Goal: Task Accomplishment & Management: Complete application form

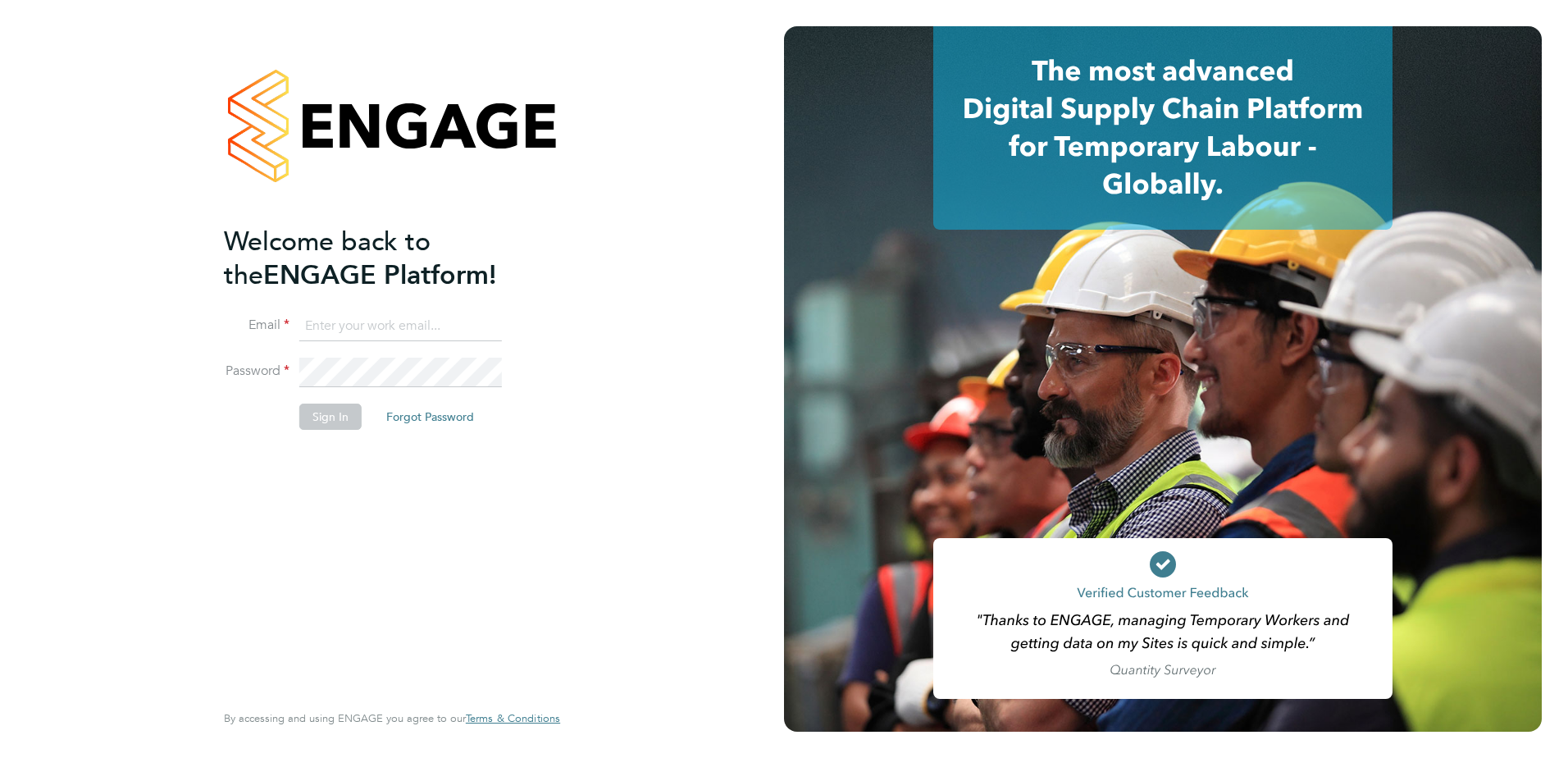
type input "adam.rodway@vistry.co.uk"
click at [333, 426] on button "Sign In" at bounding box center [331, 416] width 62 height 26
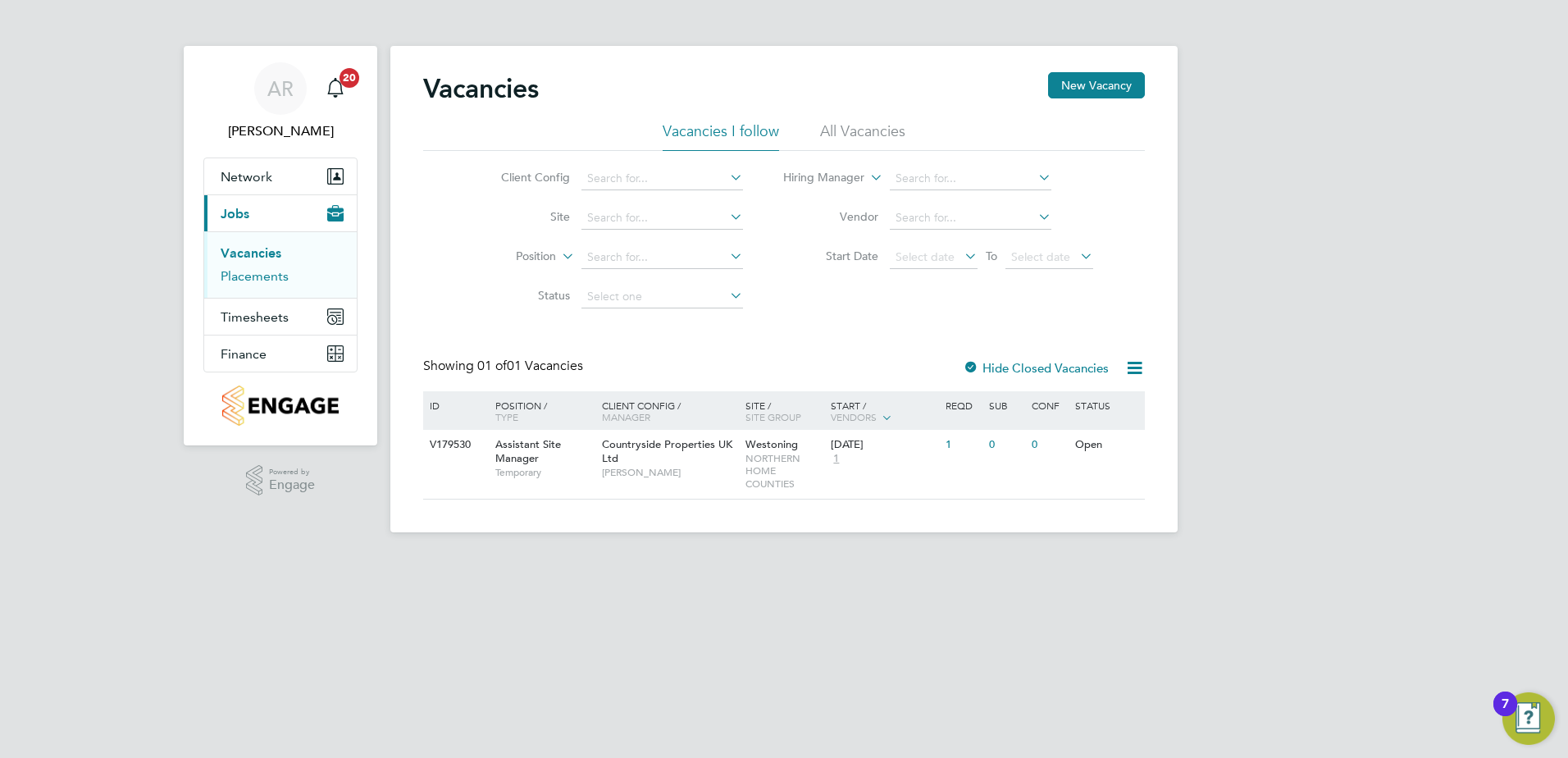
click at [259, 279] on link "Placements" at bounding box center [255, 276] width 68 height 16
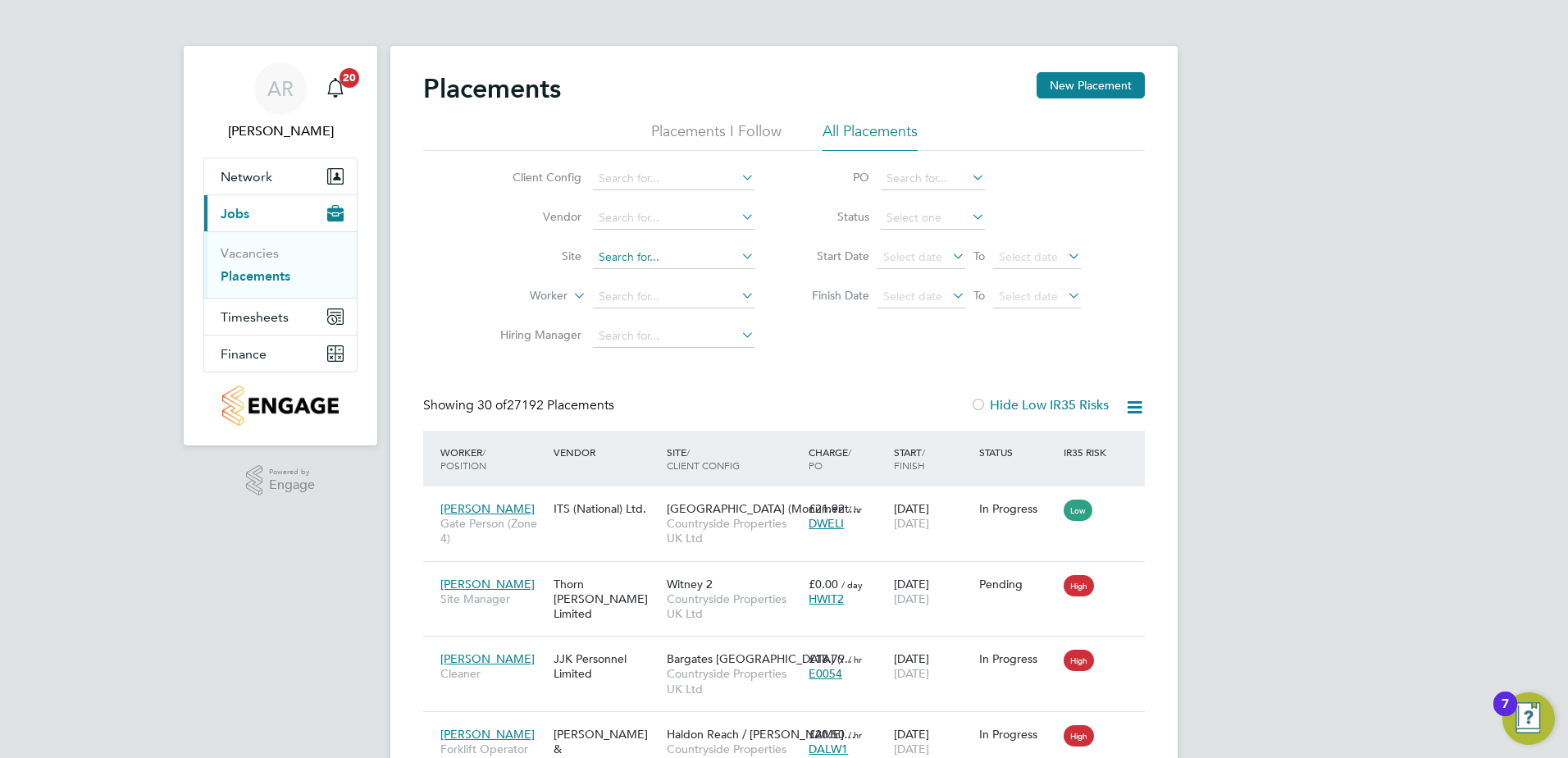
click at [636, 248] on input at bounding box center [674, 258] width 161 height 23
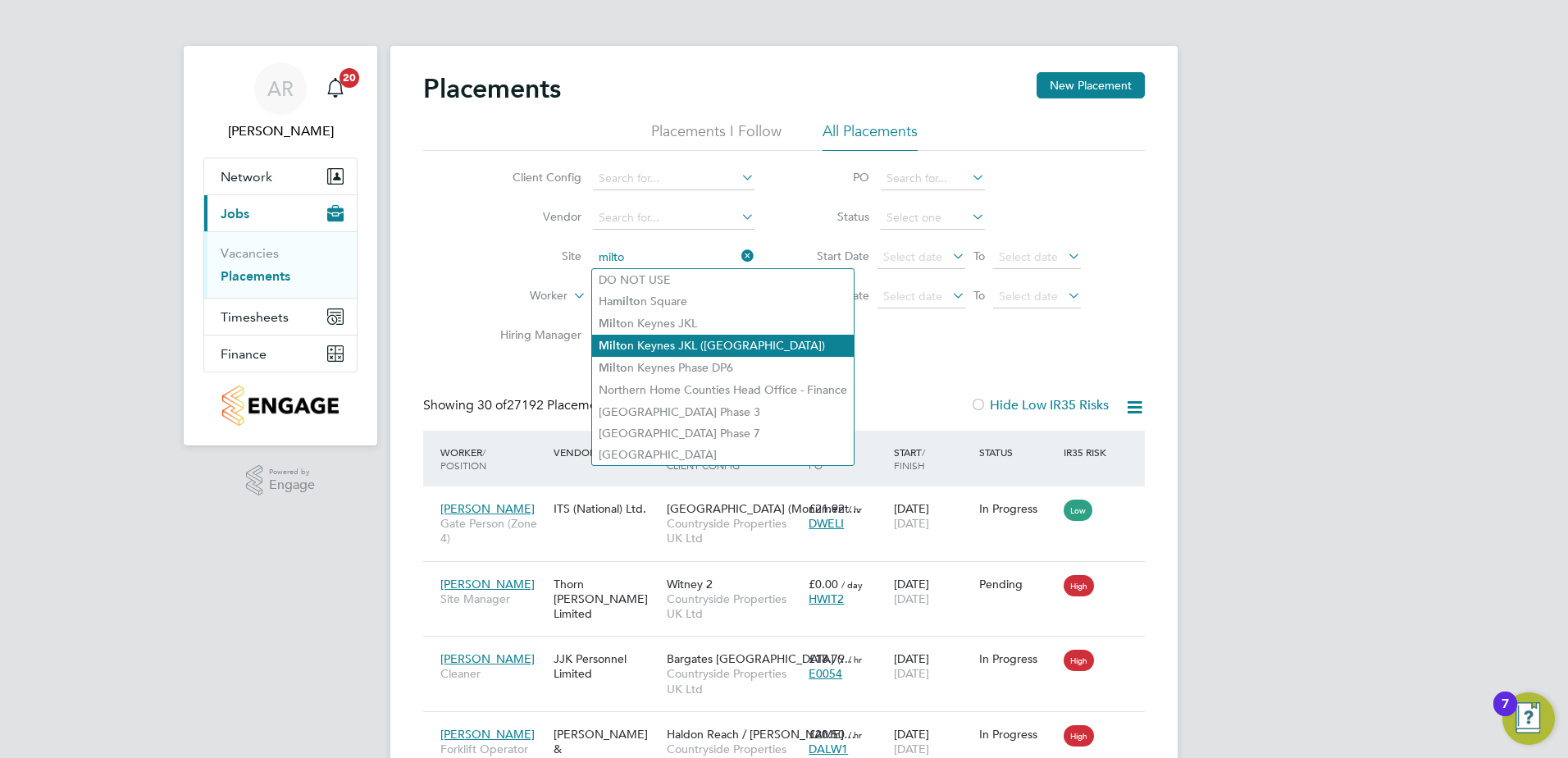
click at [744, 338] on li "Milto n Keynes JKL (Whitehouse Park)" at bounding box center [723, 345] width 262 height 22
type input "[PERSON_NAME] ([PERSON_NAME][GEOGRAPHIC_DATA])"
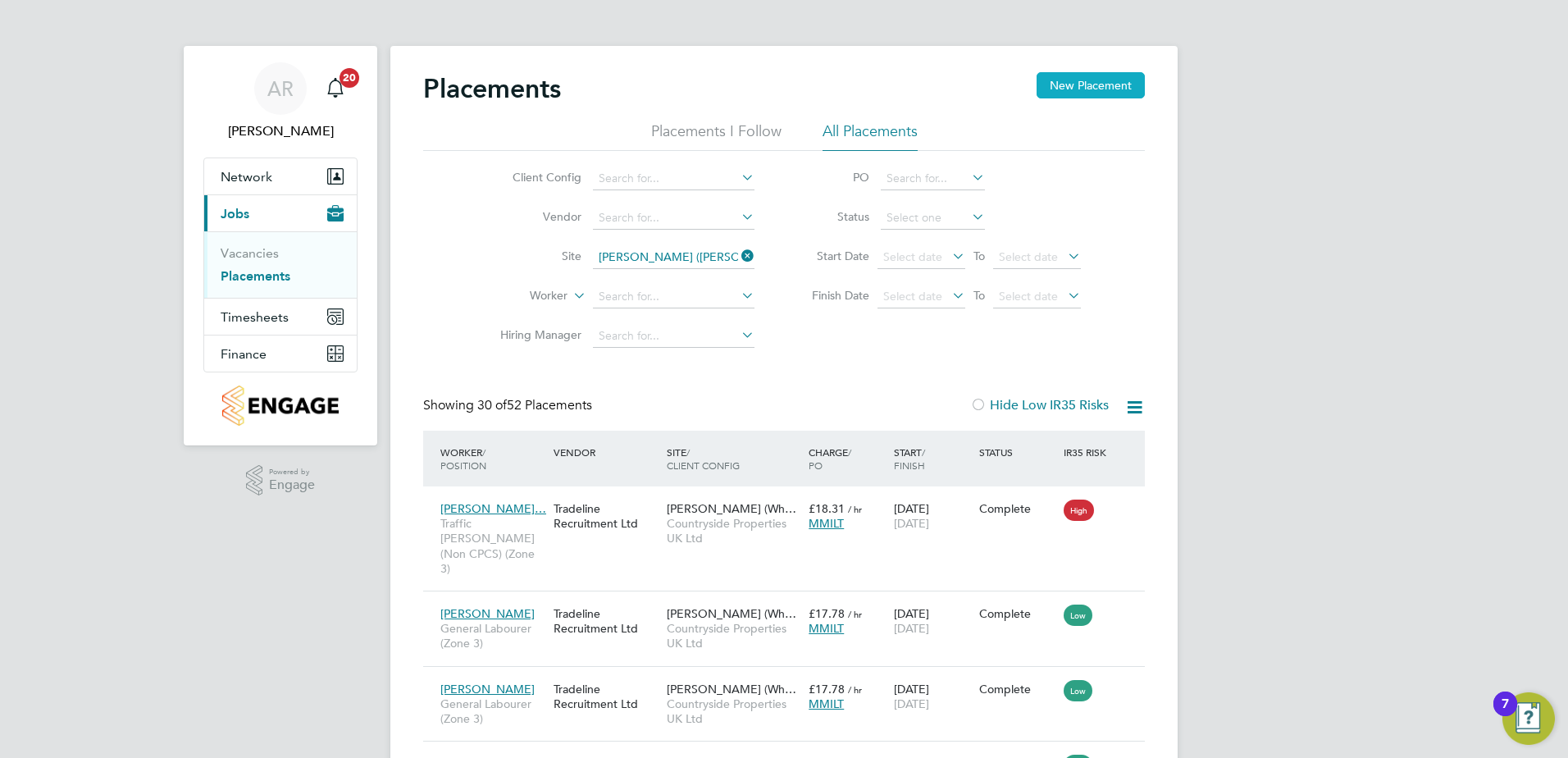
click at [1066, 84] on button "New Placement" at bounding box center [1090, 85] width 108 height 26
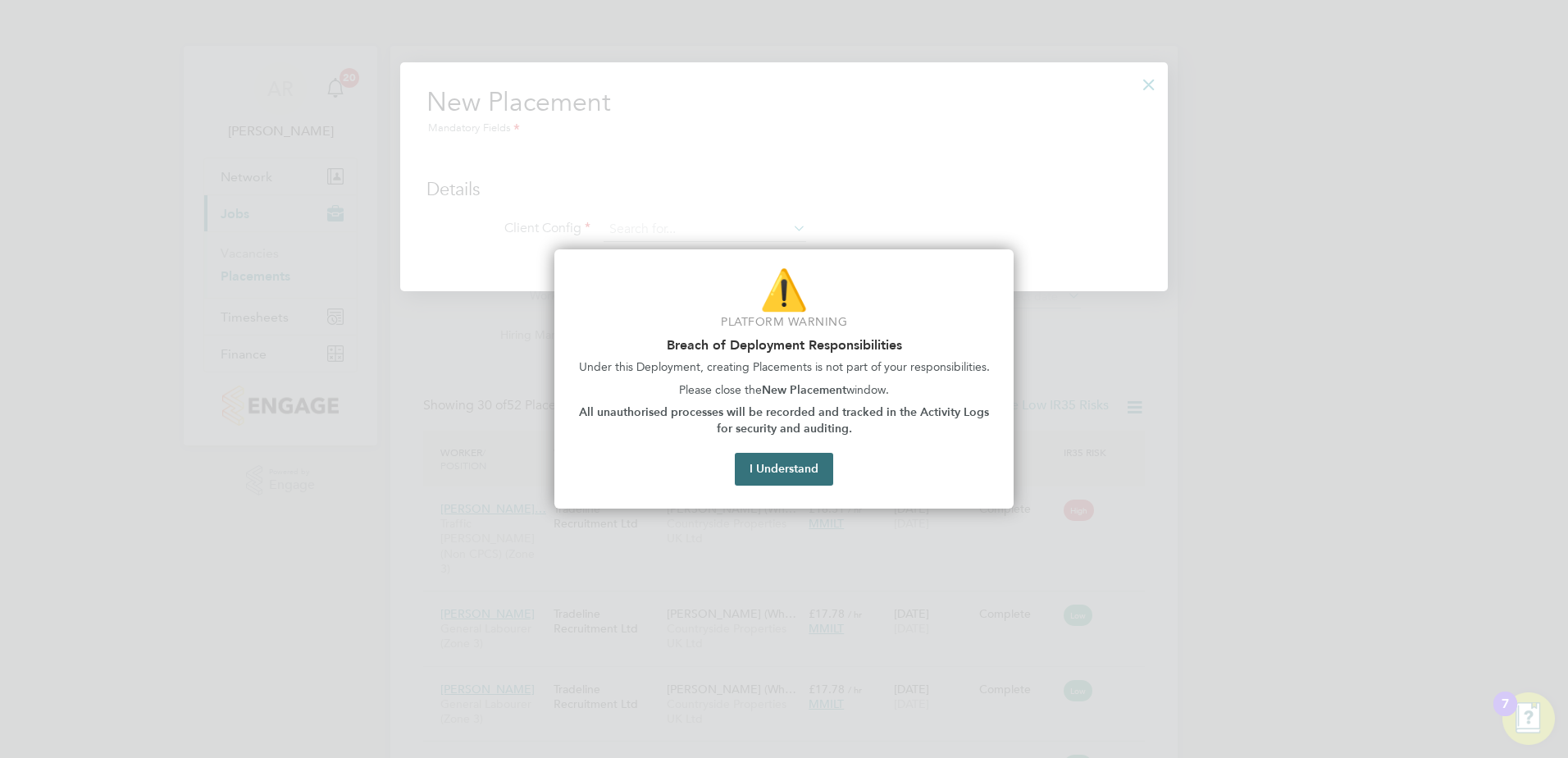
click at [788, 484] on button "I Understand" at bounding box center [784, 470] width 98 height 33
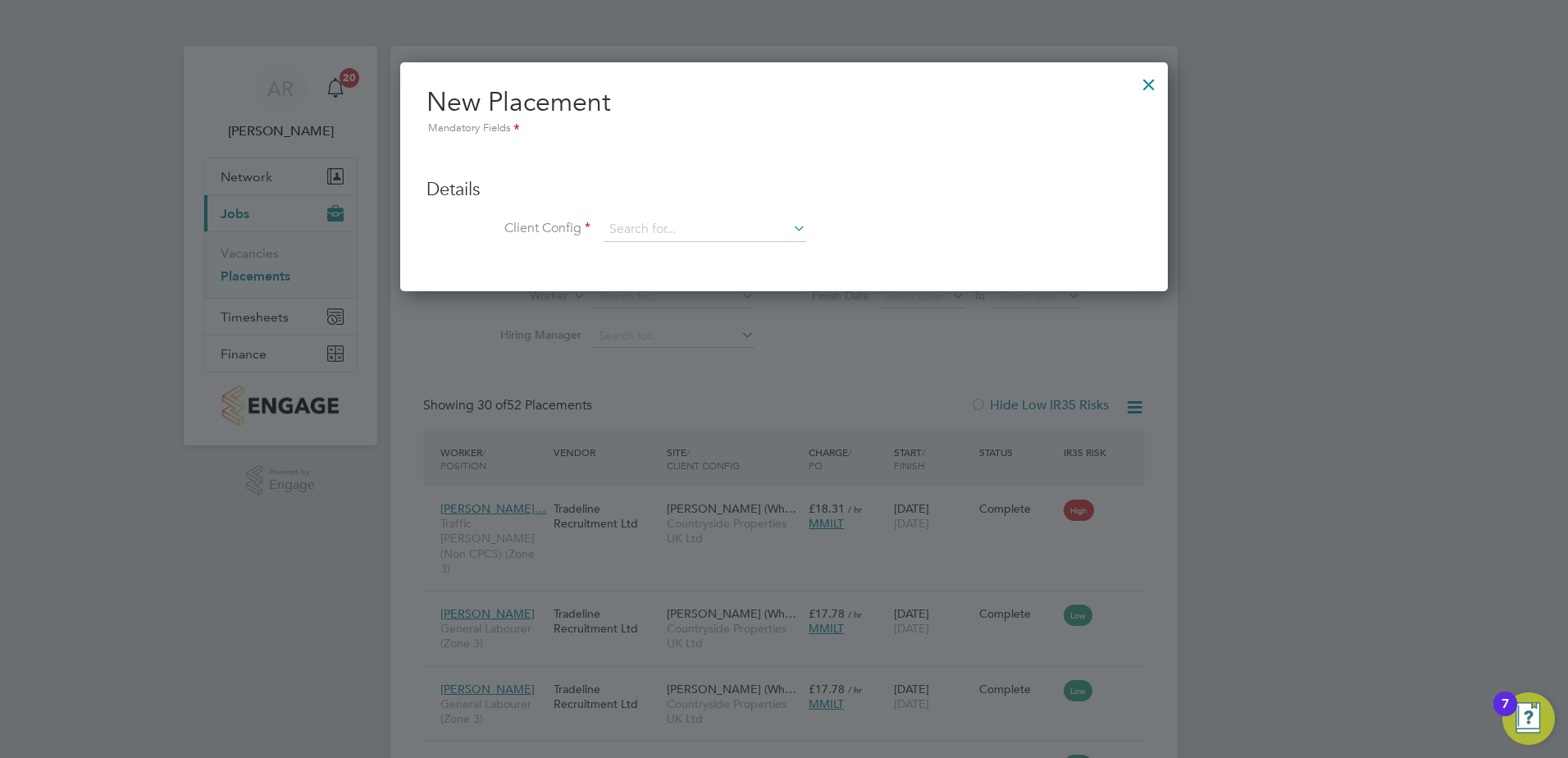
click at [274, 241] on div at bounding box center [784, 379] width 1568 height 758
click at [259, 258] on div at bounding box center [784, 379] width 1568 height 758
click at [1155, 87] on div at bounding box center [1149, 80] width 29 height 29
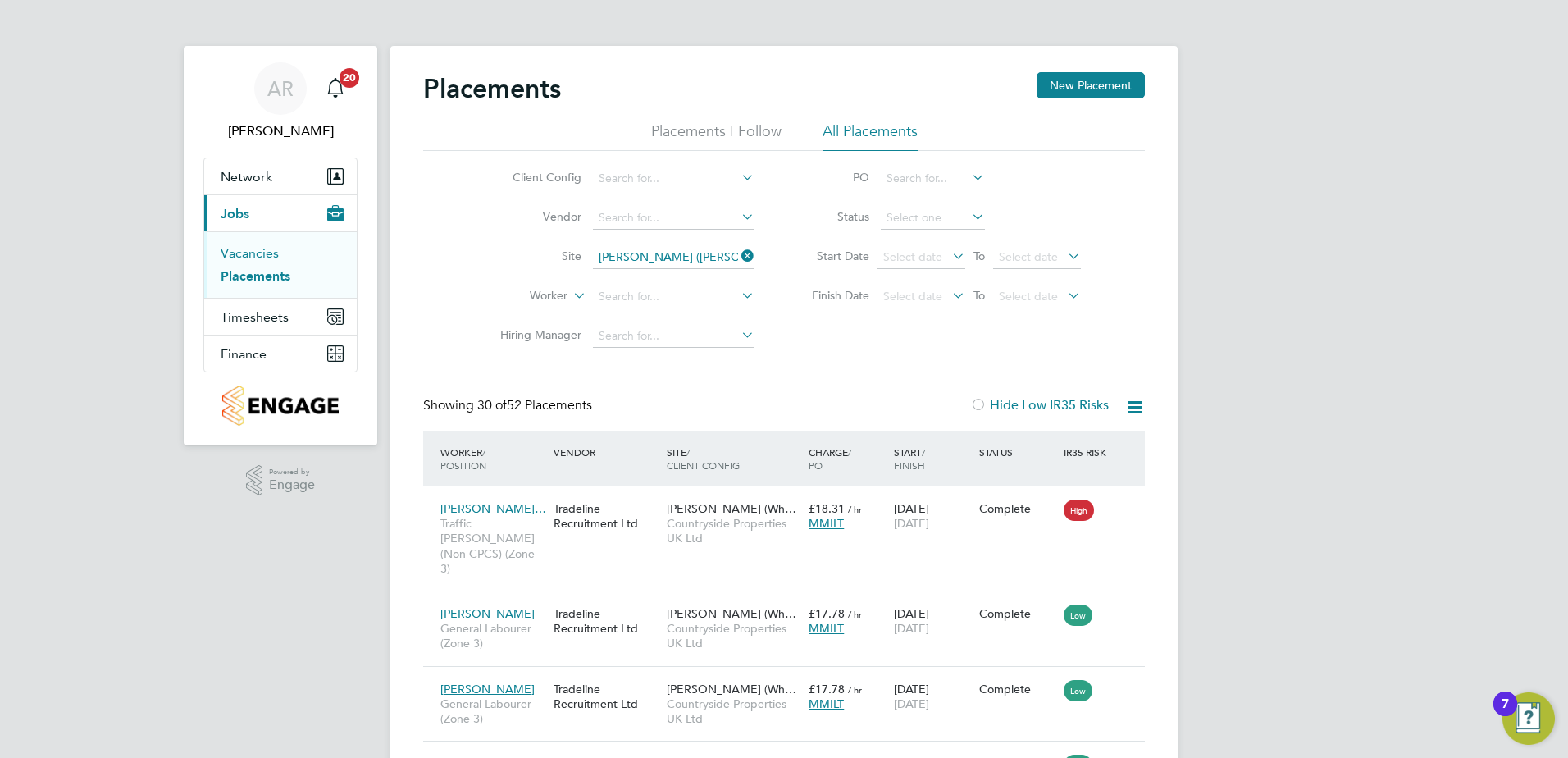
click at [243, 251] on link "Vacancies" at bounding box center [250, 253] width 58 height 16
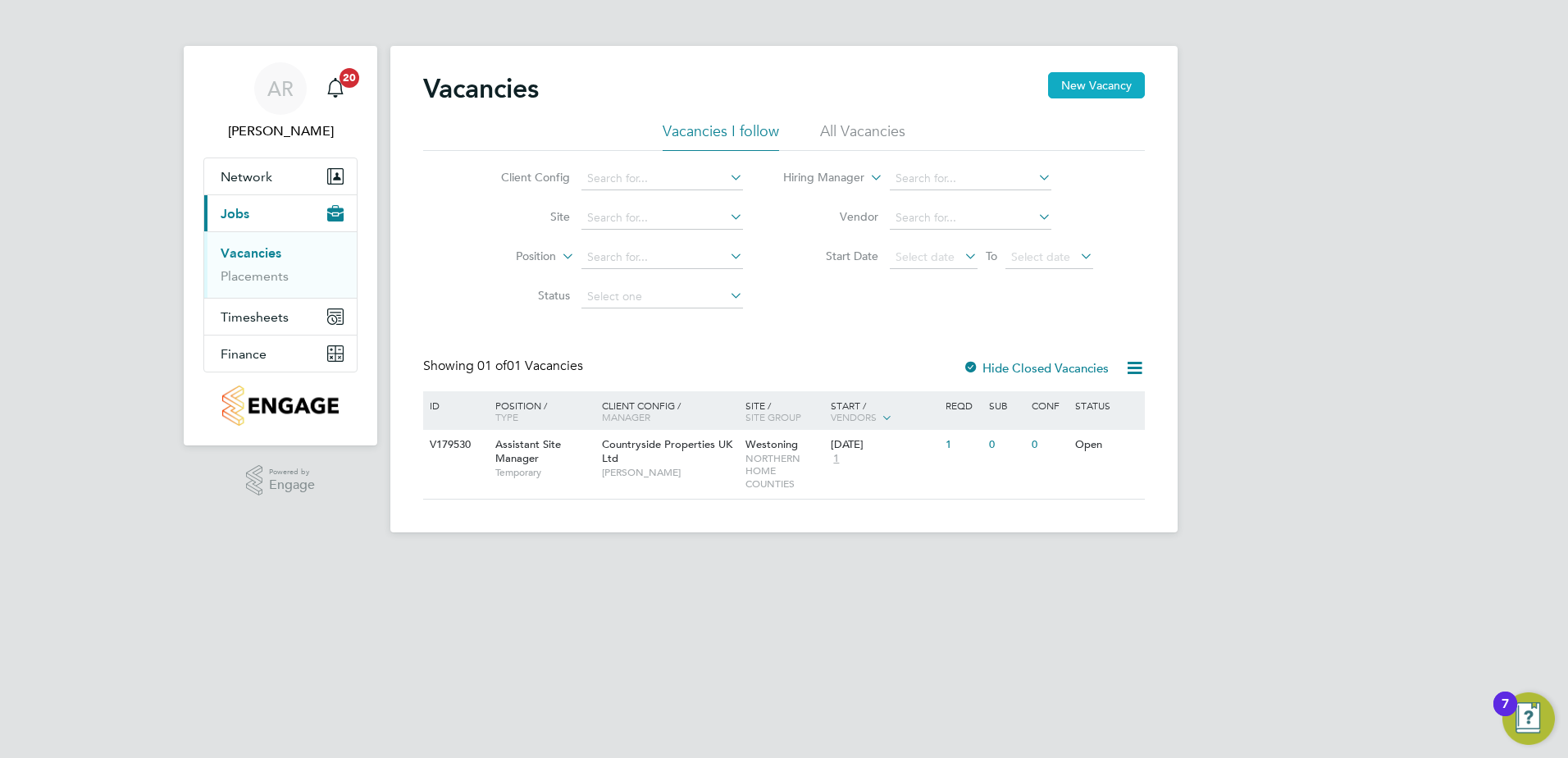
click at [1082, 78] on button "New Vacancy" at bounding box center [1097, 85] width 97 height 26
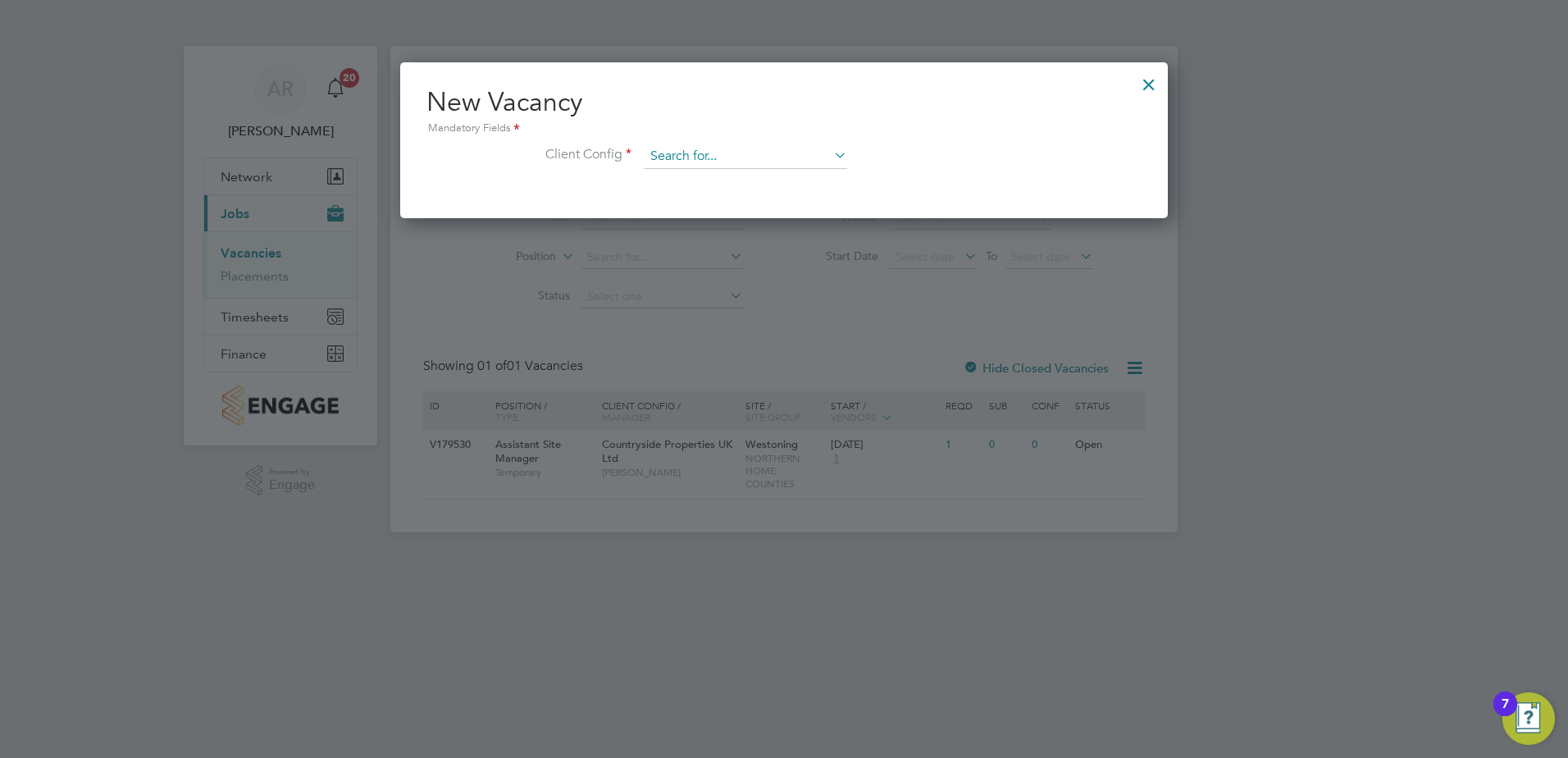
click at [665, 144] on input at bounding box center [746, 156] width 202 height 24
drag, startPoint x: 730, startPoint y: 148, endPoint x: 532, endPoint y: 147, distance: 198.0
click at [533, 147] on li "Client Config whiethouse" at bounding box center [784, 164] width 715 height 41
drag, startPoint x: 721, startPoint y: 159, endPoint x: 393, endPoint y: 120, distance: 330.3
click at [402, 123] on div "New Vacancy Mandatory Fields Client Config whitehouse" at bounding box center [784, 140] width 767 height 156
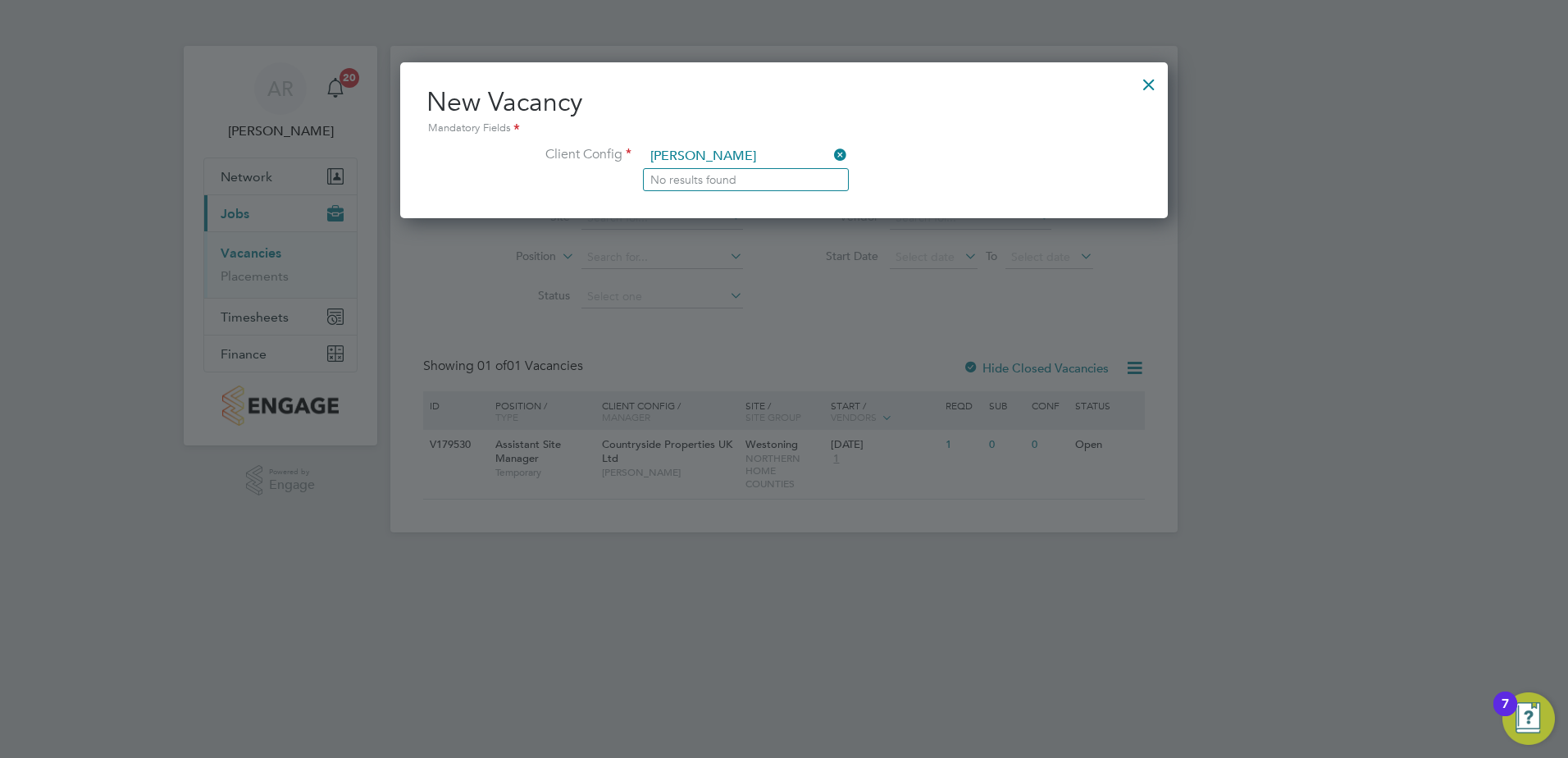
click at [776, 149] on input "milton keynes" at bounding box center [746, 156] width 202 height 24
drag, startPoint x: 725, startPoint y: 149, endPoint x: 484, endPoint y: 147, distance: 241.0
click at [486, 147] on li "Client Config milton keynes" at bounding box center [784, 164] width 715 height 41
type input "m"
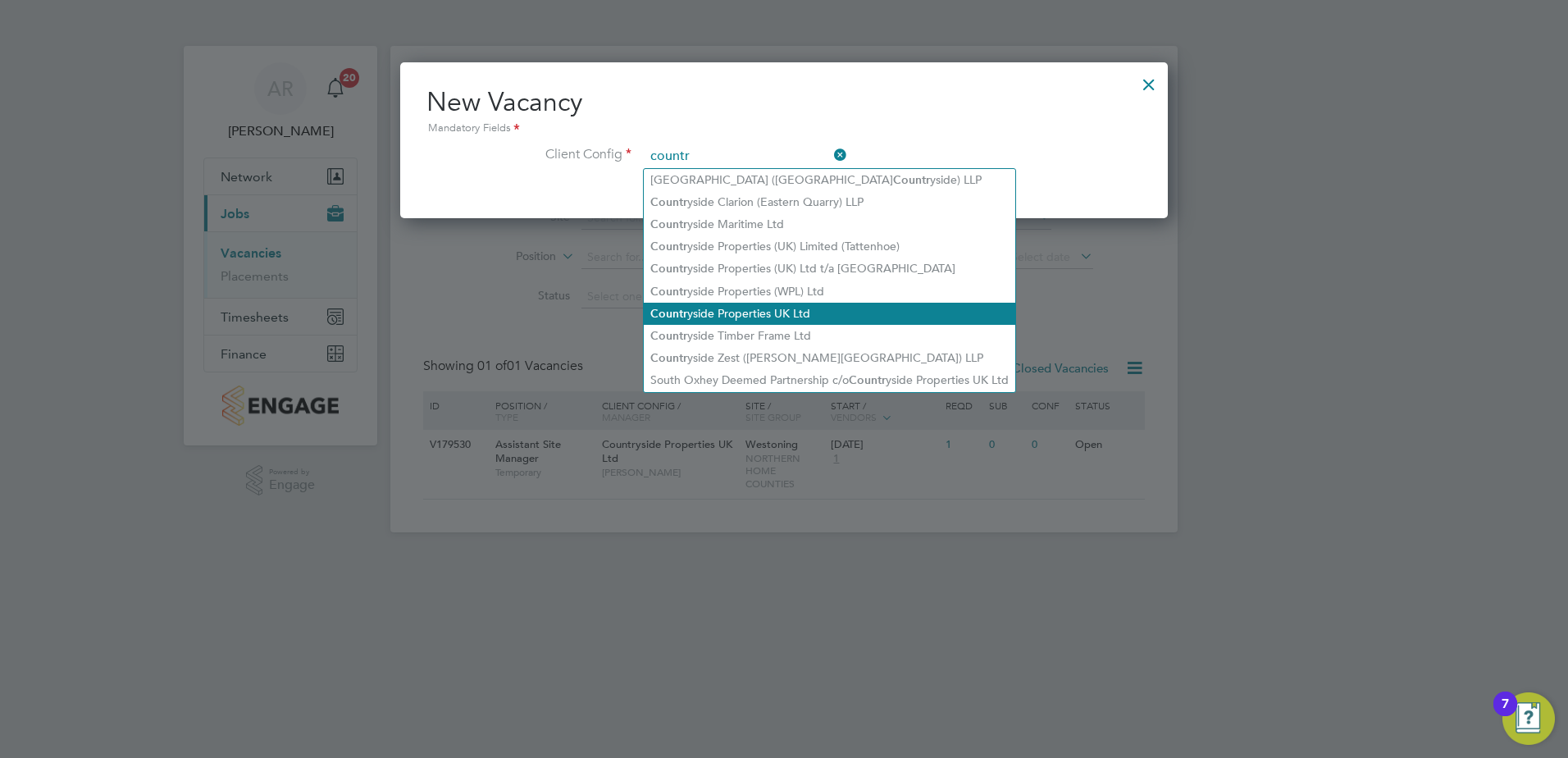
click at [832, 303] on li "Countr yside Properties UK Ltd" at bounding box center [830, 313] width 372 height 22
type input "Countryside Properties UK Ltd"
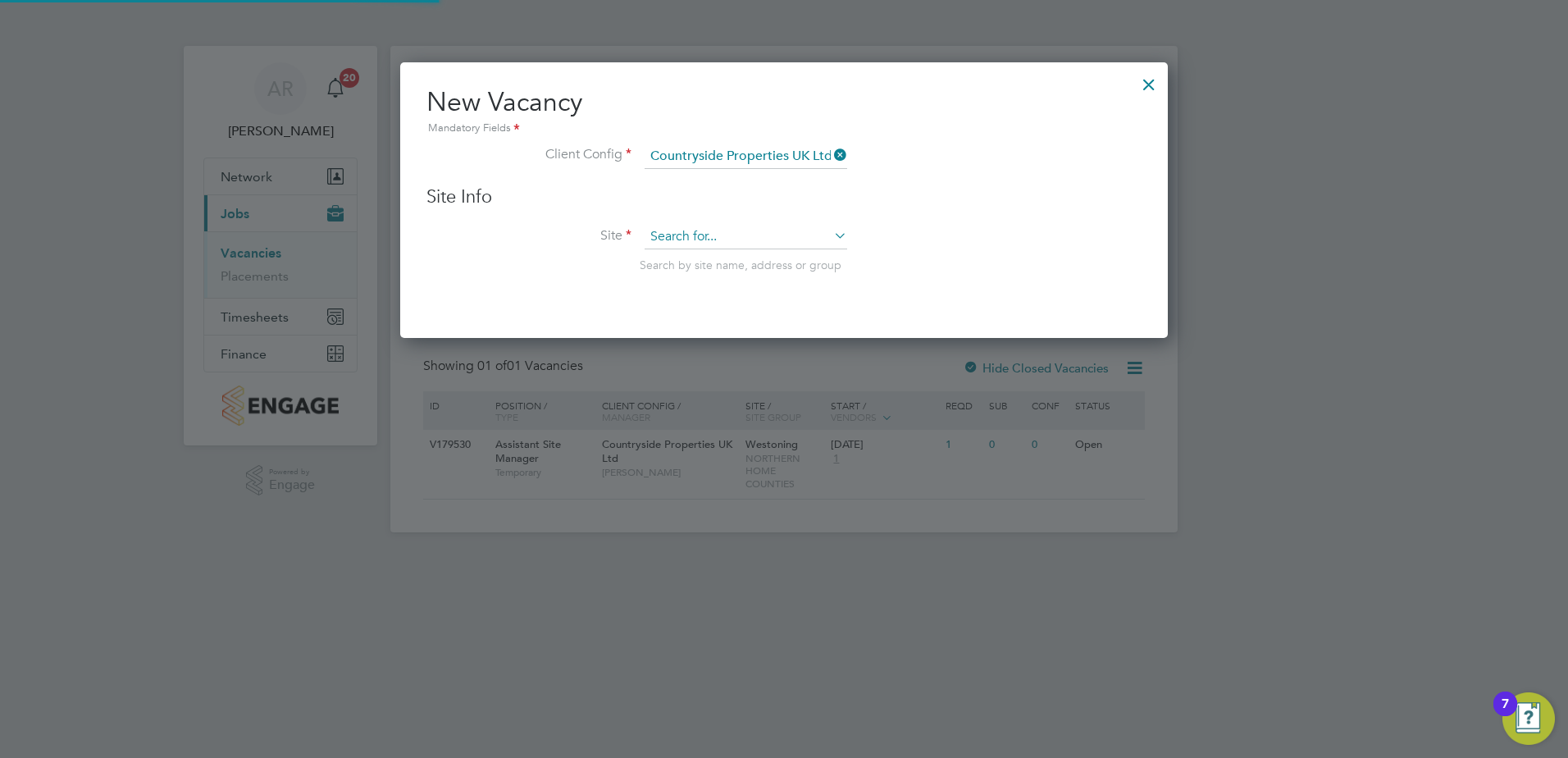
click at [733, 240] on input at bounding box center [746, 236] width 202 height 24
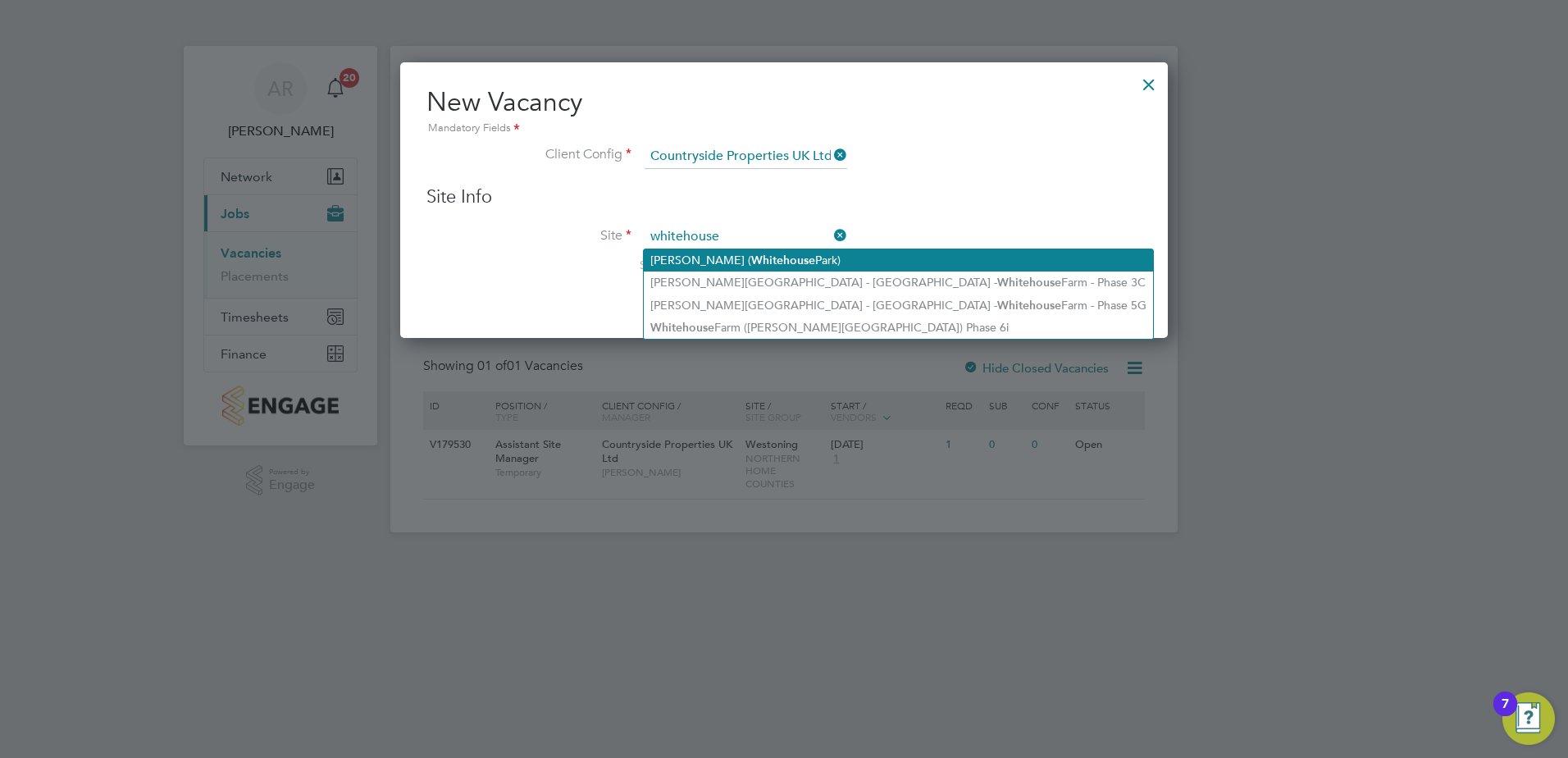
click at [862, 257] on li "Milton Keynes JKL ( Whitehouse Park)" at bounding box center [899, 260] width 510 height 22
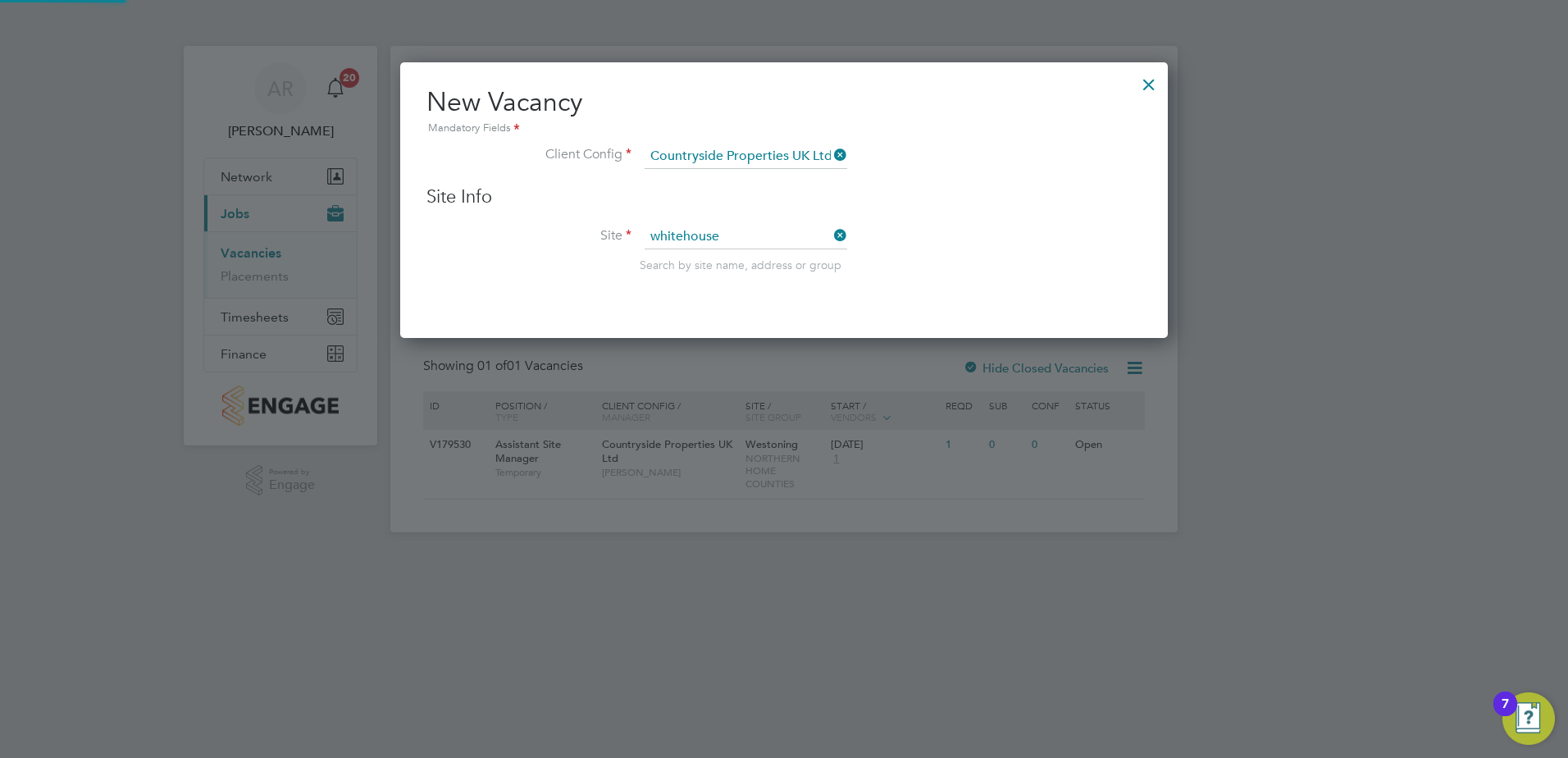
type input "[PERSON_NAME] ([PERSON_NAME][GEOGRAPHIC_DATA])"
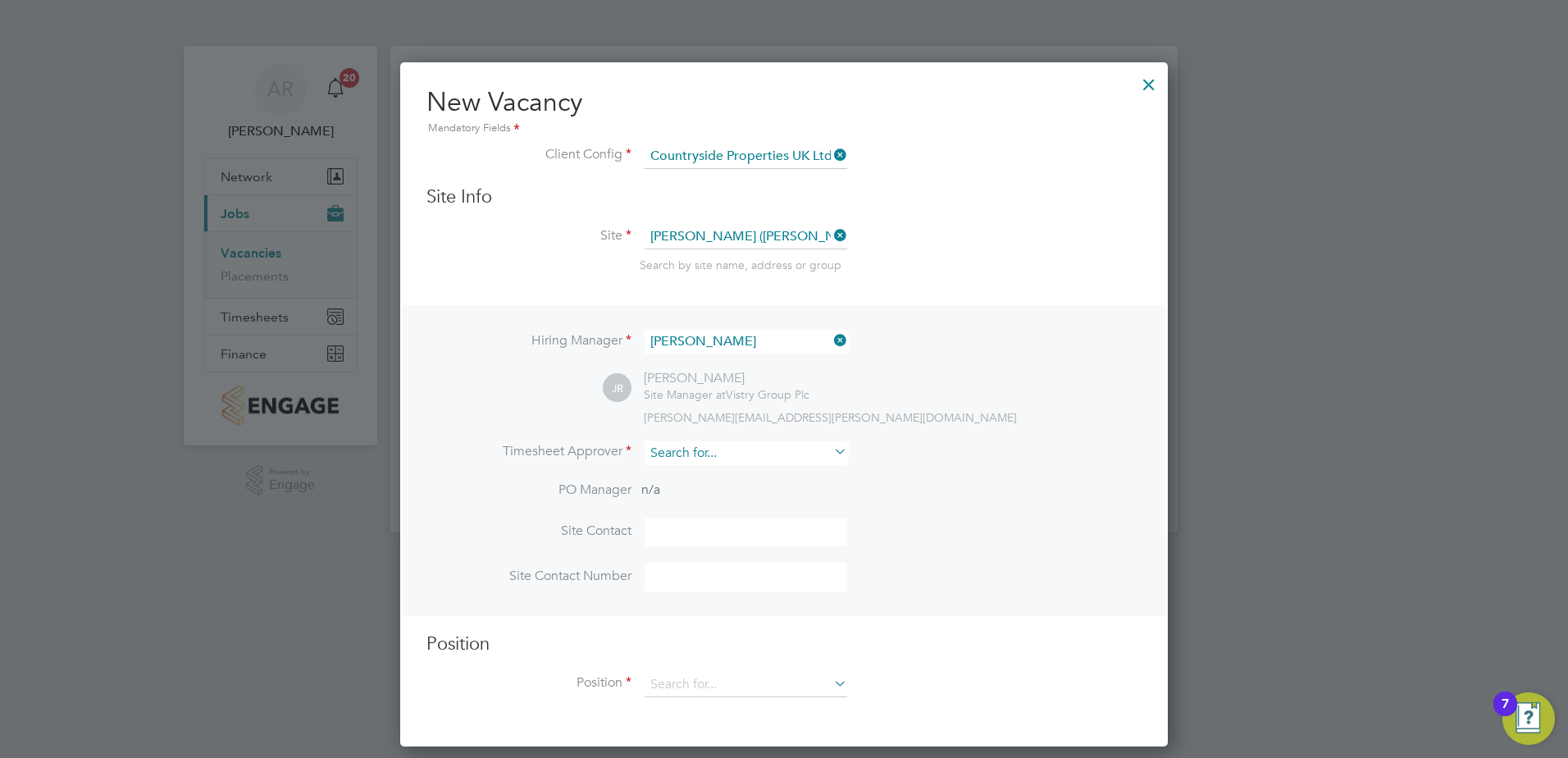
click at [726, 453] on input at bounding box center [746, 453] width 202 height 23
type input "jamie"
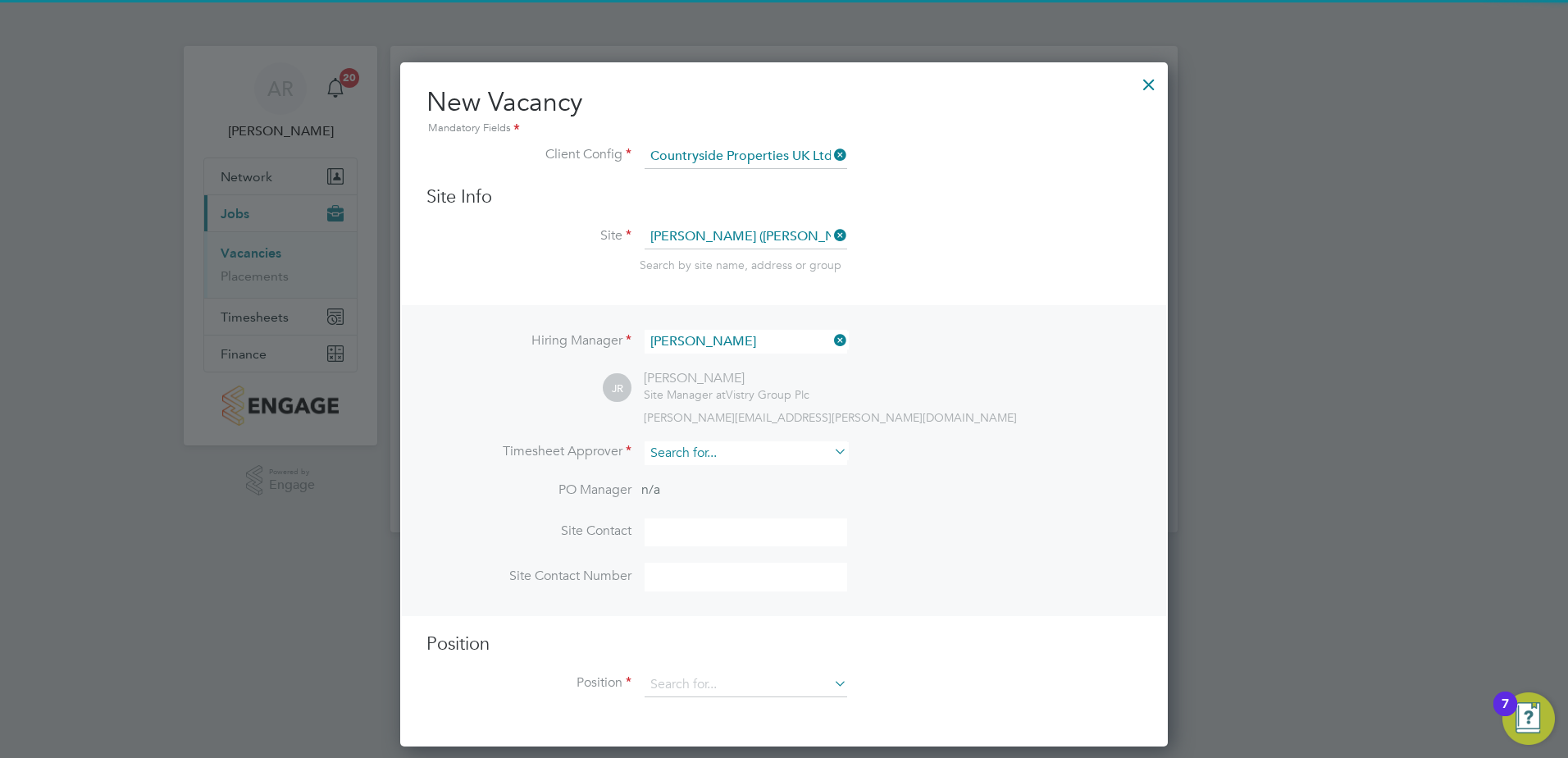
click at [739, 445] on input at bounding box center [746, 453] width 202 height 23
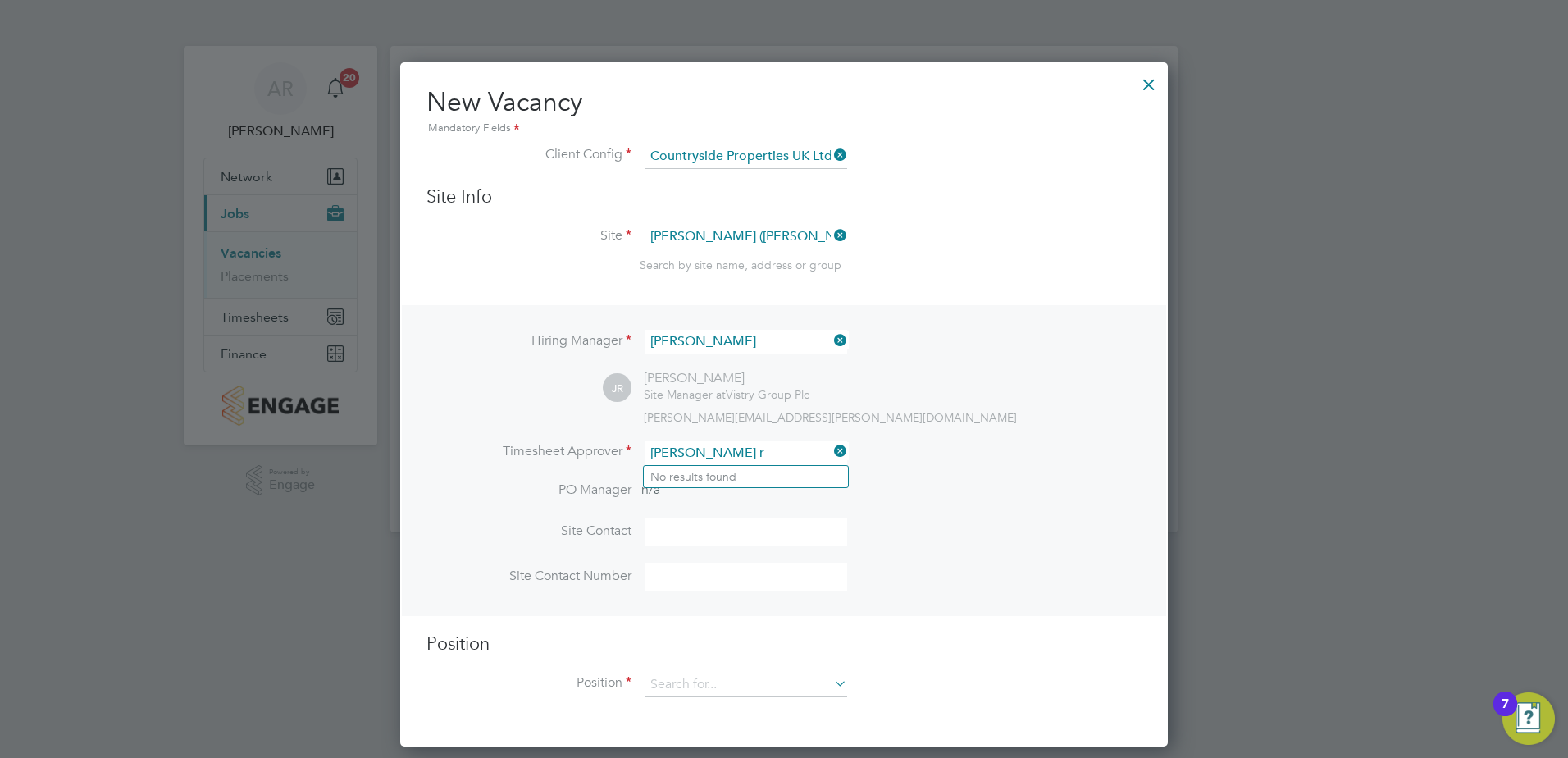
drag, startPoint x: 727, startPoint y: 452, endPoint x: 642, endPoint y: 457, distance: 85.1
click at [642, 457] on li "Timesheet Approver jamies r" at bounding box center [784, 461] width 715 height 40
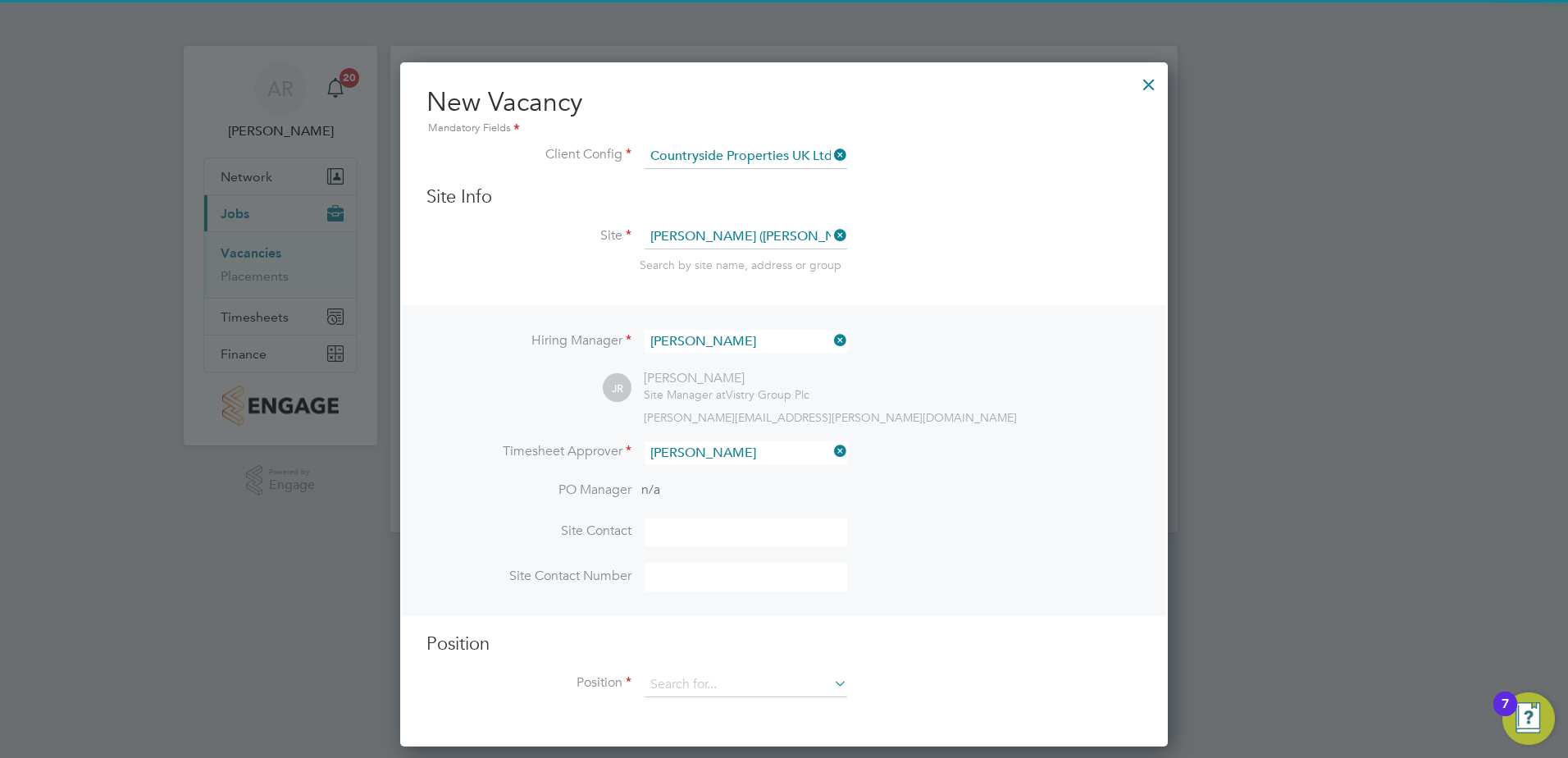
click at [732, 466] on li "Jamie Re ynolds" at bounding box center [746, 477] width 204 height 22
type input "[PERSON_NAME]"
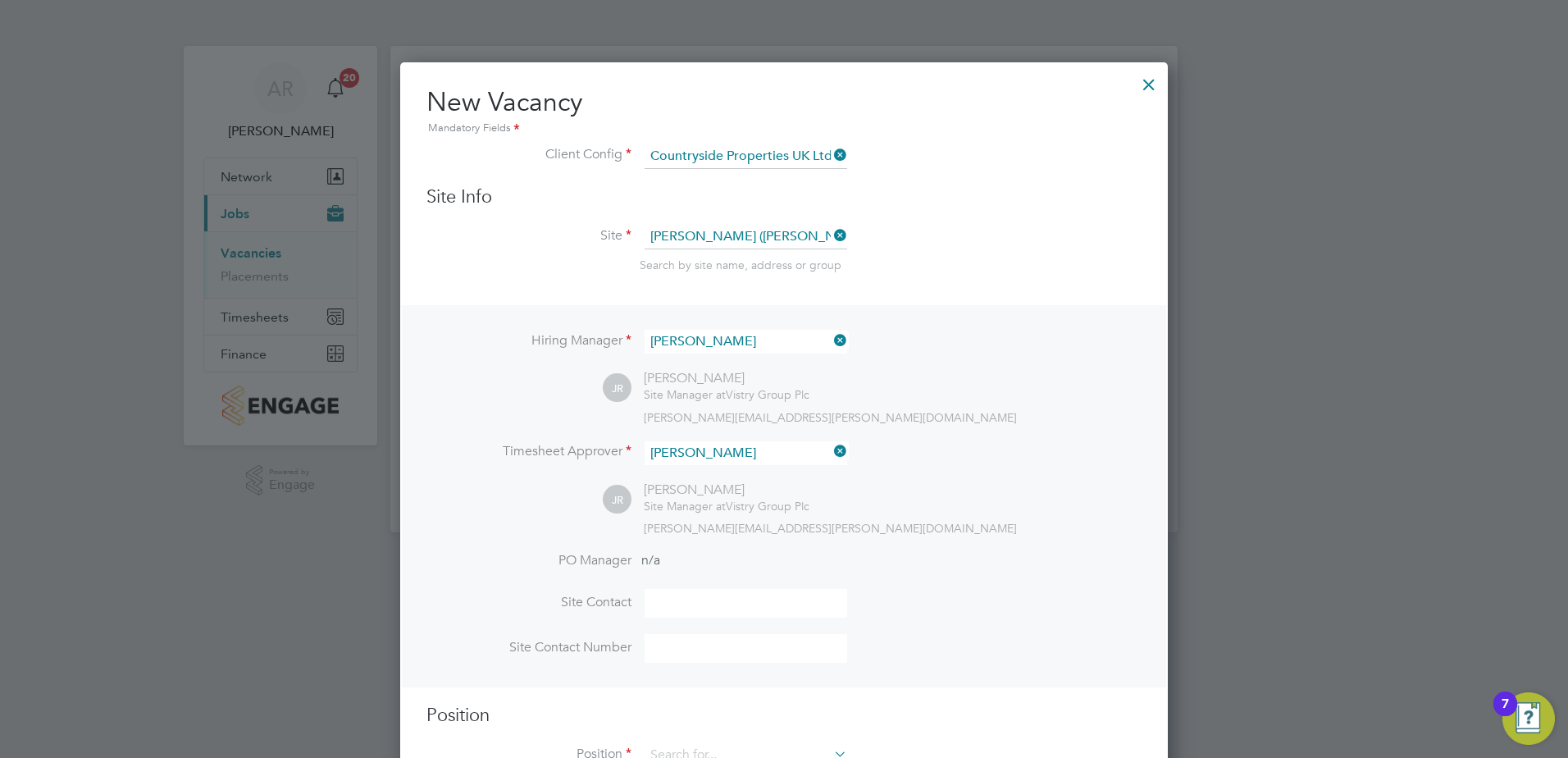
click at [1033, 519] on div "JR Jamie Reynolds Site Manager at Vistry Group Plc jamie.reynolds@vistry.co.uk" at bounding box center [873, 509] width 539 height 54
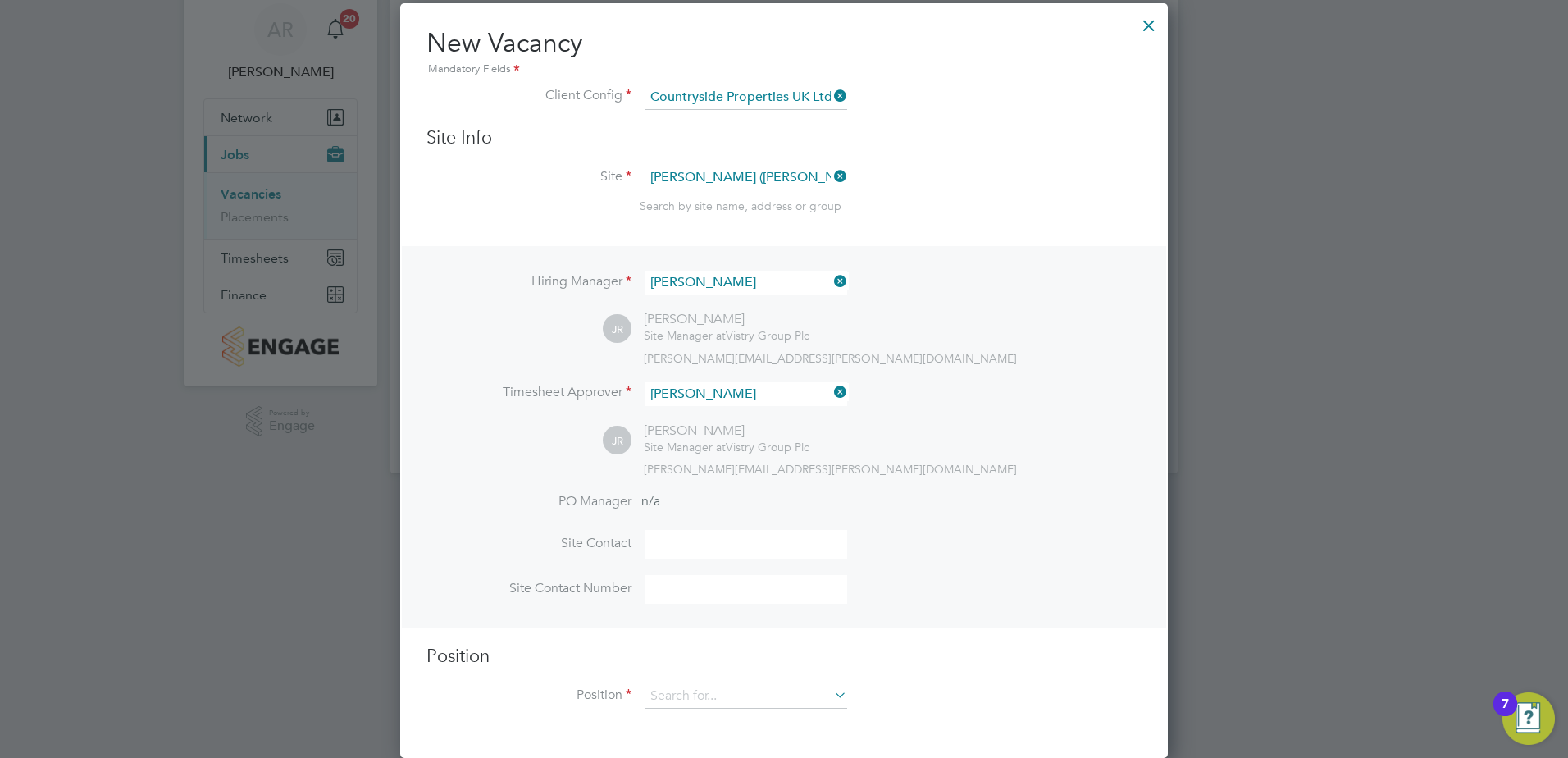
click at [767, 676] on div "Position Position" at bounding box center [784, 685] width 715 height 81
click at [762, 694] on input at bounding box center [746, 696] width 202 height 24
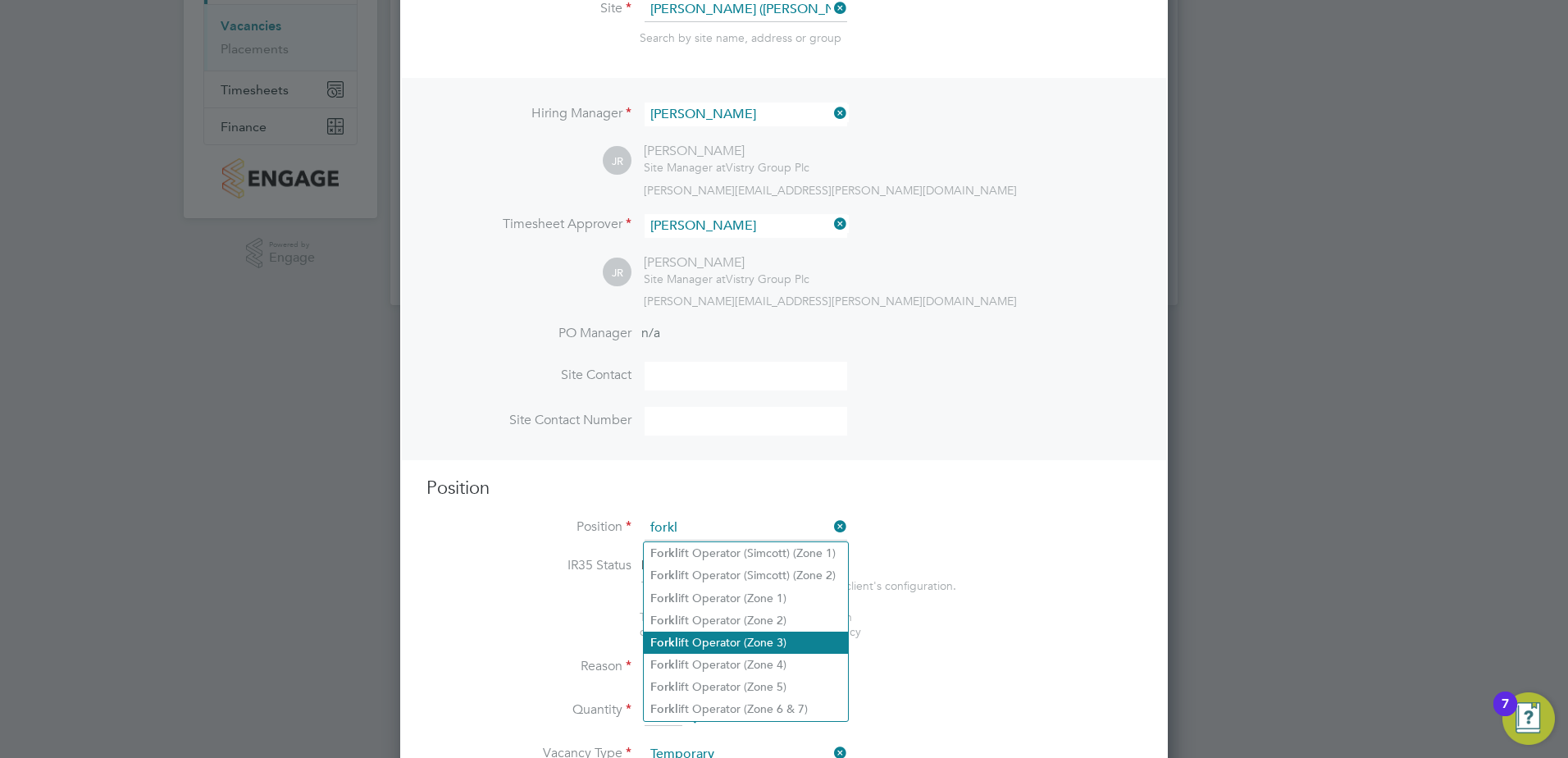
click at [783, 633] on li "Forkl ift Operator (Zone 3)" at bounding box center [746, 642] width 204 height 22
type input "Forklift Operator (Zone 3)"
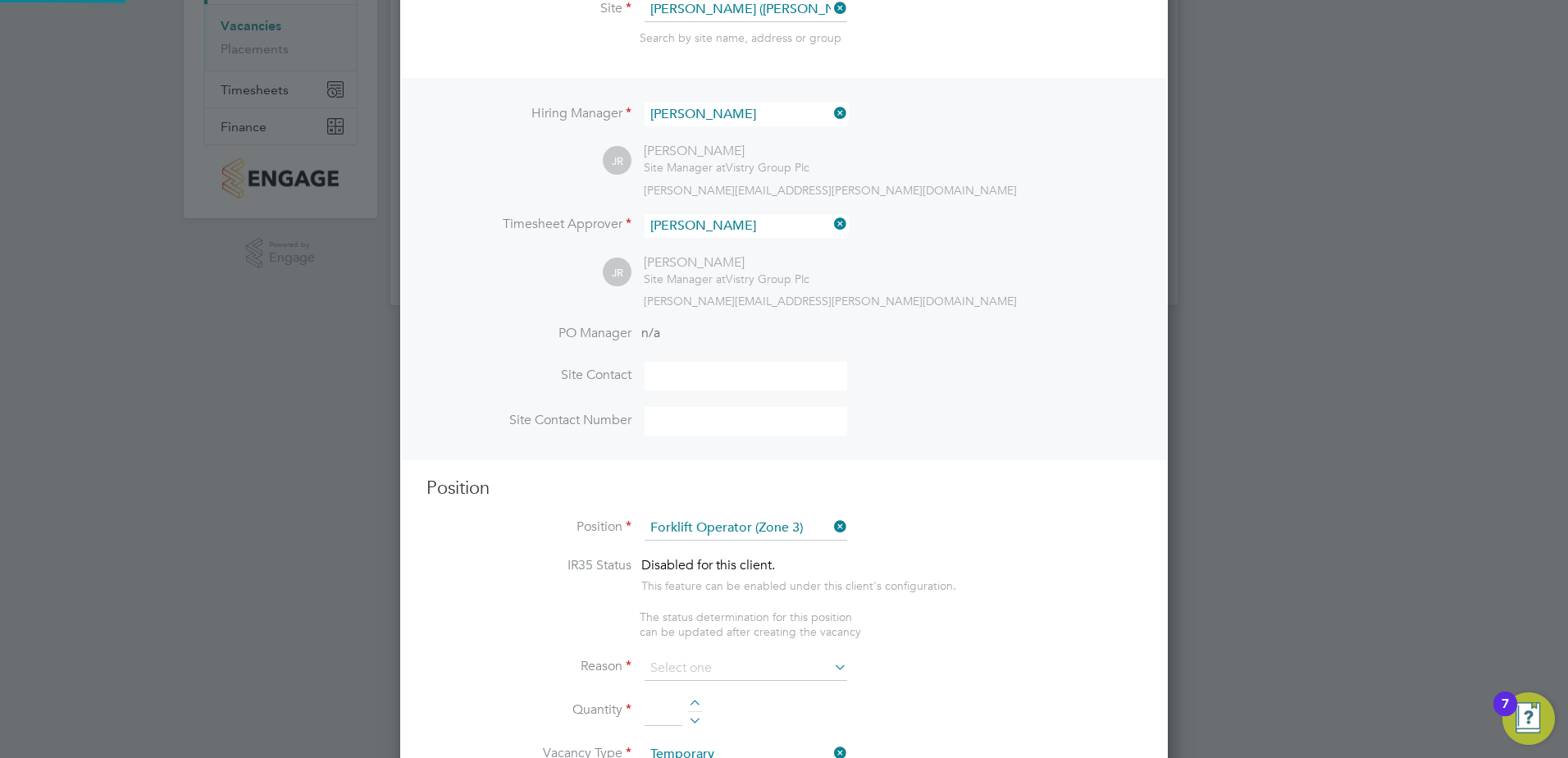
type textarea "• Operate construction machinery • Delivering large quantities of materials to …"
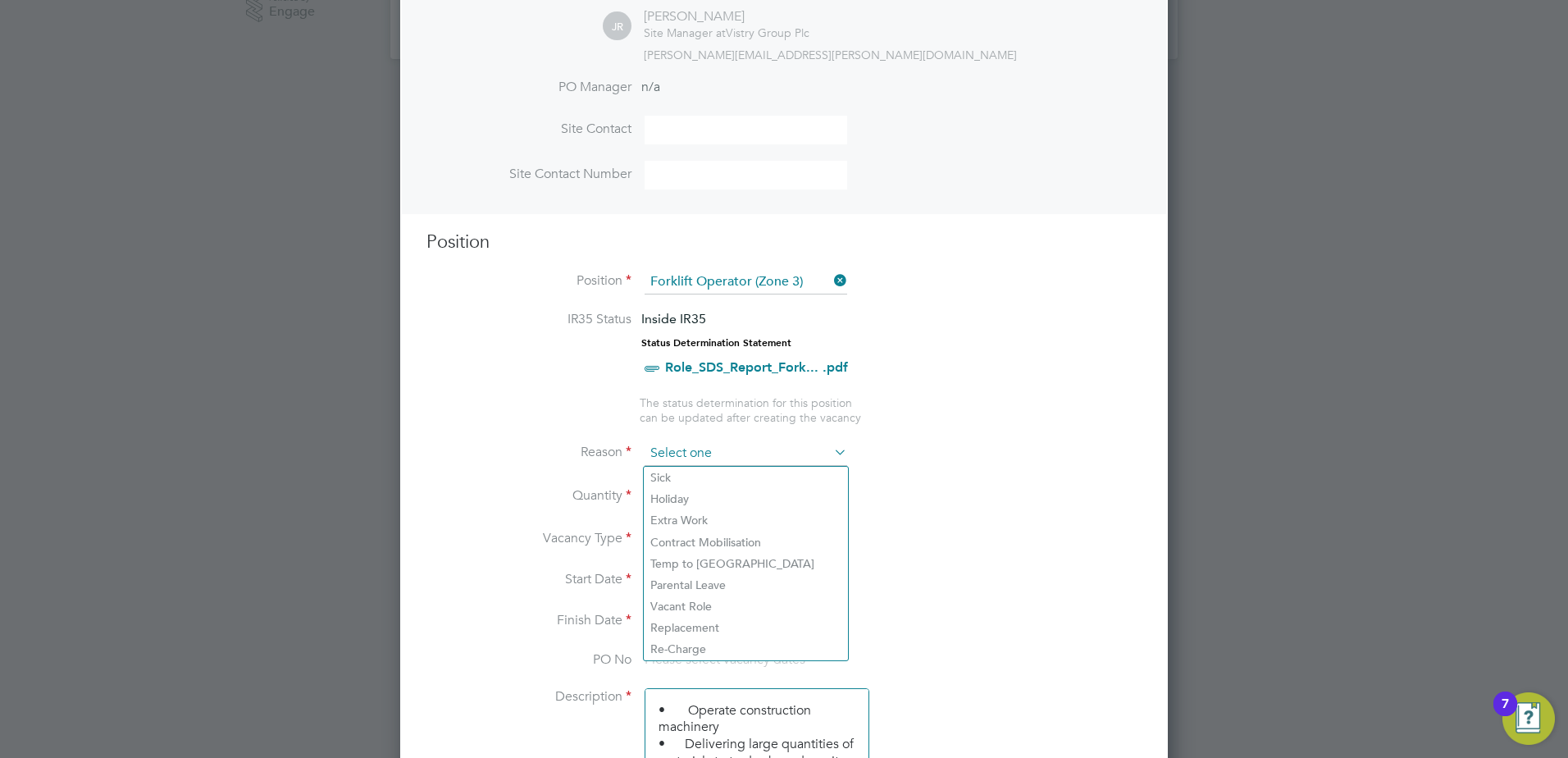
click at [783, 451] on input at bounding box center [746, 453] width 202 height 24
click at [729, 515] on li "Extra Work" at bounding box center [746, 521] width 204 height 21
type input "Extra Work"
click at [693, 489] on div at bounding box center [695, 491] width 14 height 12
type input "1"
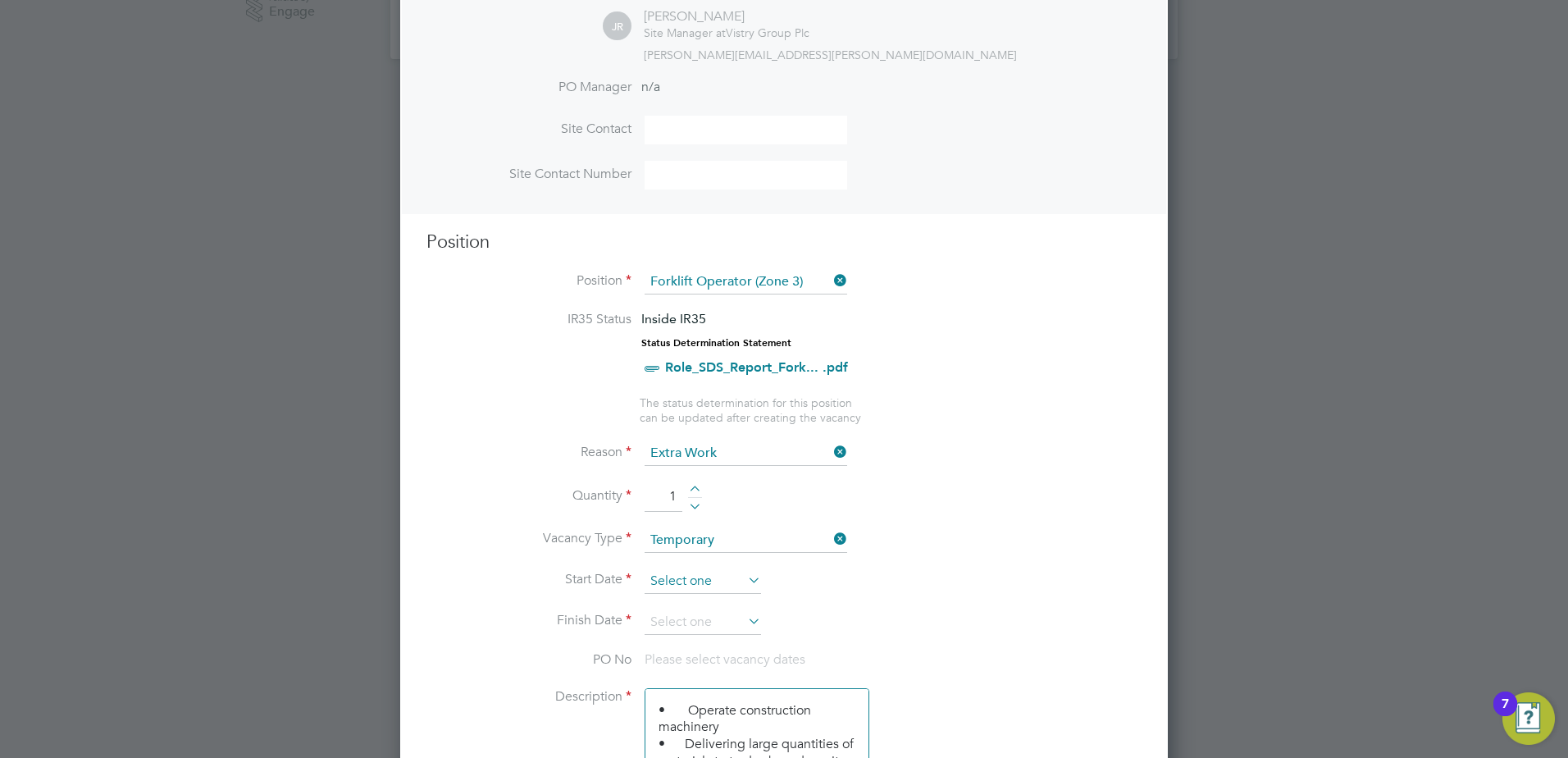
click at [708, 584] on input at bounding box center [703, 581] width 117 height 24
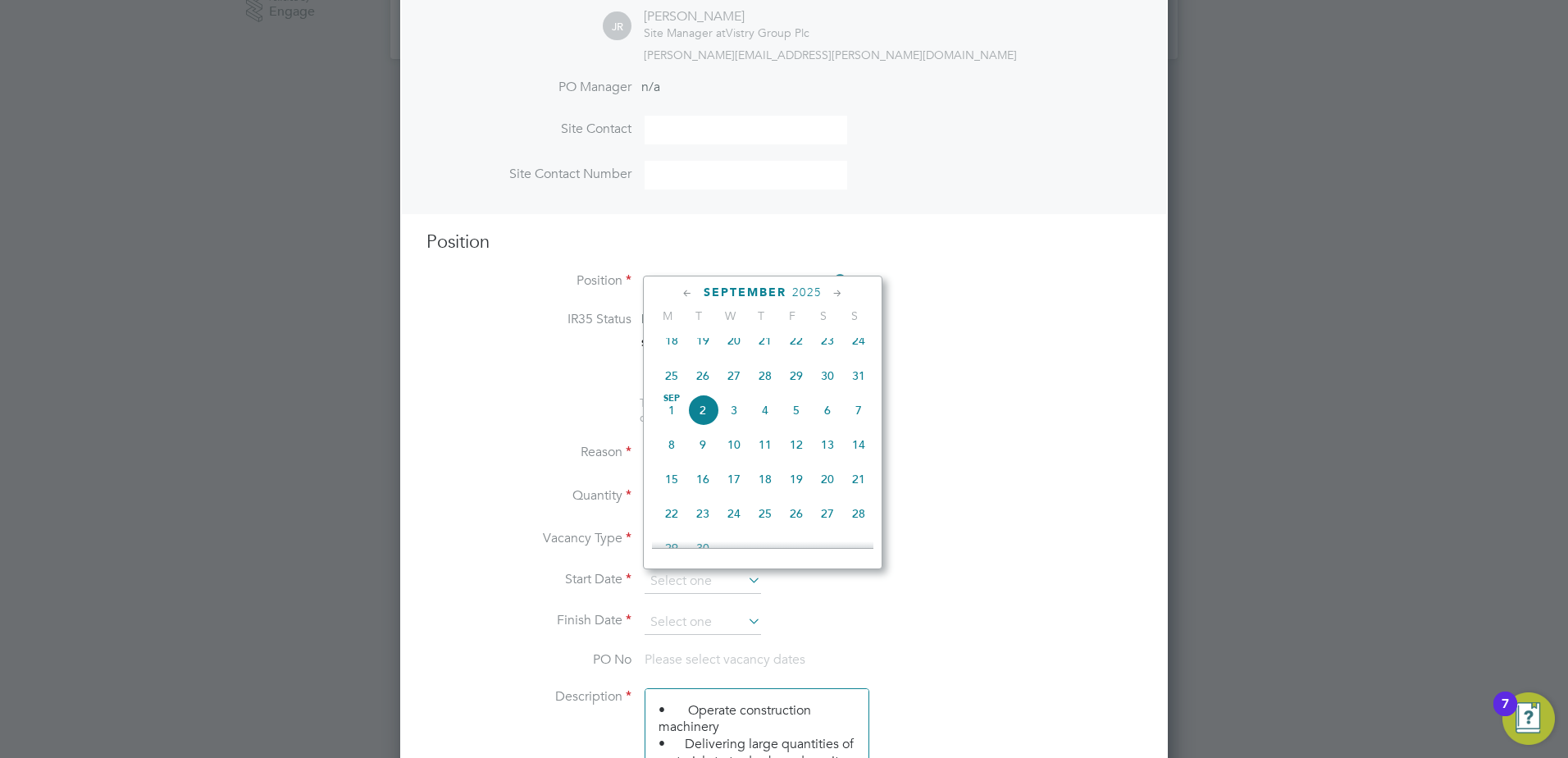
click at [827, 385] on span "30" at bounding box center [828, 376] width 31 height 31
type input "[DATE]"
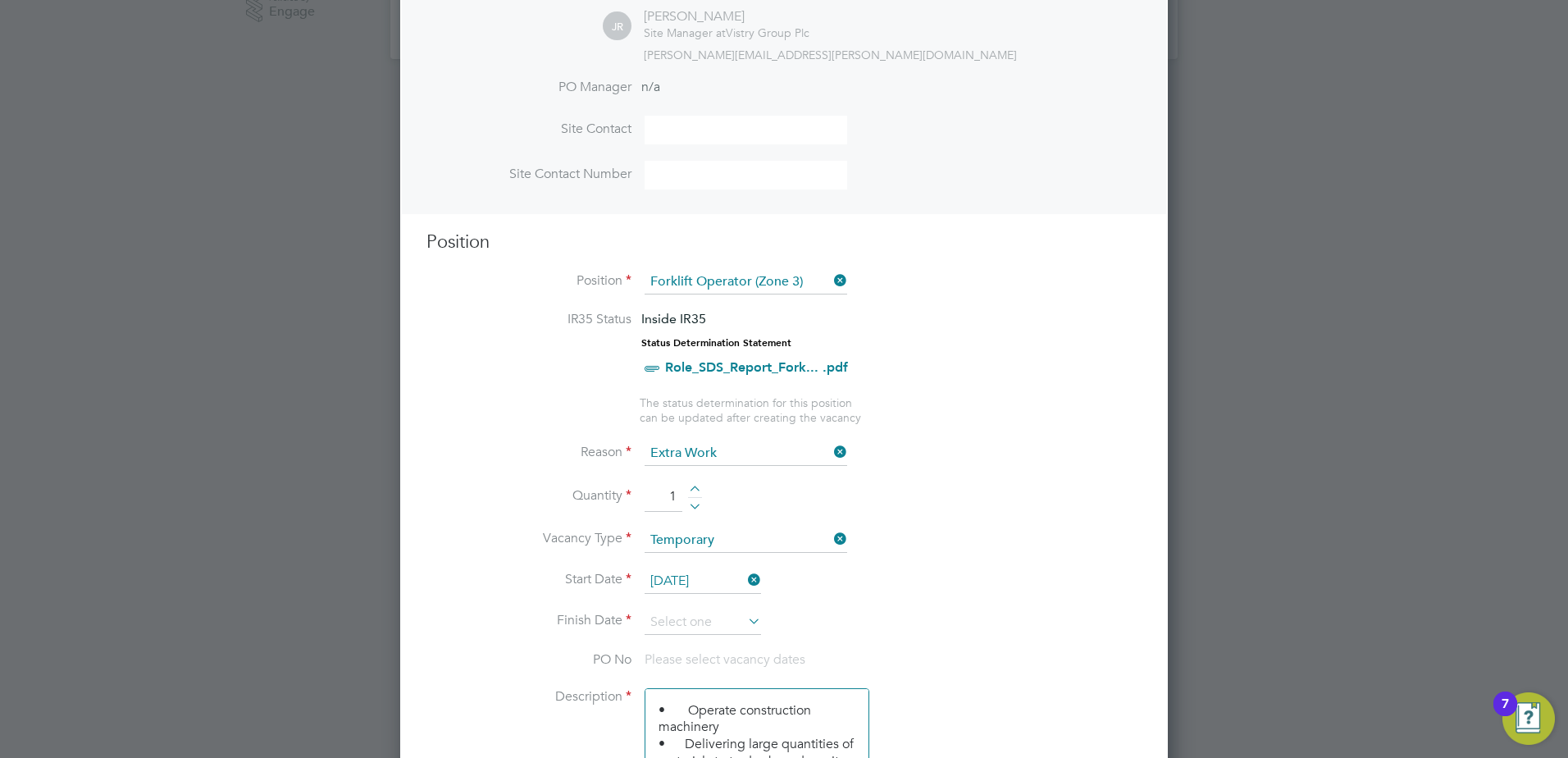
scroll to position [556, 0]
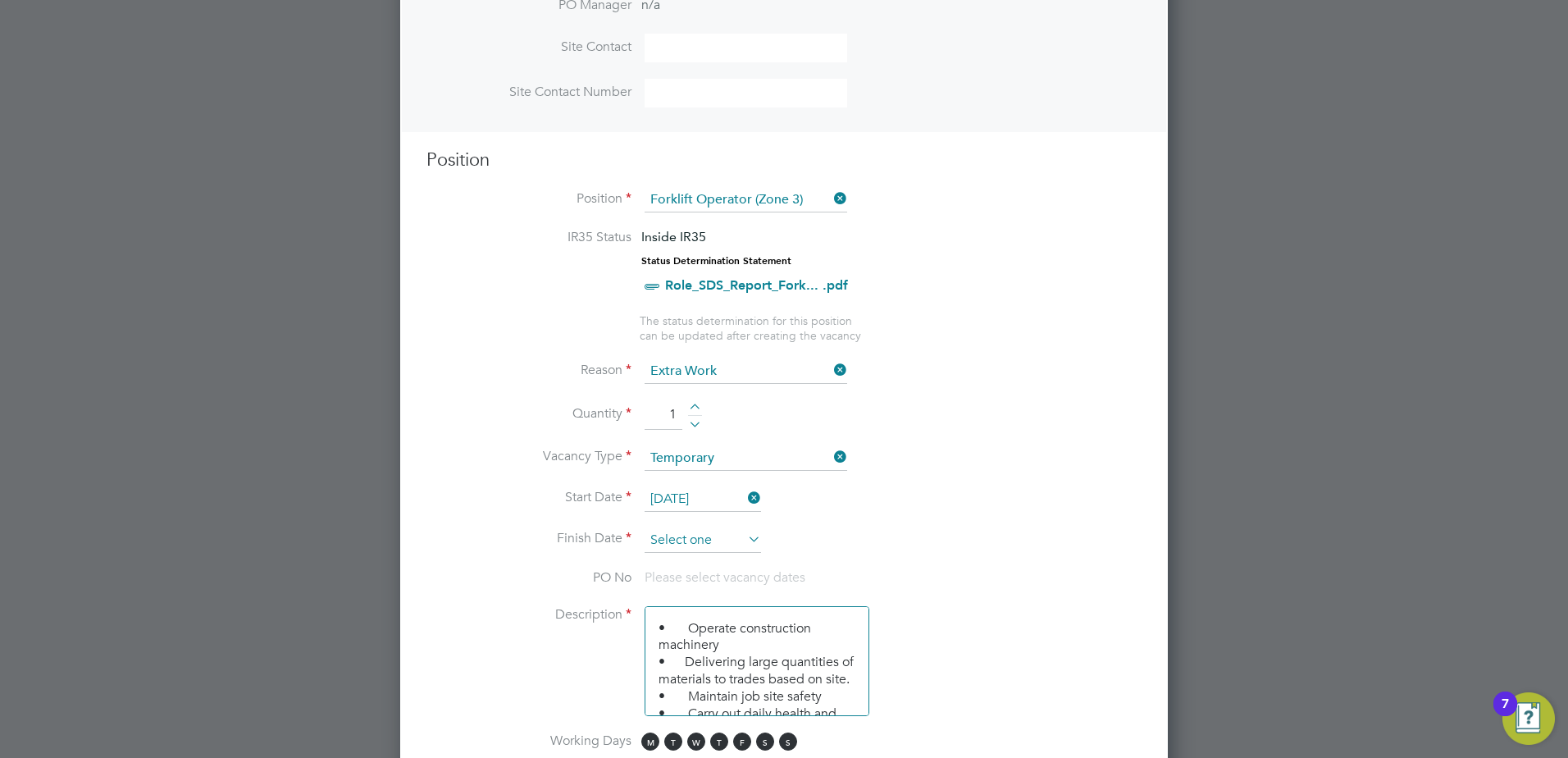
click at [686, 541] on input at bounding box center [703, 540] width 117 height 24
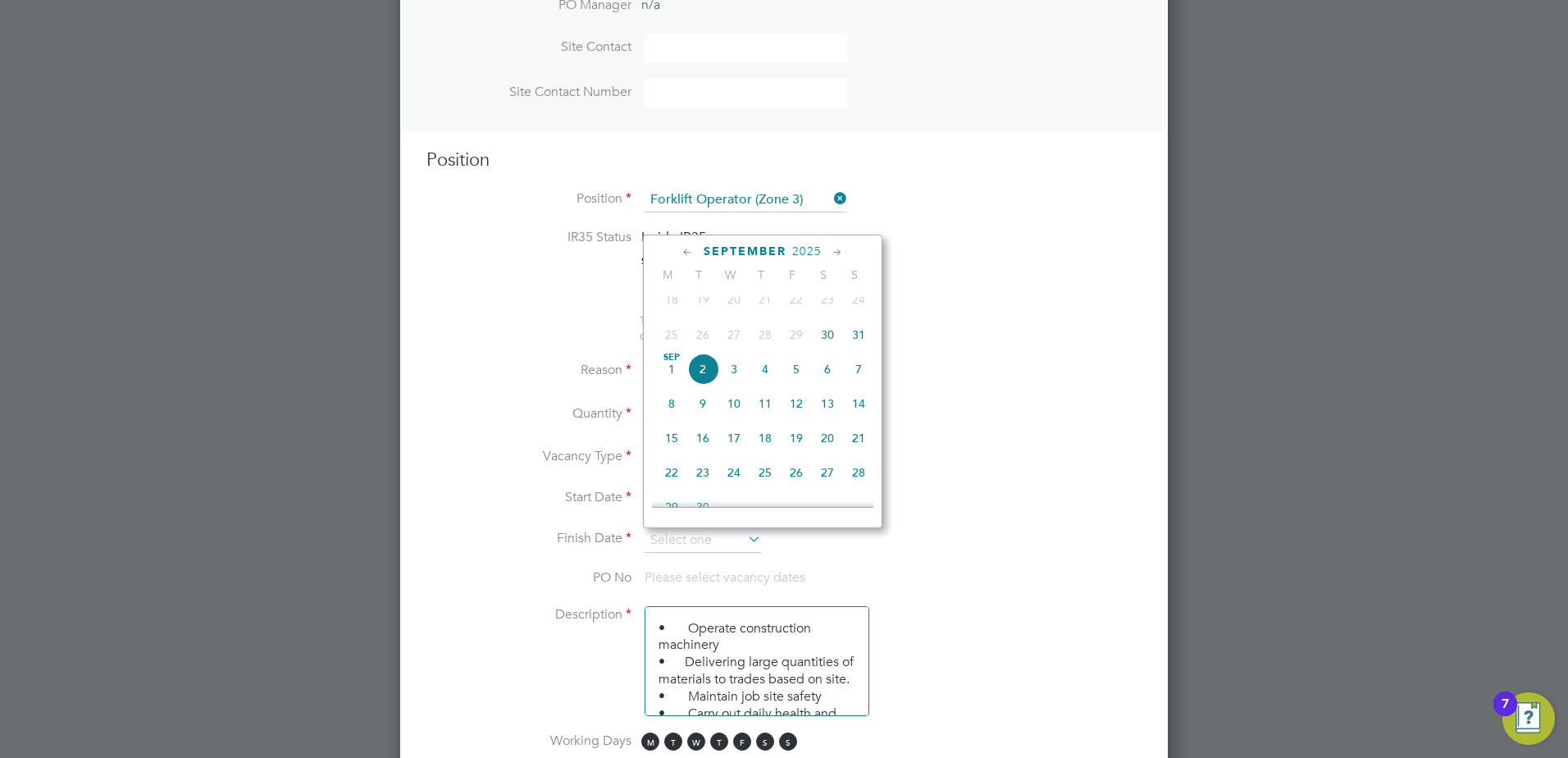
click at [825, 347] on span "30" at bounding box center [828, 335] width 31 height 31
type input "[DATE]"
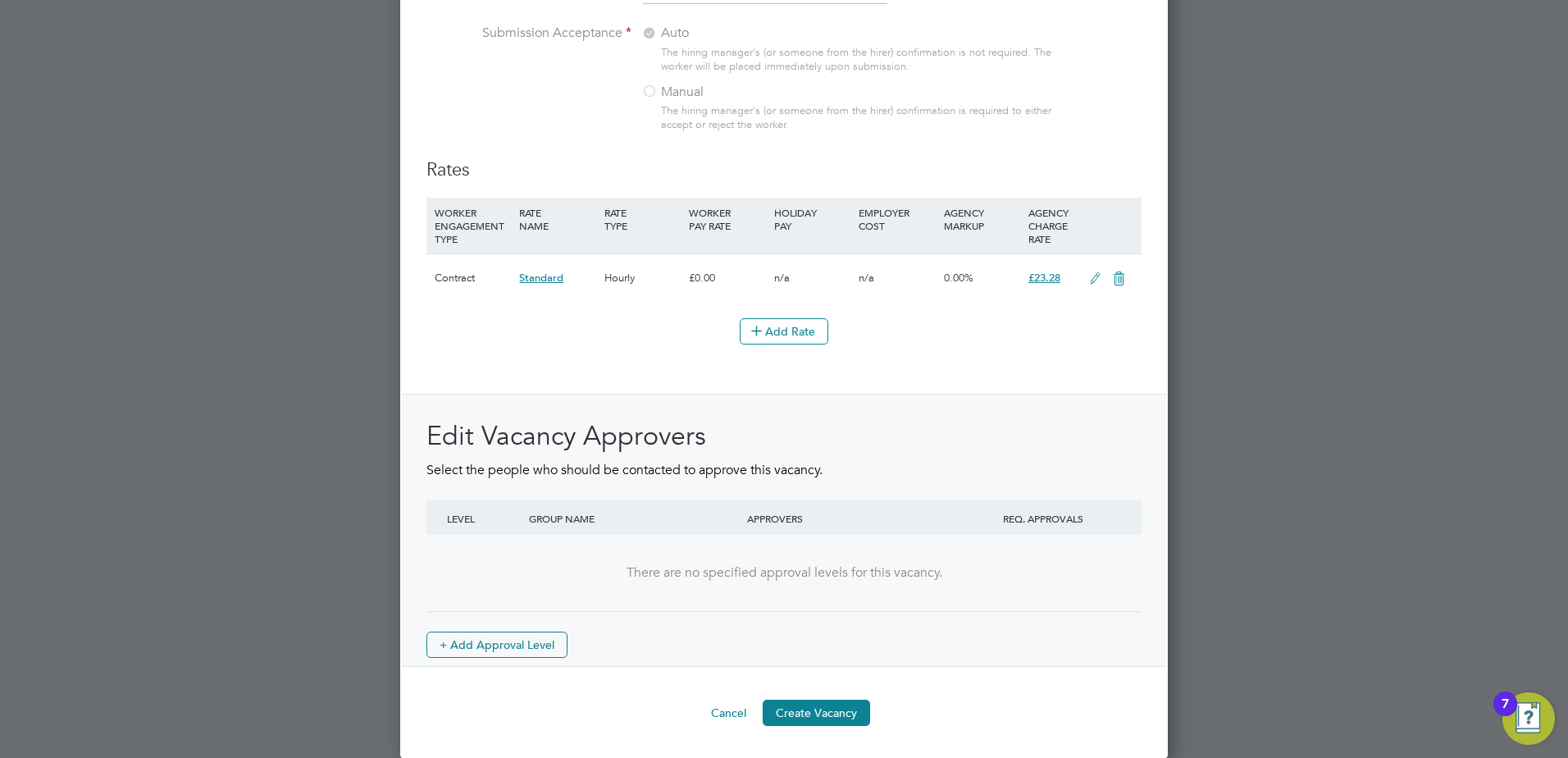
scroll to position [1814, 0]
click at [817, 704] on button "Create Vacancy" at bounding box center [816, 712] width 107 height 26
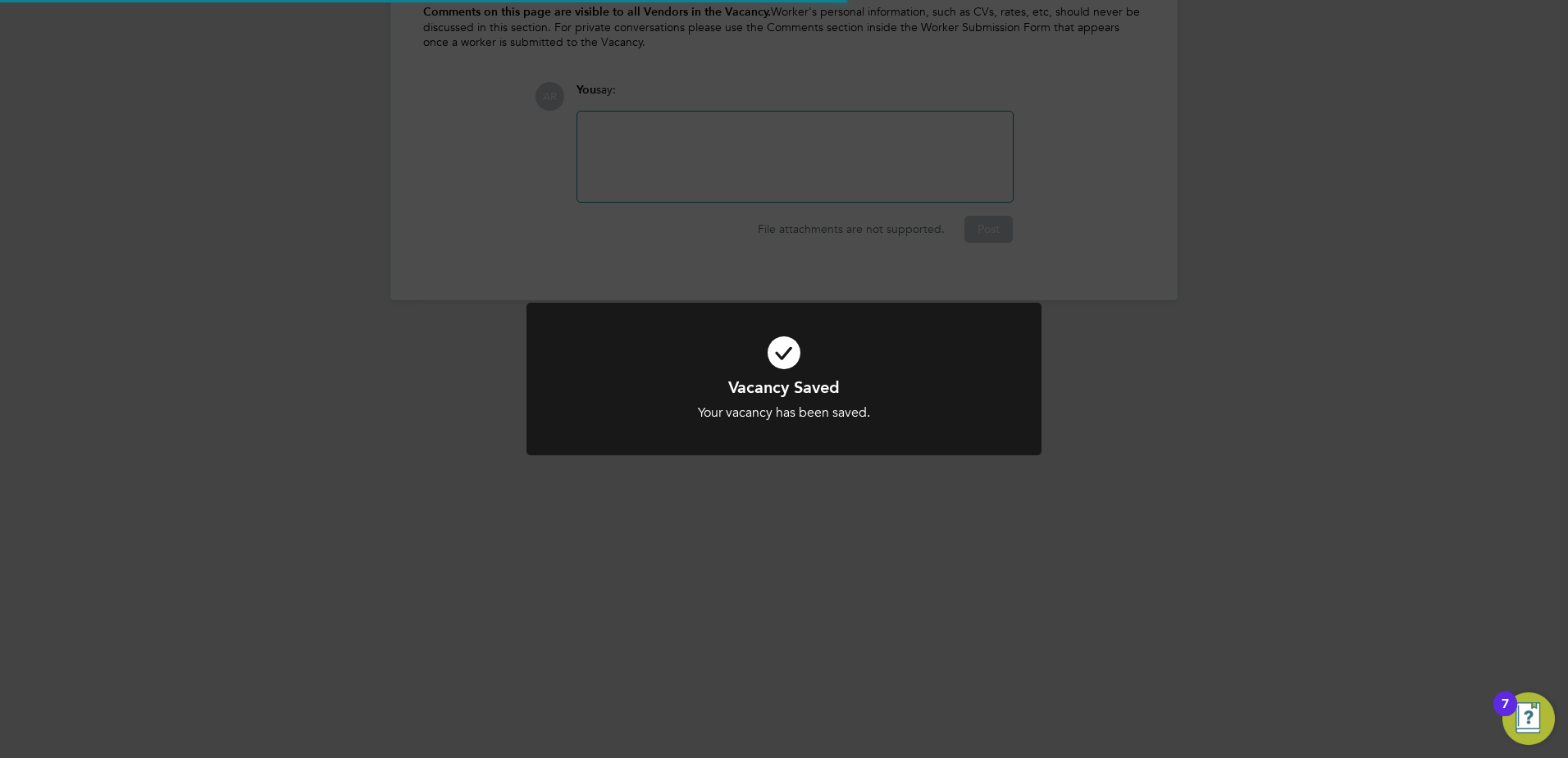
scroll to position [8, 8]
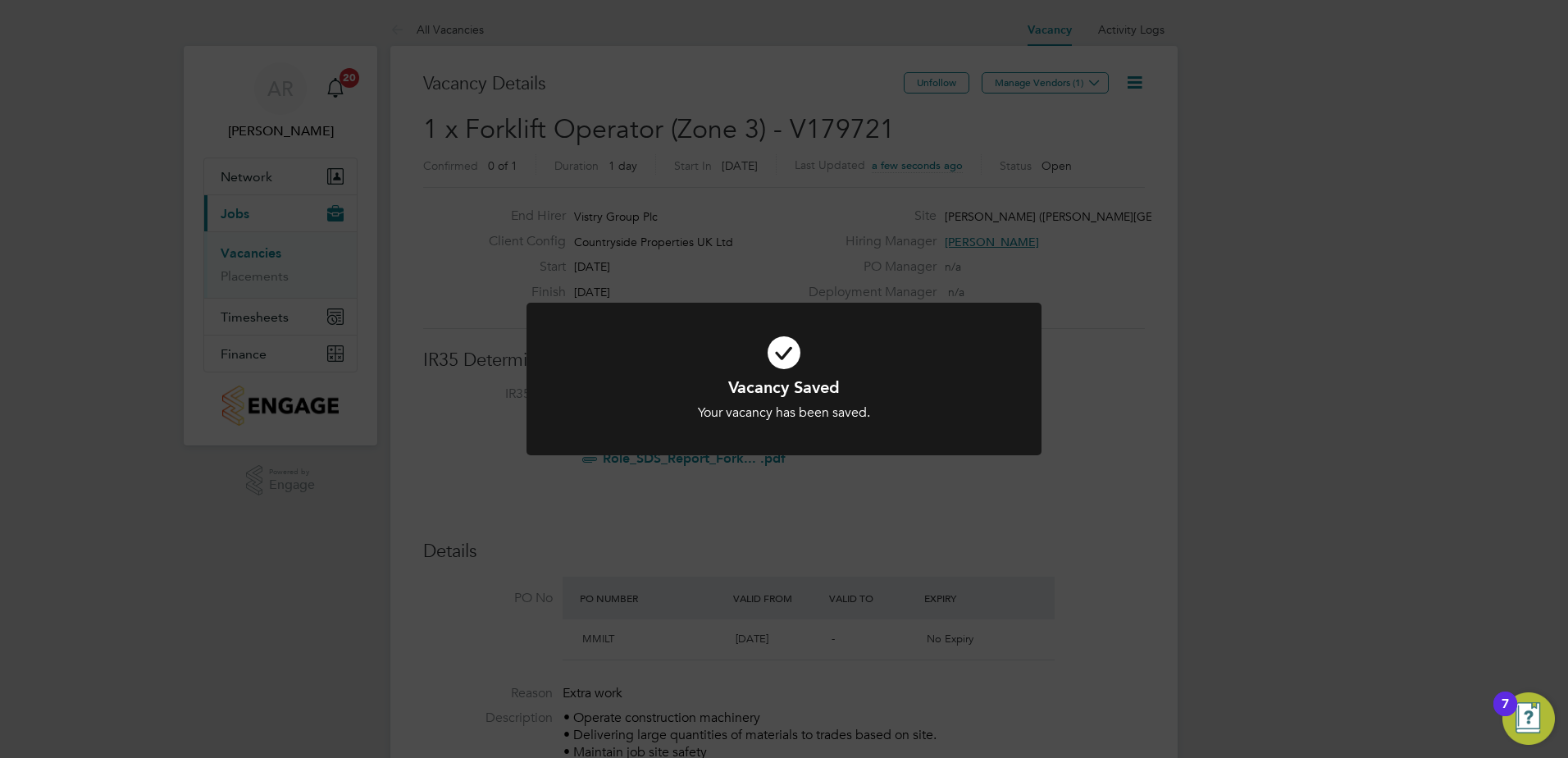
click at [1033, 88] on div "Vacancy Saved Your vacancy has been saved. Cancel Okay" at bounding box center [784, 379] width 1568 height 758
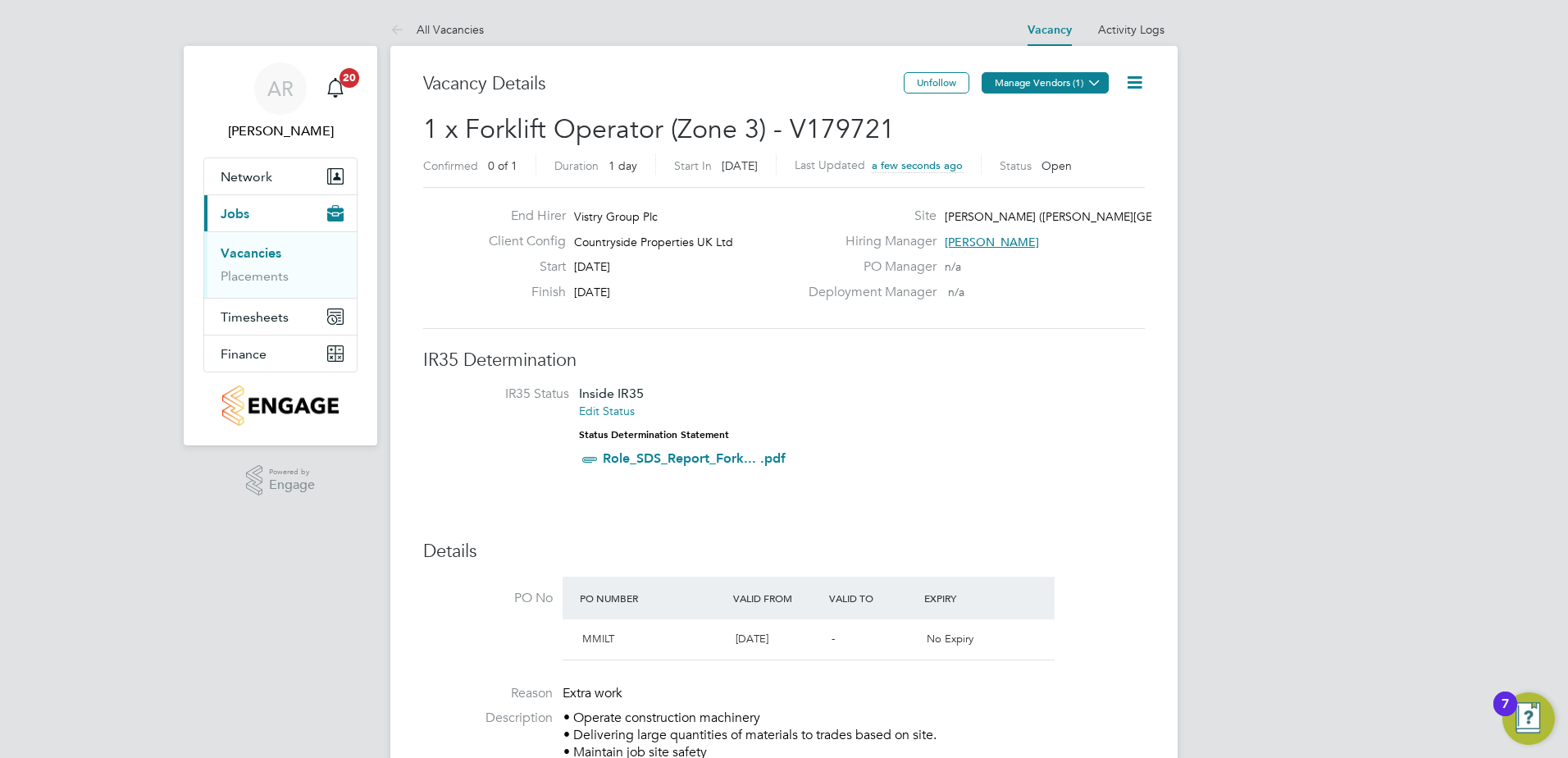
click at [1049, 80] on button "Manage Vendors (1)" at bounding box center [1045, 83] width 127 height 21
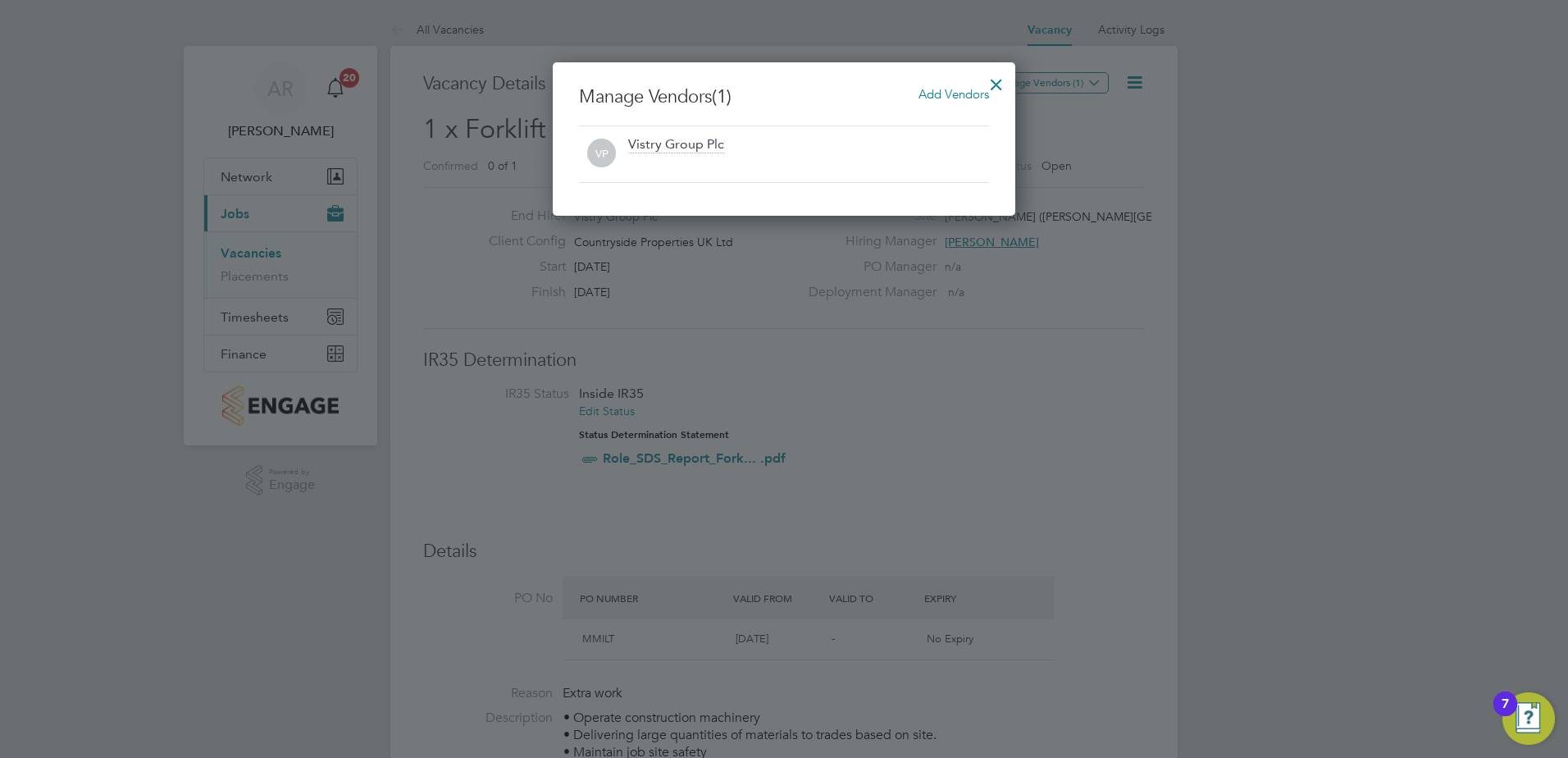
drag, startPoint x: 974, startPoint y: 81, endPoint x: 964, endPoint y: 87, distance: 11.7
click at [975, 80] on div "Manage Vendors (1) Add Vendors VP Vistry Group Plc" at bounding box center [784, 139] width 463 height 154
click at [962, 87] on span "Add Vendors" at bounding box center [954, 94] width 71 height 16
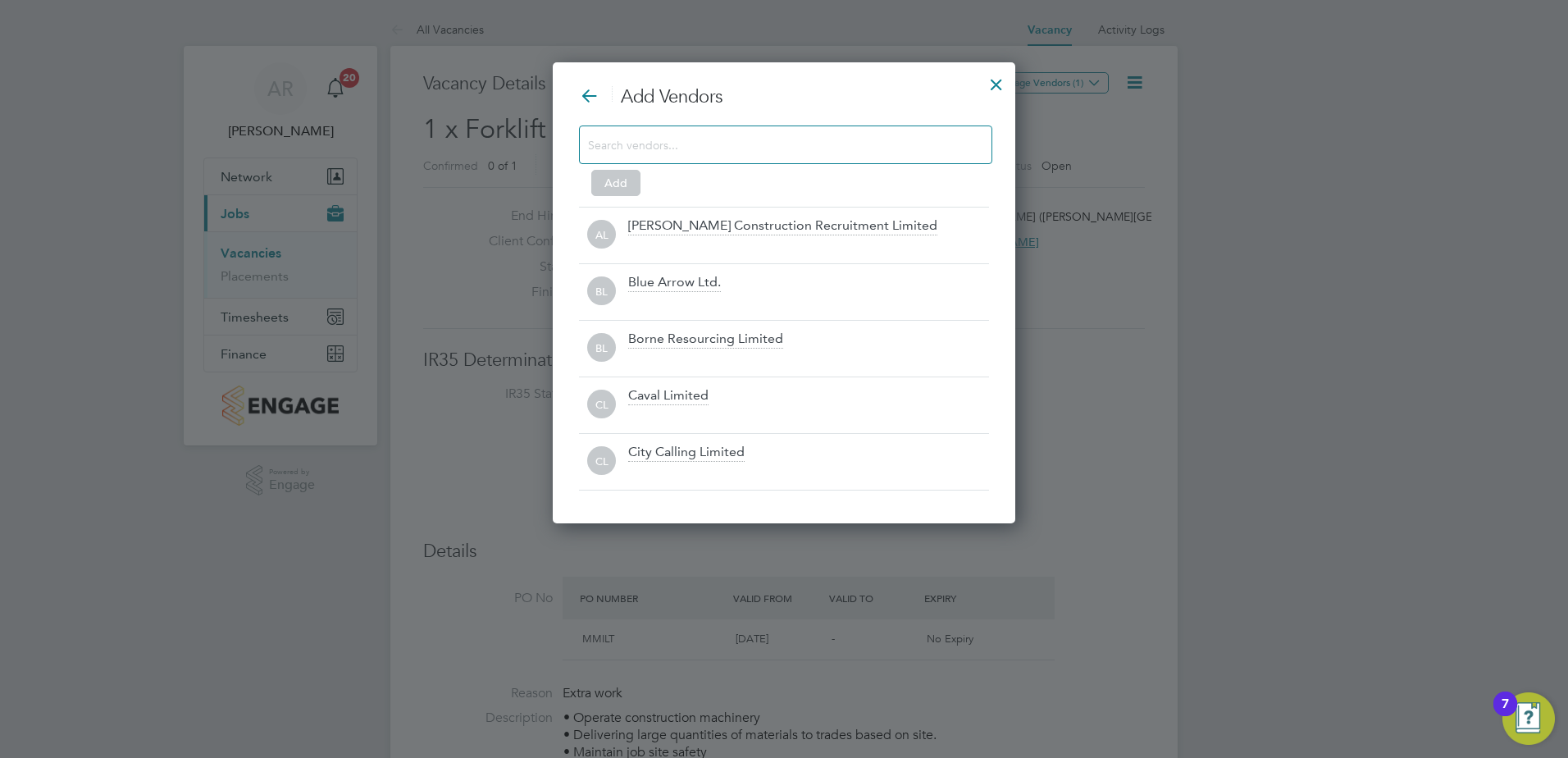
click at [730, 161] on div at bounding box center [785, 145] width 413 height 39
click at [706, 133] on input at bounding box center [773, 144] width 370 height 21
type input "r"
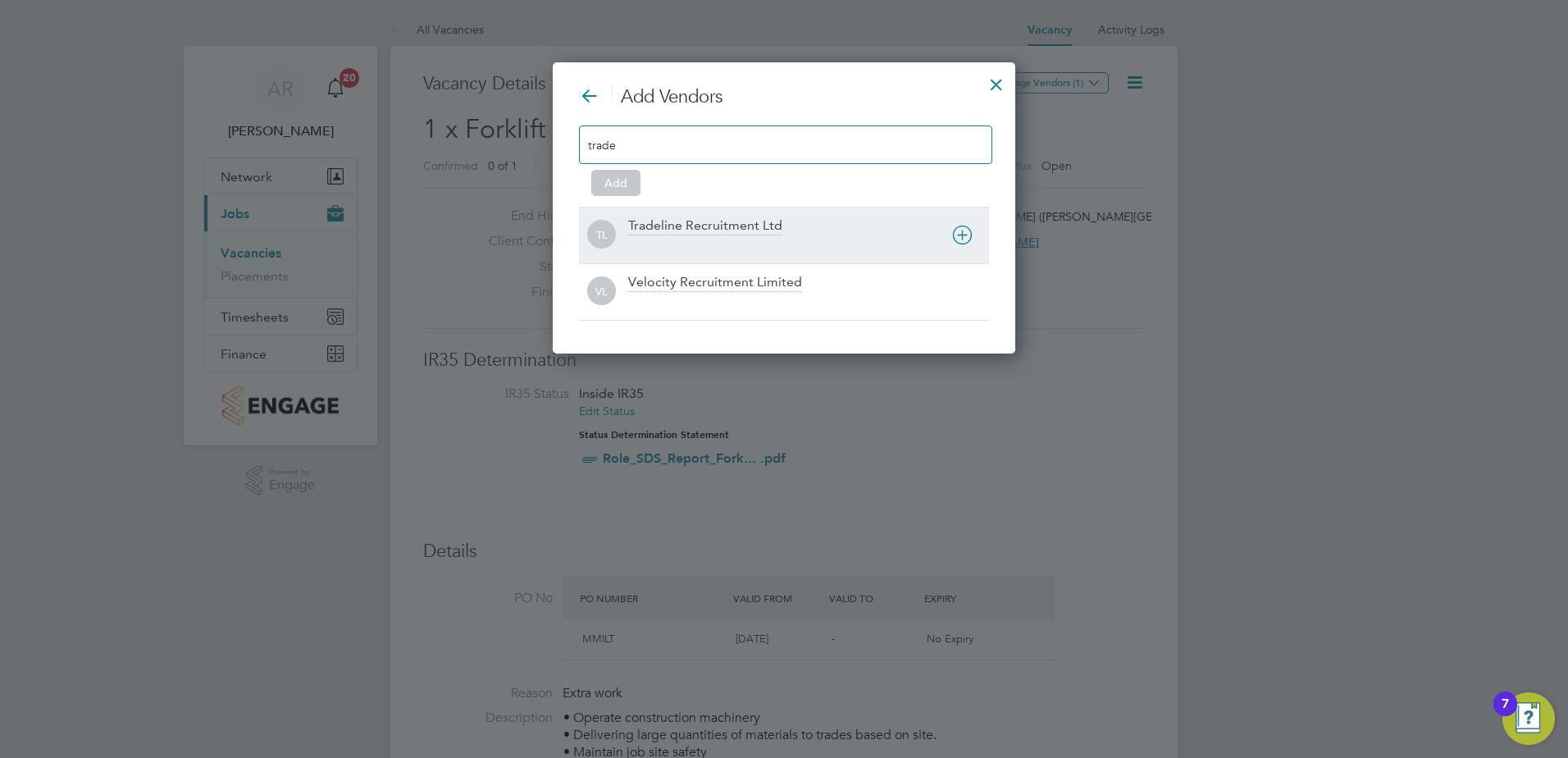
type input "trade"
click at [732, 223] on div "Tradeline Recruitment Ltd" at bounding box center [705, 226] width 155 height 18
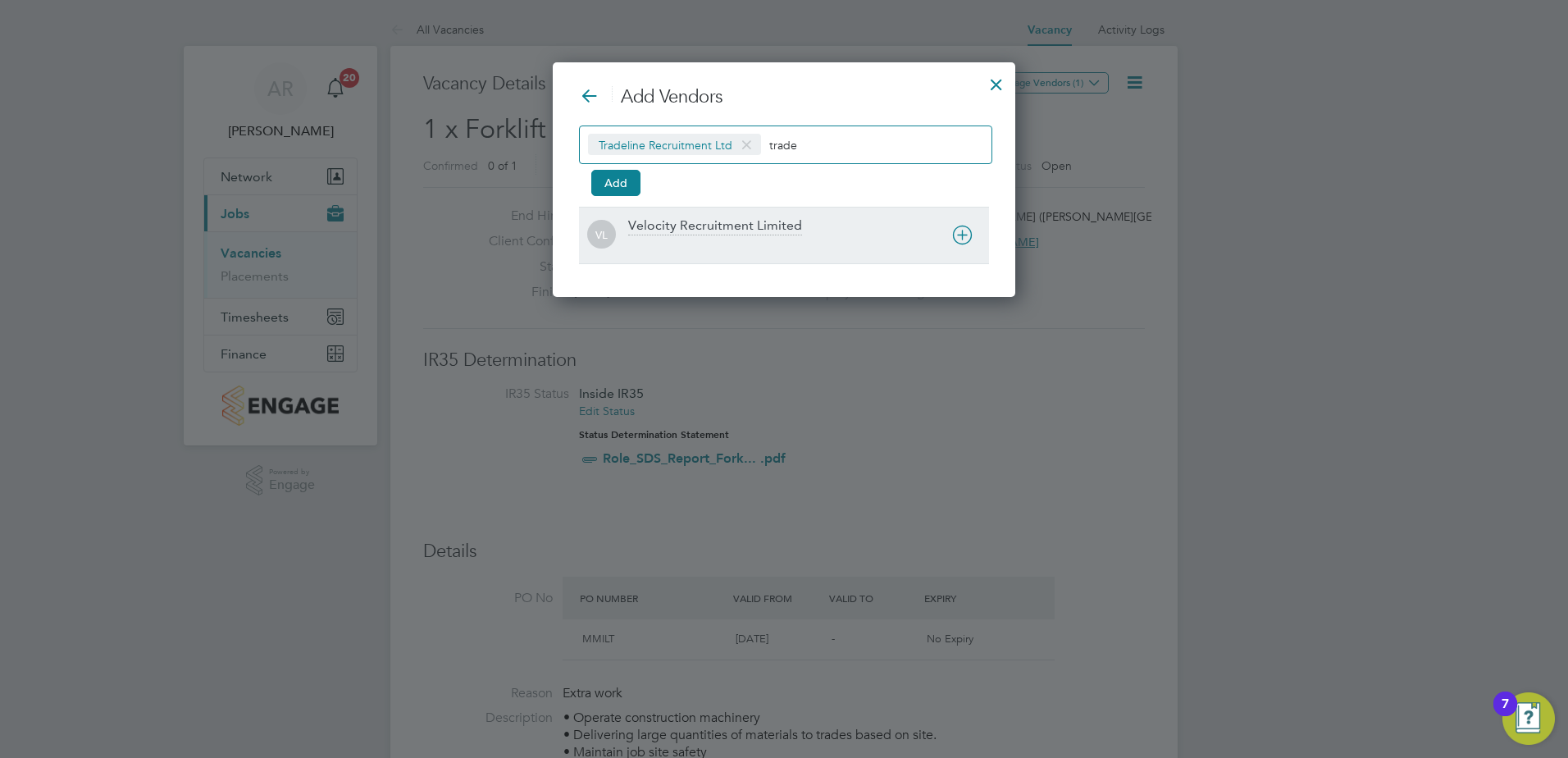
click at [959, 235] on icon at bounding box center [962, 235] width 20 height 20
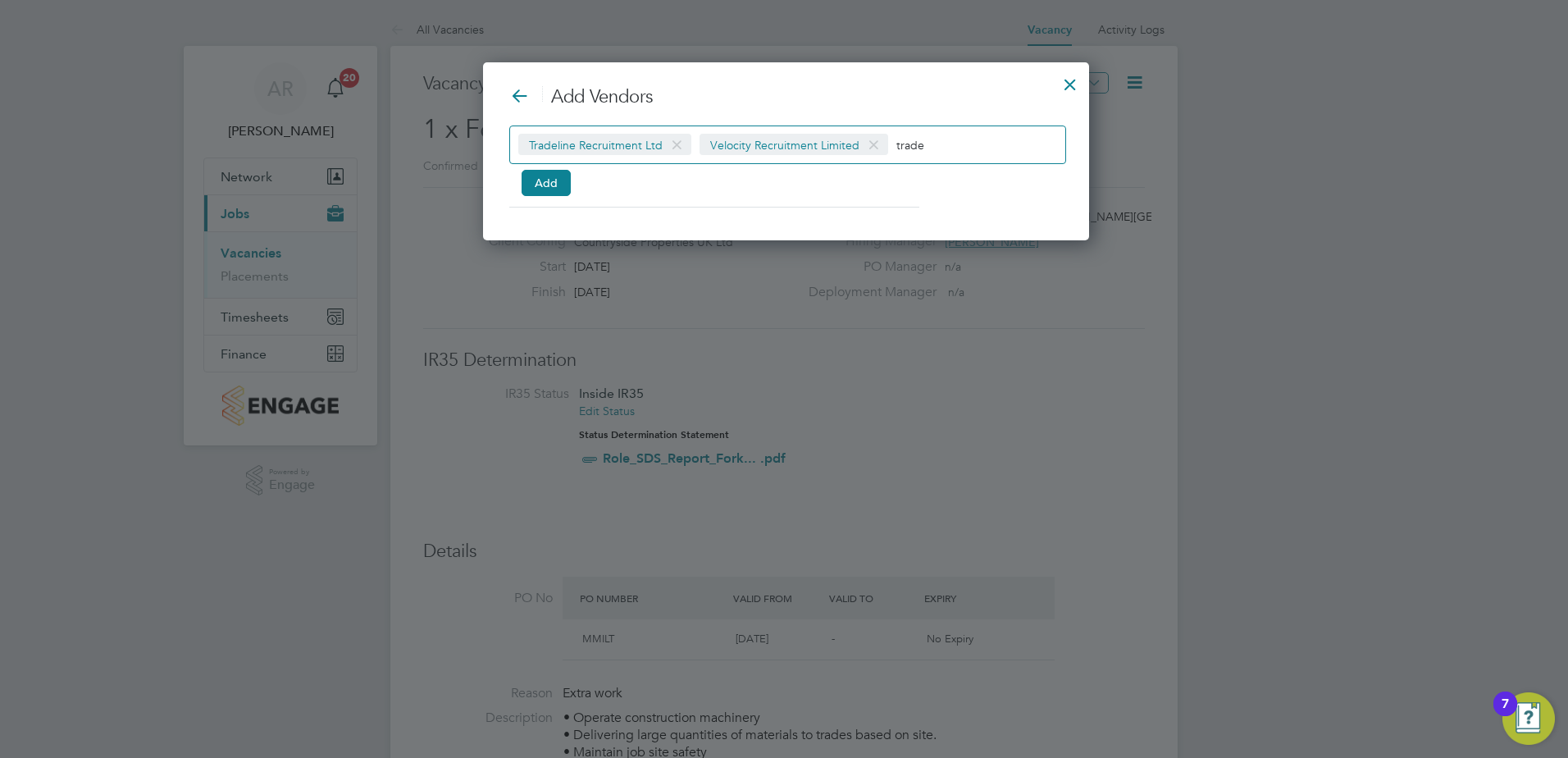
click at [869, 145] on span at bounding box center [873, 145] width 23 height 31
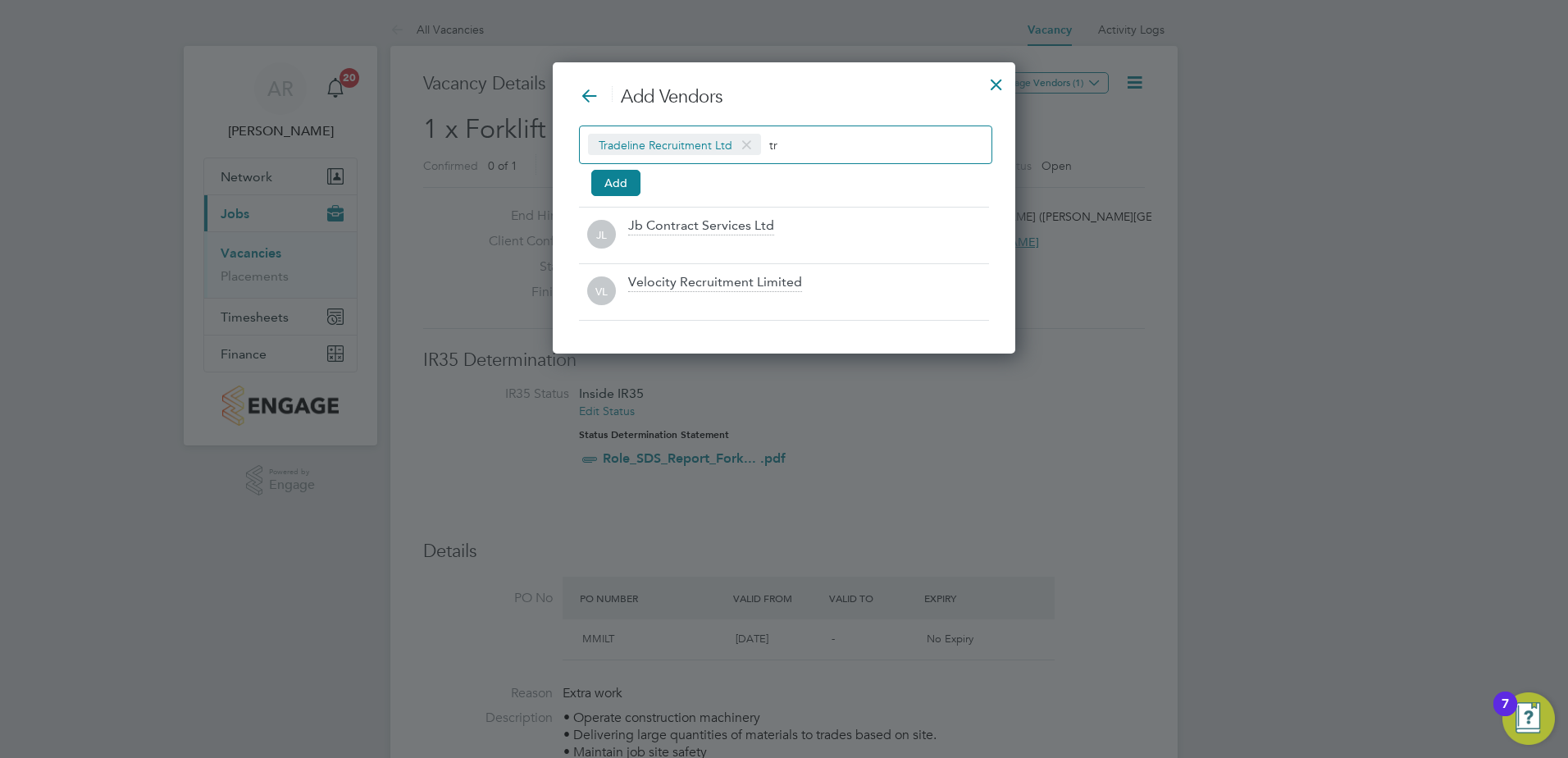
type input "t"
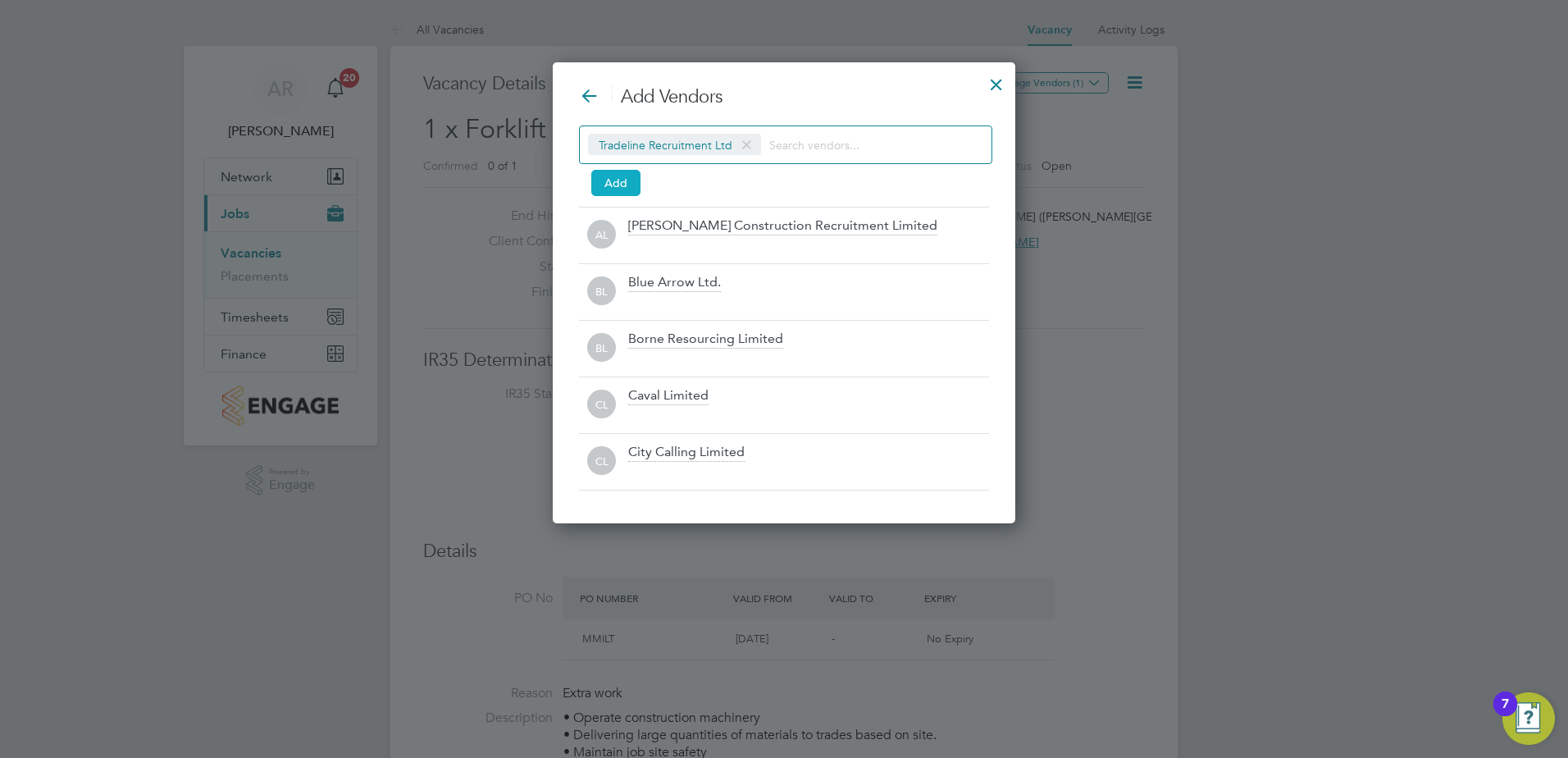
click at [616, 177] on button "Add" at bounding box center [616, 183] width 50 height 26
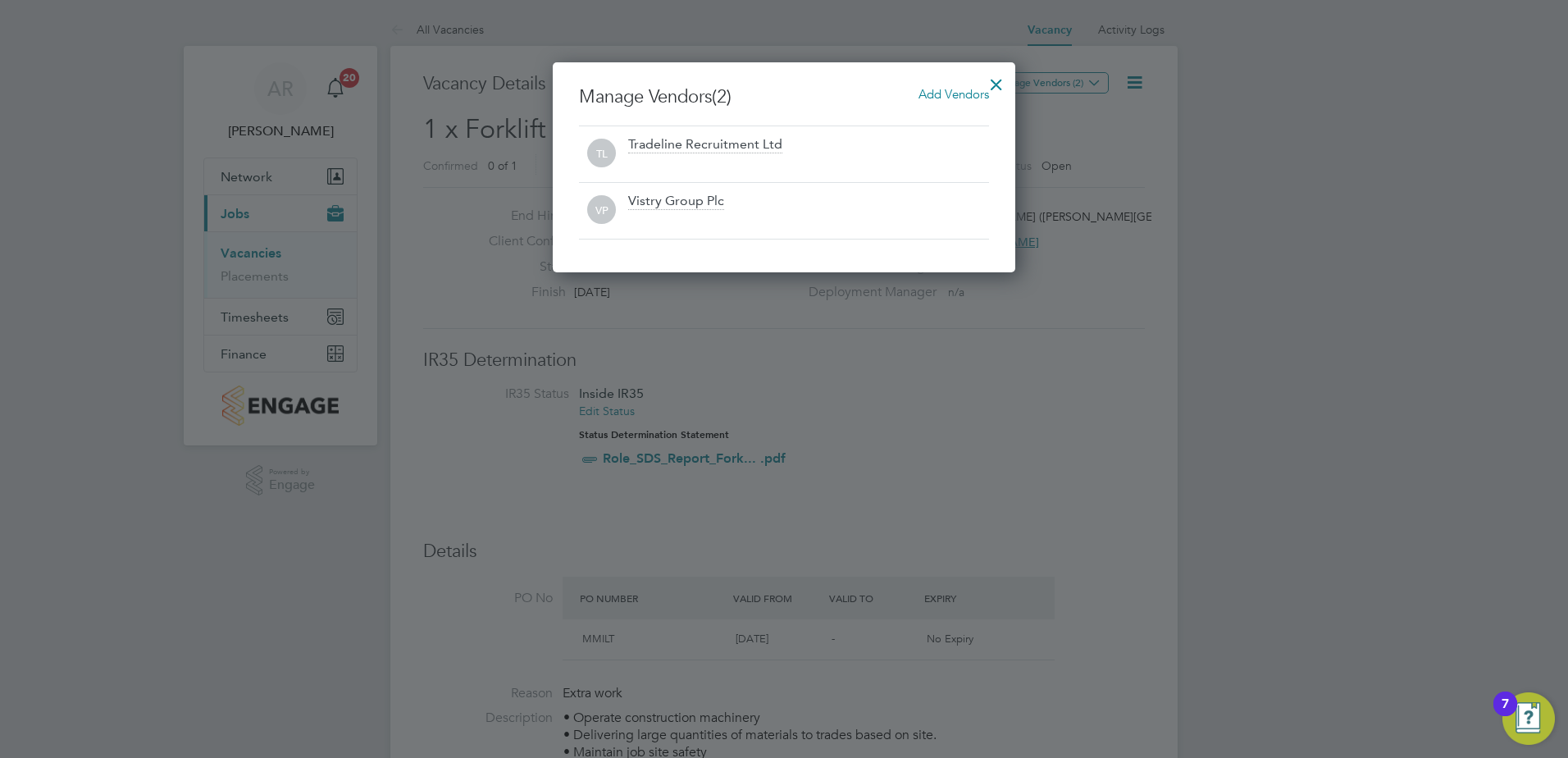
click at [994, 83] on div at bounding box center [996, 80] width 29 height 29
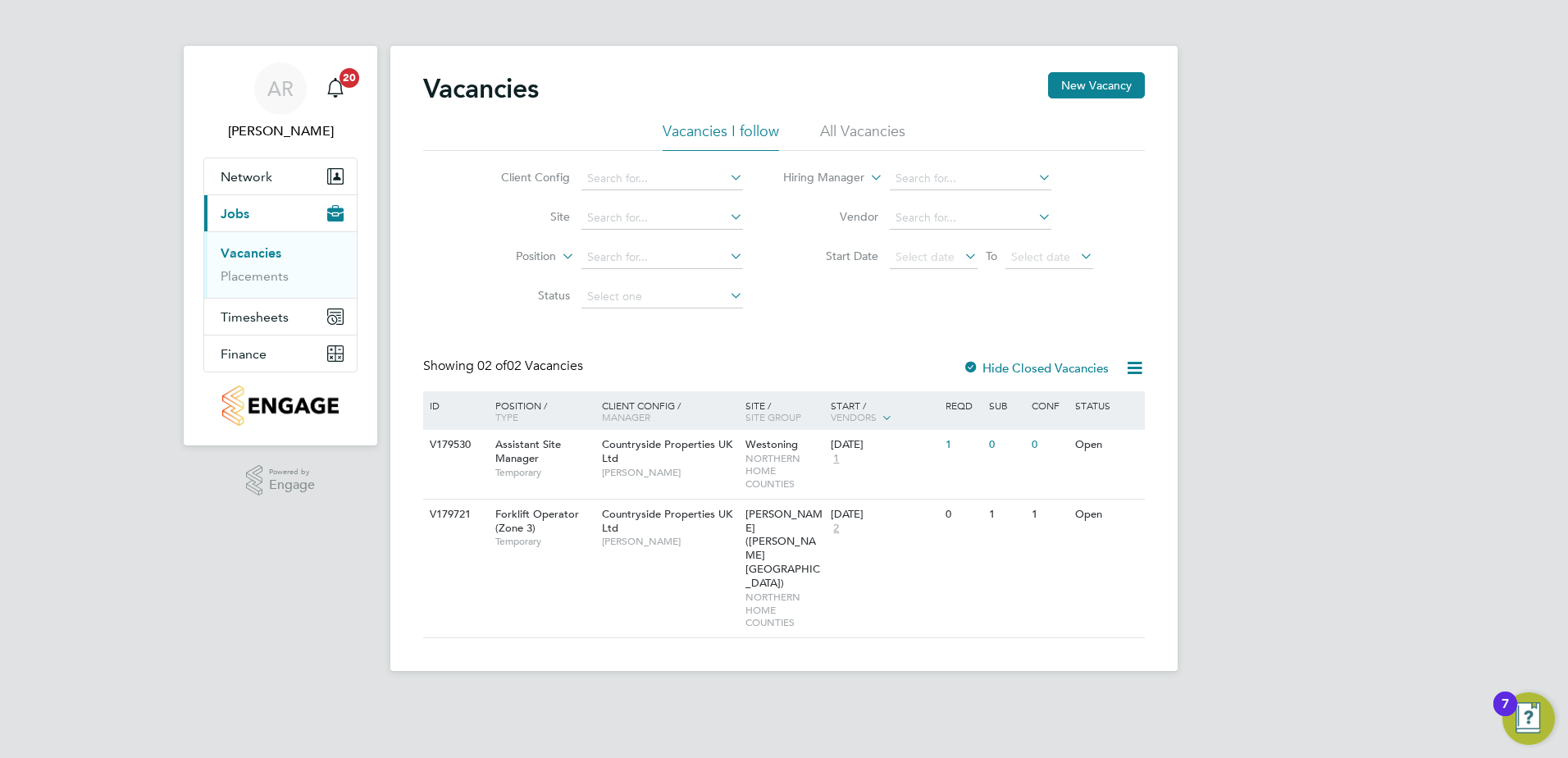
click at [1063, 101] on div "Vacancies New Vacancy" at bounding box center [784, 96] width 722 height 50
click at [1066, 82] on button "New Vacancy" at bounding box center [1097, 85] width 97 height 26
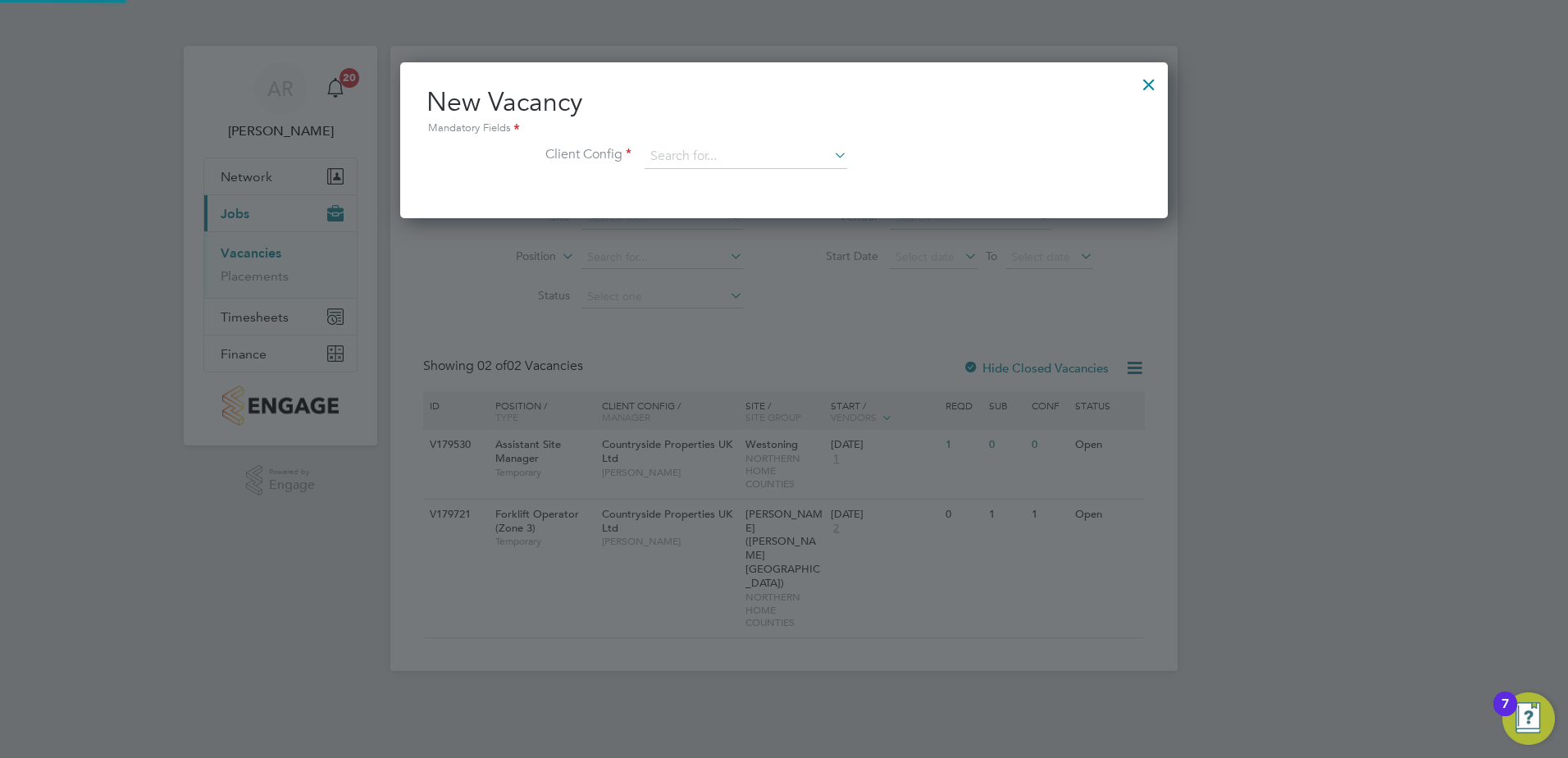
scroll to position [156, 768]
click at [727, 158] on input at bounding box center [746, 156] width 202 height 24
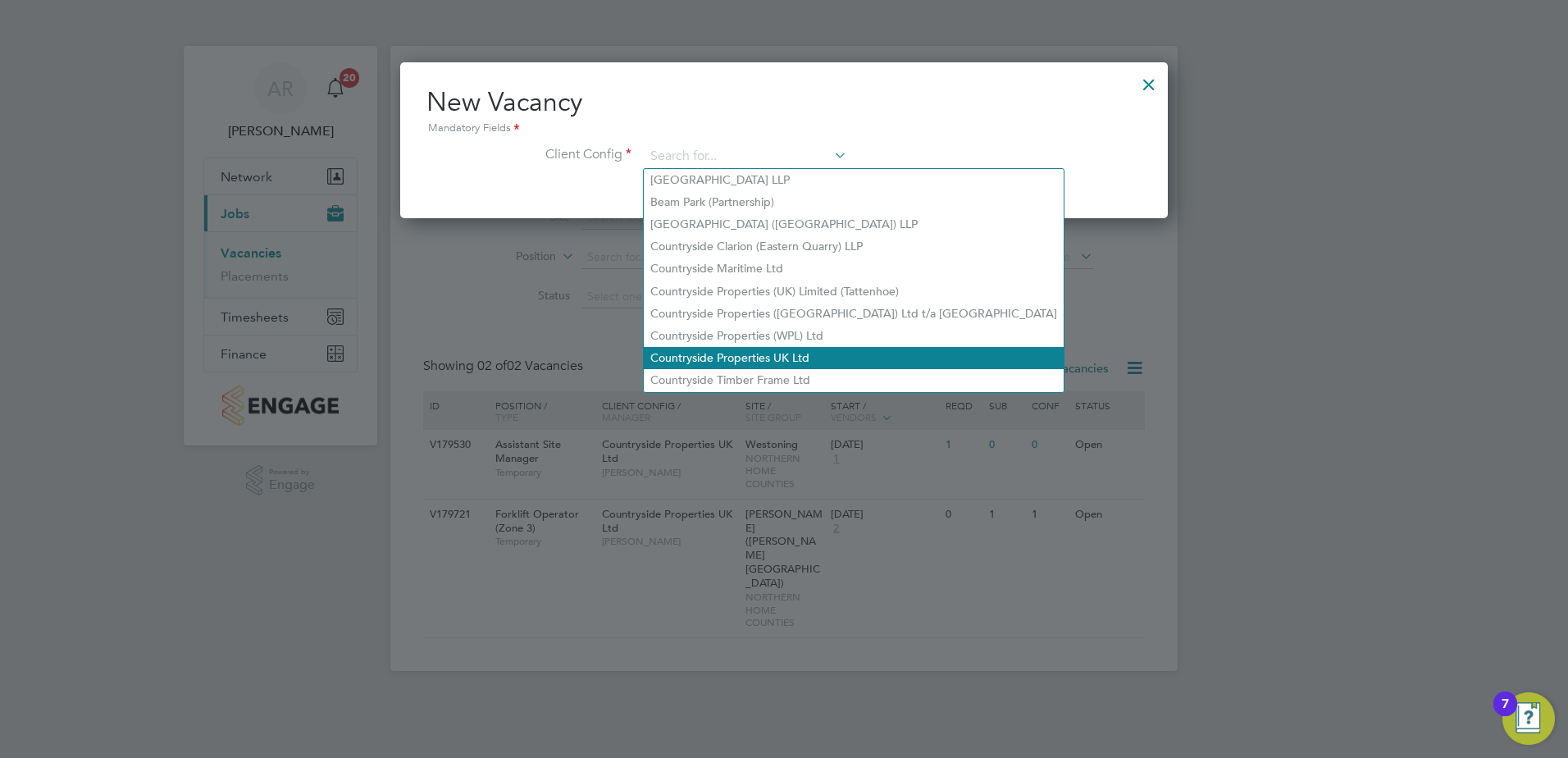
click at [718, 347] on li "Countryside Properties UK Ltd" at bounding box center [854, 358] width 420 height 22
type input "Countryside Properties UK Ltd"
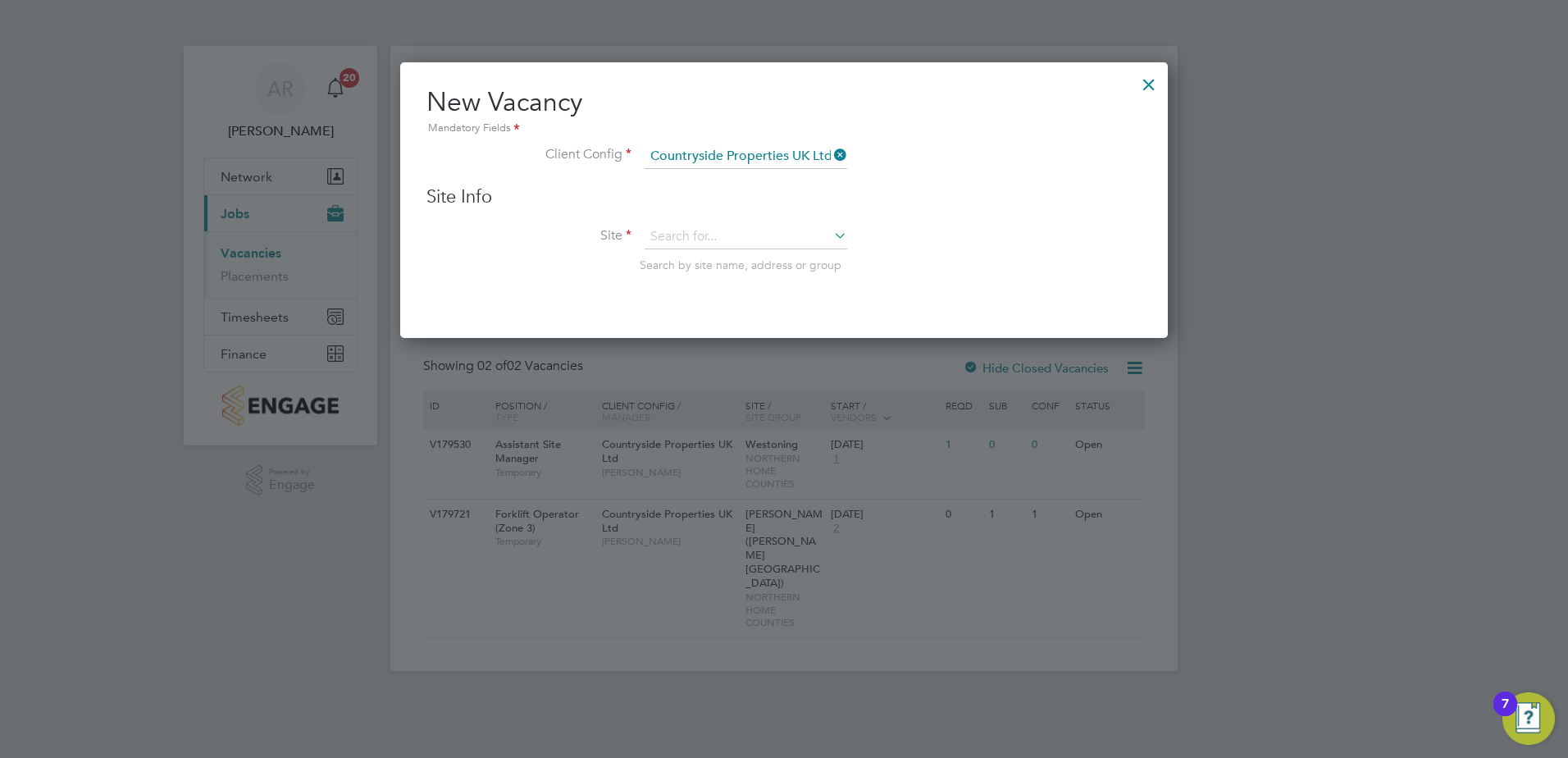
click at [712, 522] on div at bounding box center [784, 379] width 1568 height 758
click at [1160, 83] on div at bounding box center [1149, 80] width 29 height 29
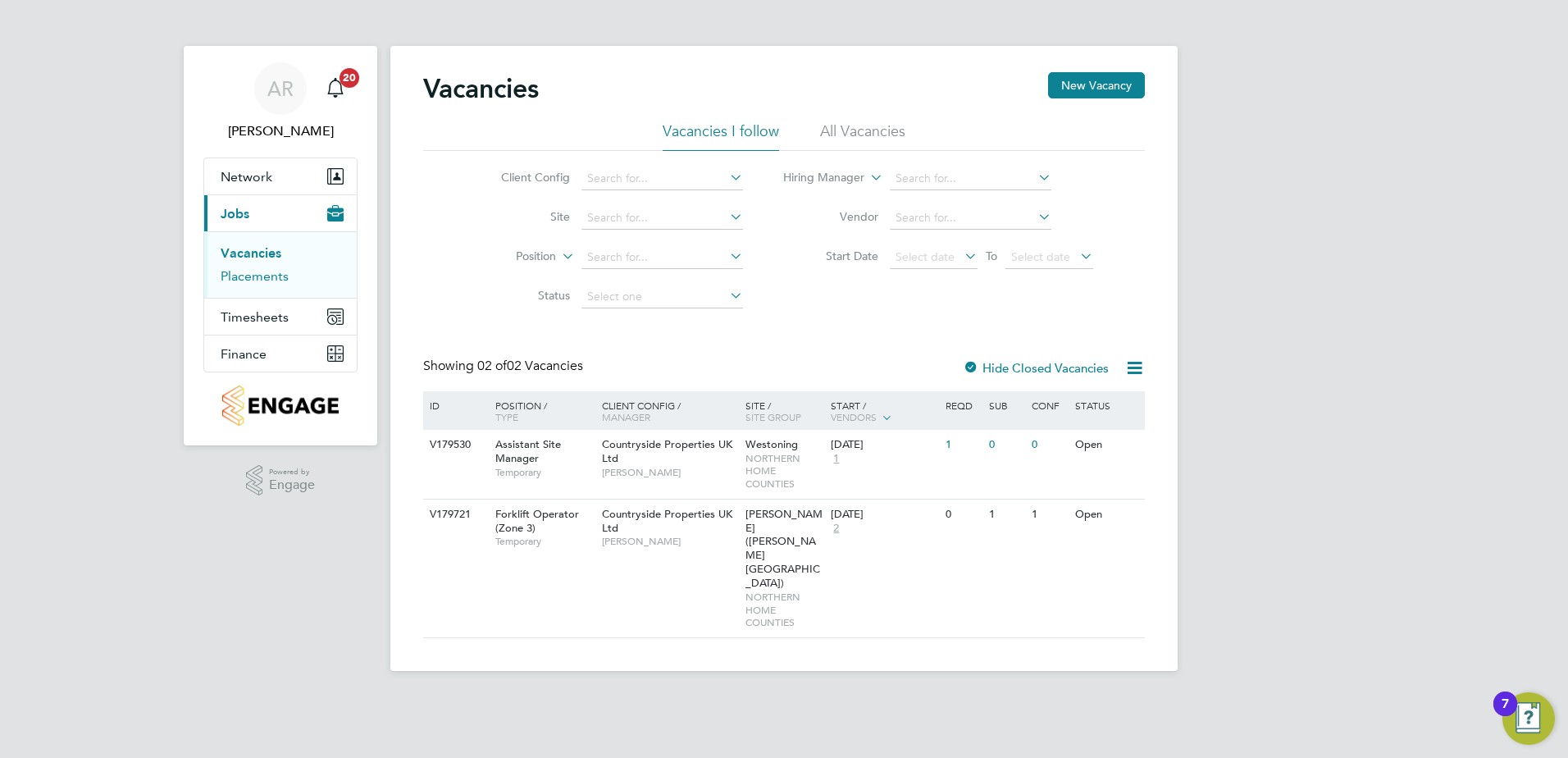
click at [257, 281] on link "Placements" at bounding box center [255, 276] width 68 height 16
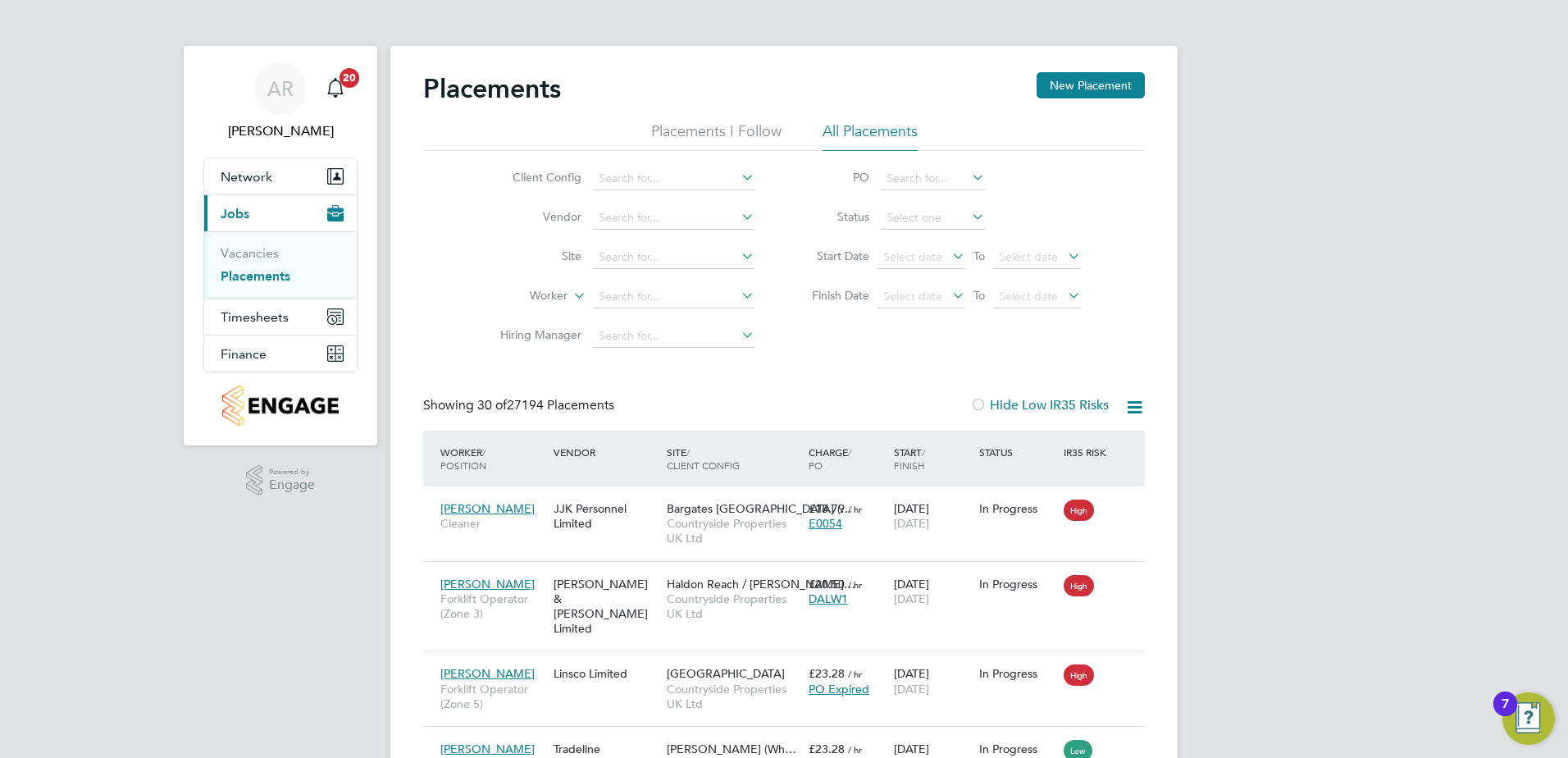
click at [667, 239] on li "Site" at bounding box center [621, 258] width 308 height 39
click at [667, 245] on li "Site" at bounding box center [621, 258] width 308 height 39
click at [667, 256] on input at bounding box center [674, 258] width 161 height 23
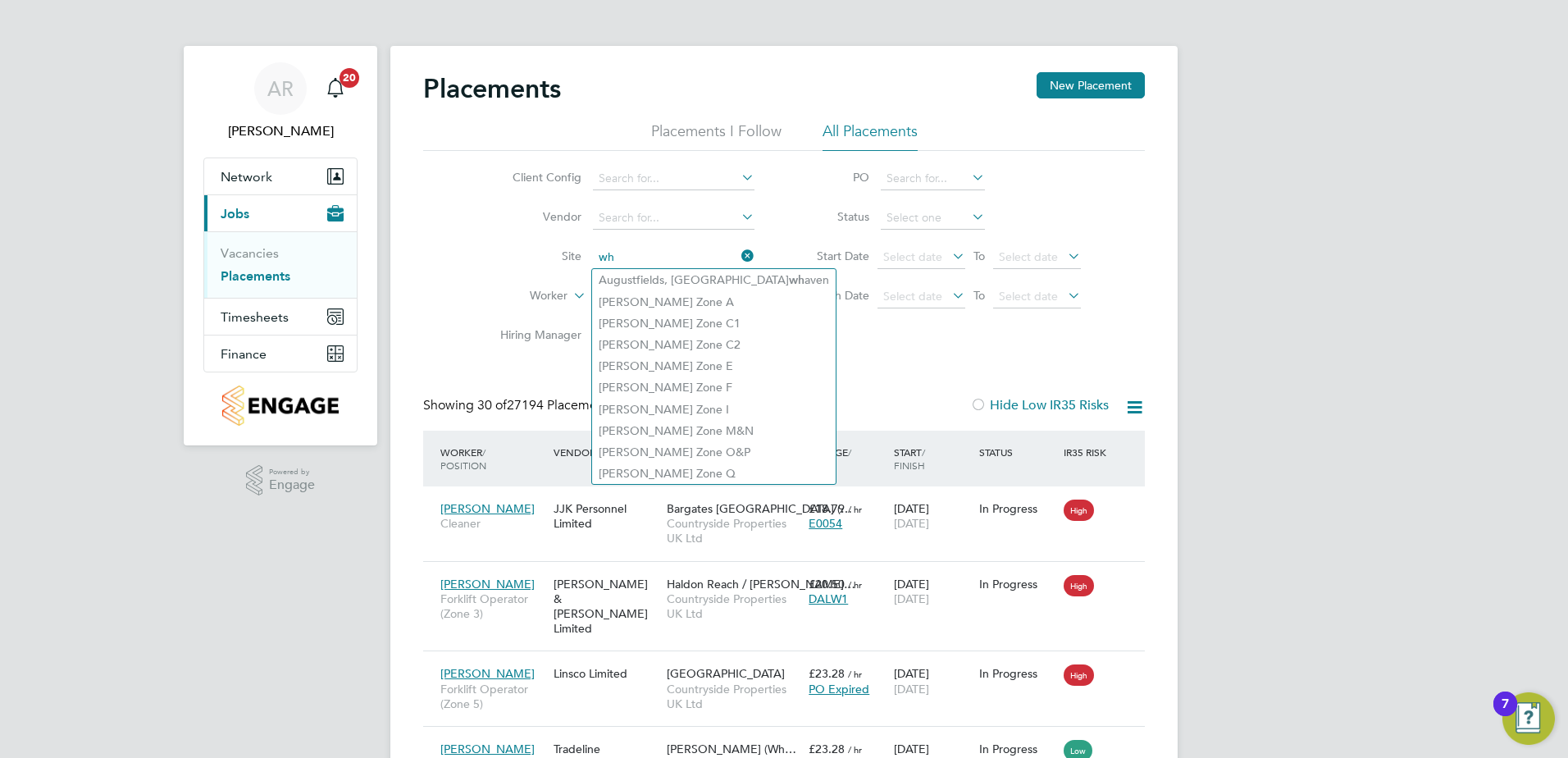
type input "w"
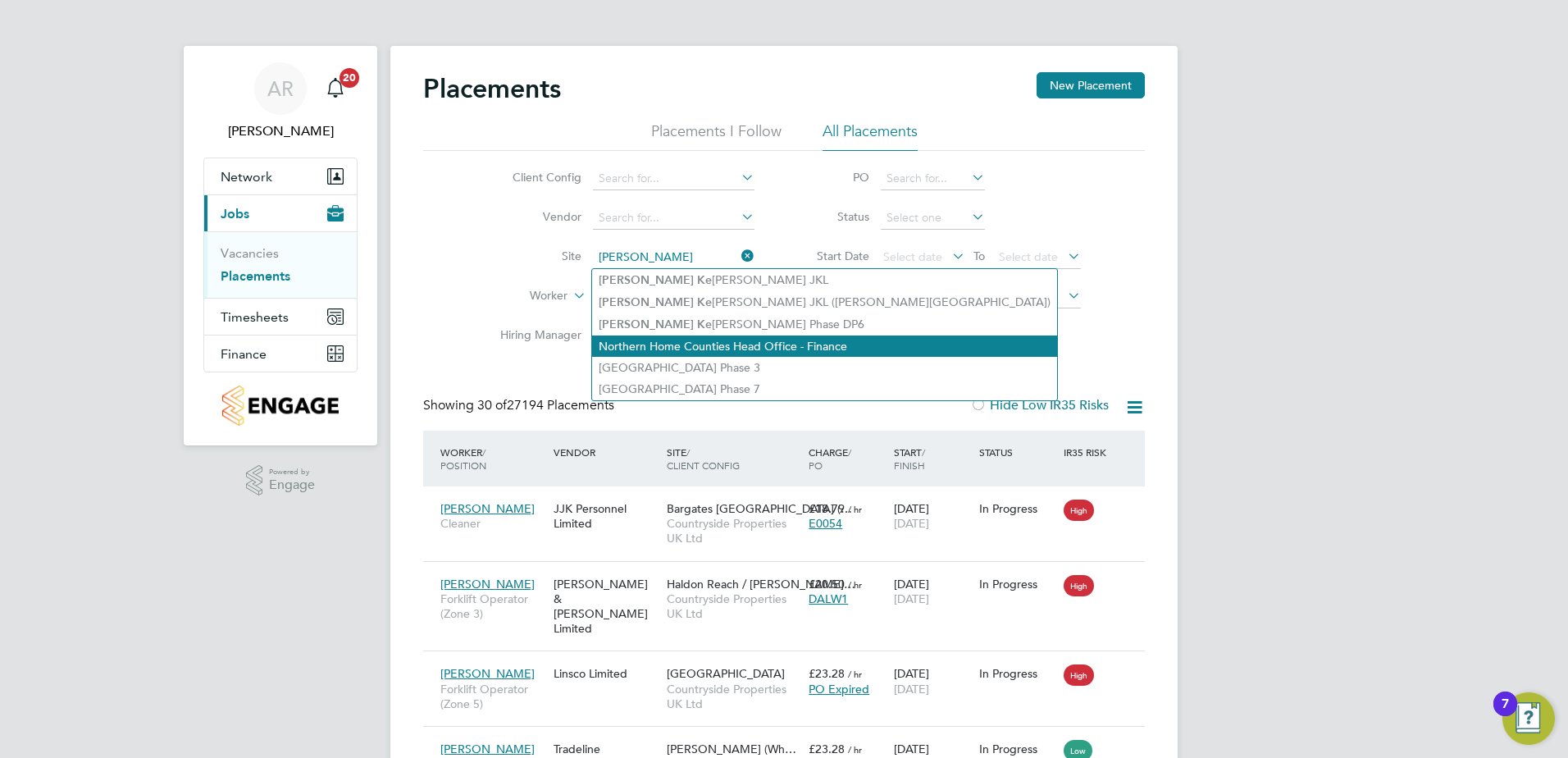
drag, startPoint x: 773, startPoint y: 303, endPoint x: 783, endPoint y: 334, distance: 32.6
click at [772, 304] on li "[PERSON_NAME] [PERSON_NAME] JKL ([PERSON_NAME][GEOGRAPHIC_DATA])" at bounding box center [825, 302] width 465 height 22
type input "[PERSON_NAME] ([PERSON_NAME][GEOGRAPHIC_DATA])"
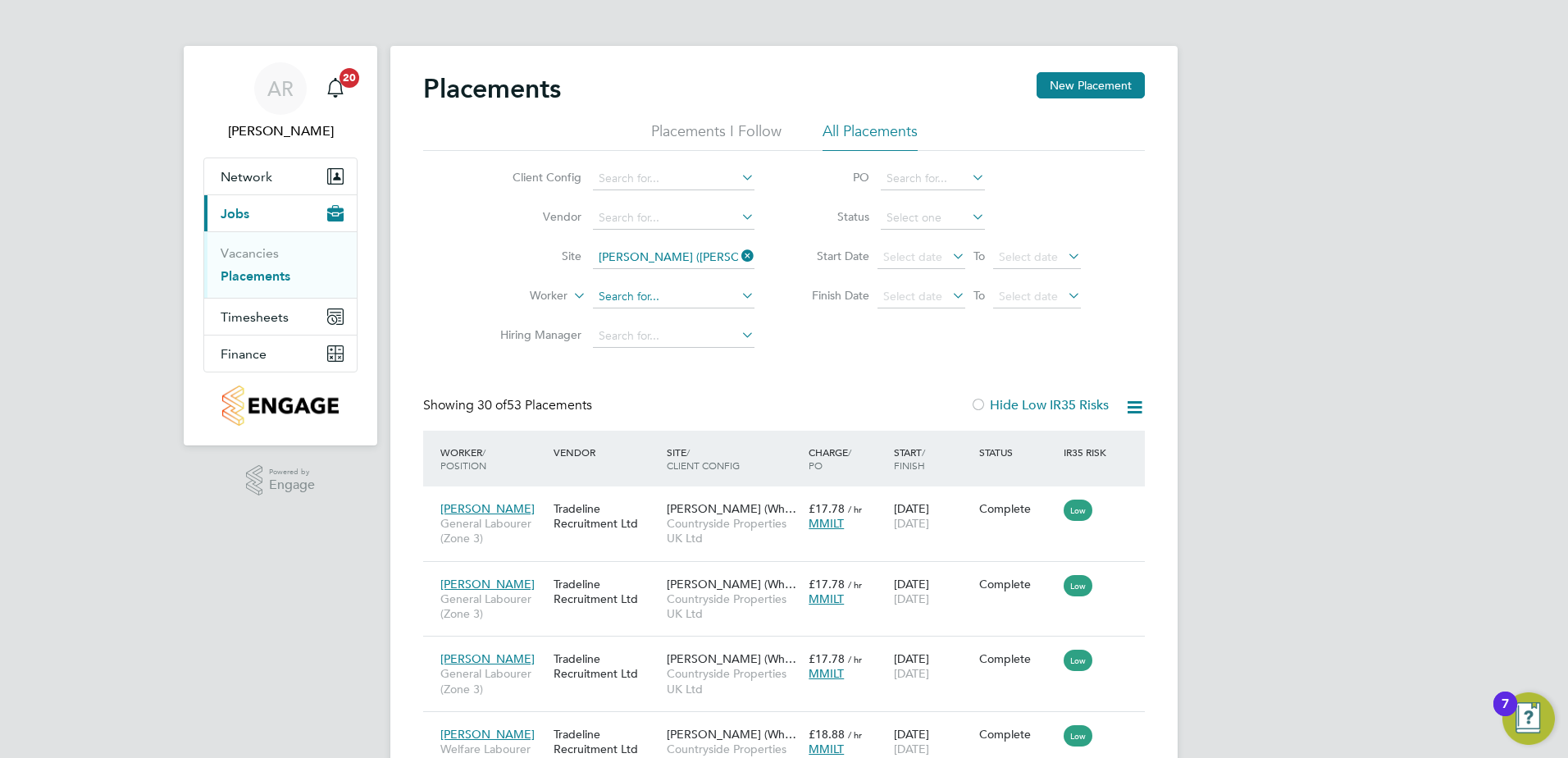
click at [668, 295] on input at bounding box center [674, 297] width 161 height 23
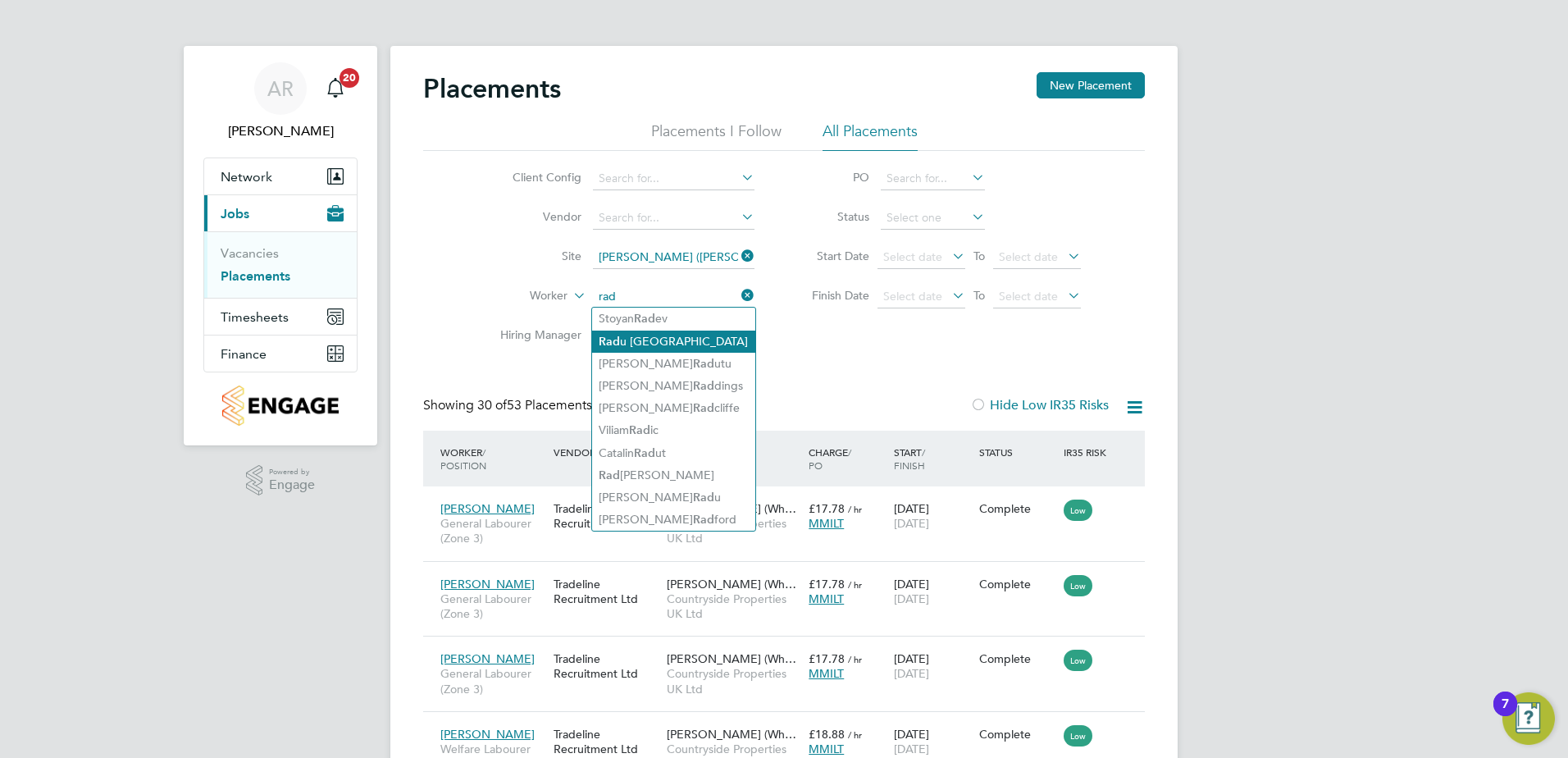
click at [692, 339] on li "Rad u [GEOGRAPHIC_DATA]" at bounding box center [674, 342] width 163 height 22
type input "[PERSON_NAME]"
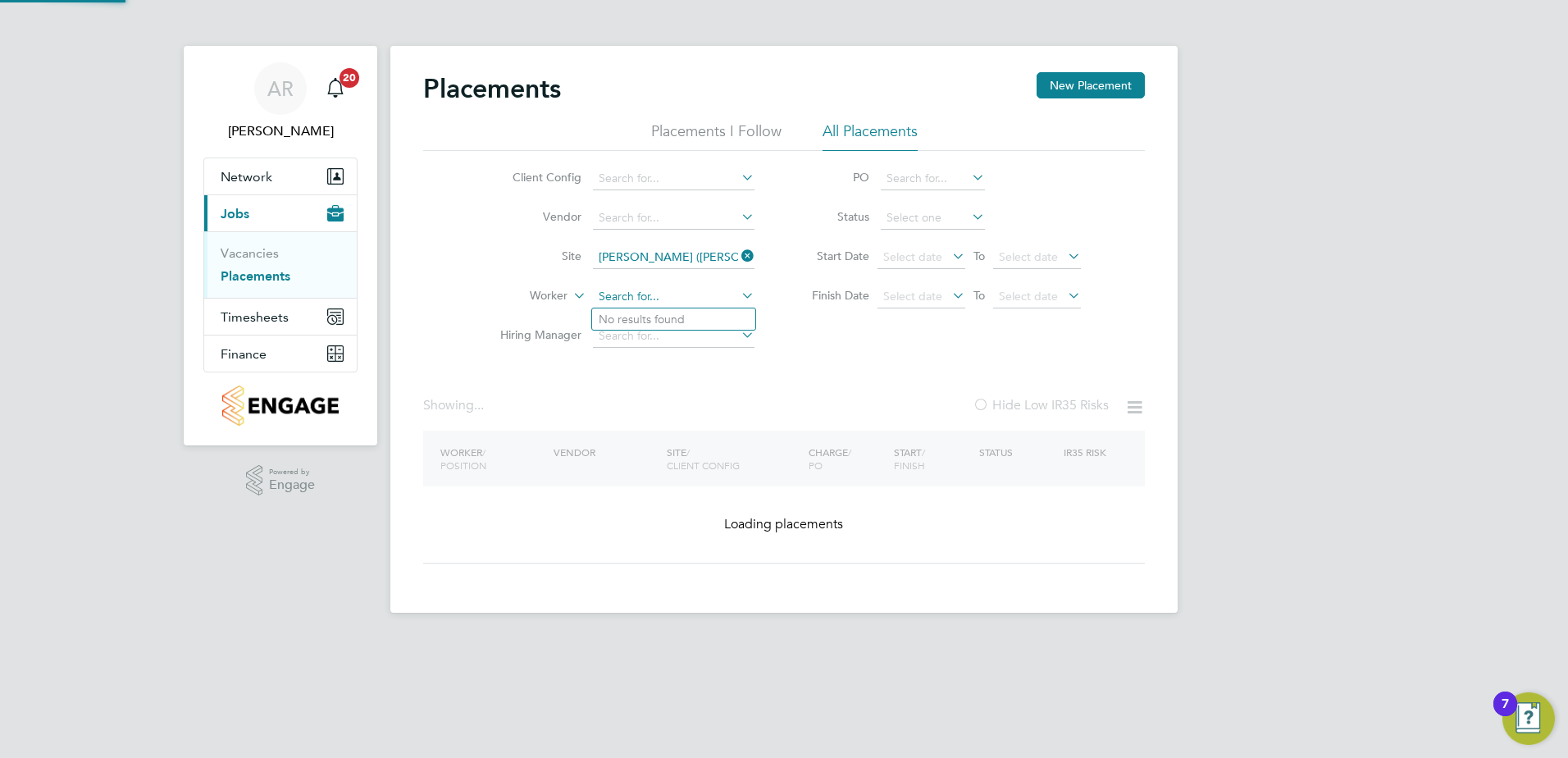
click at [698, 300] on input at bounding box center [674, 297] width 161 height 23
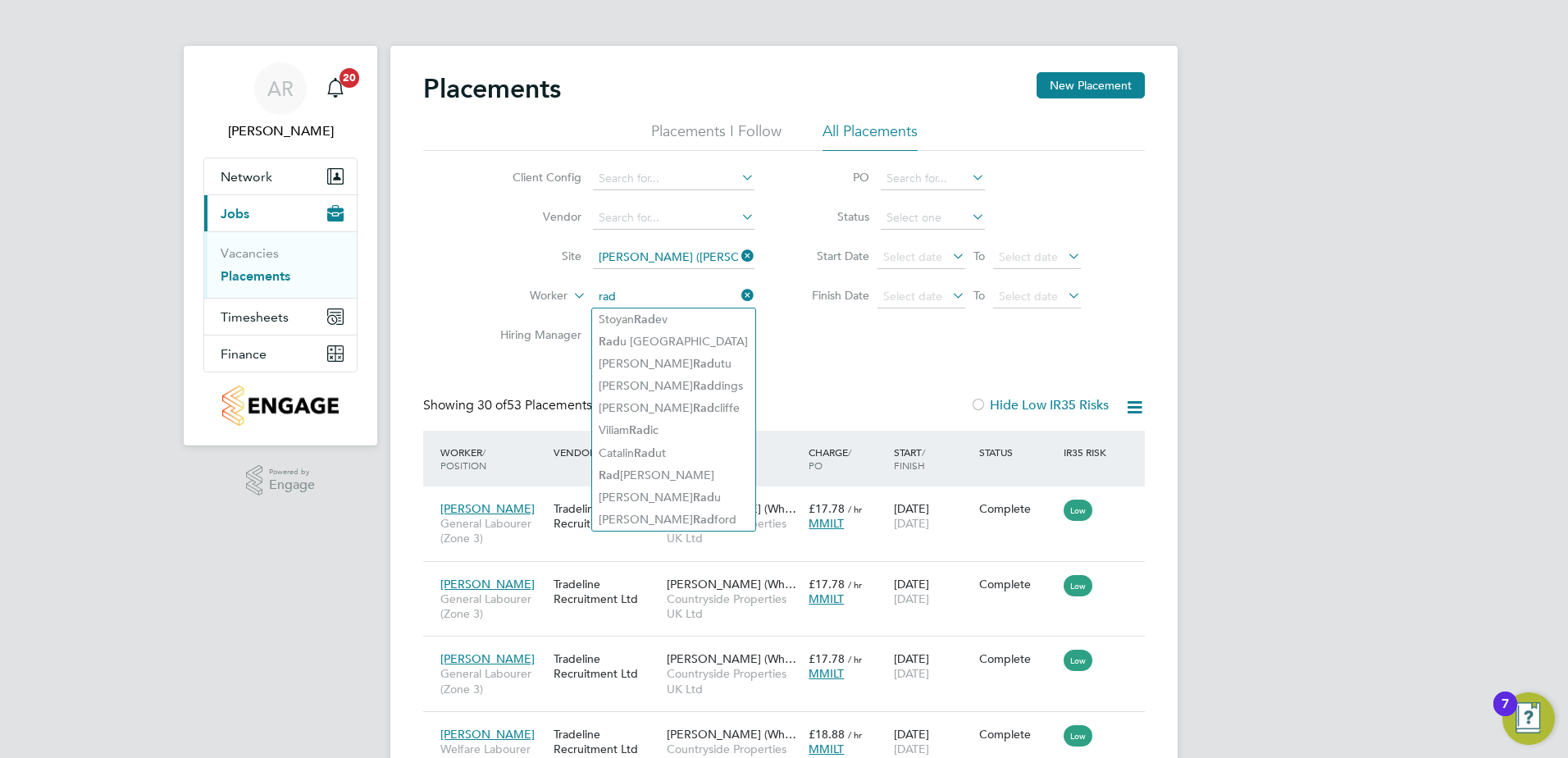
type input "rad"
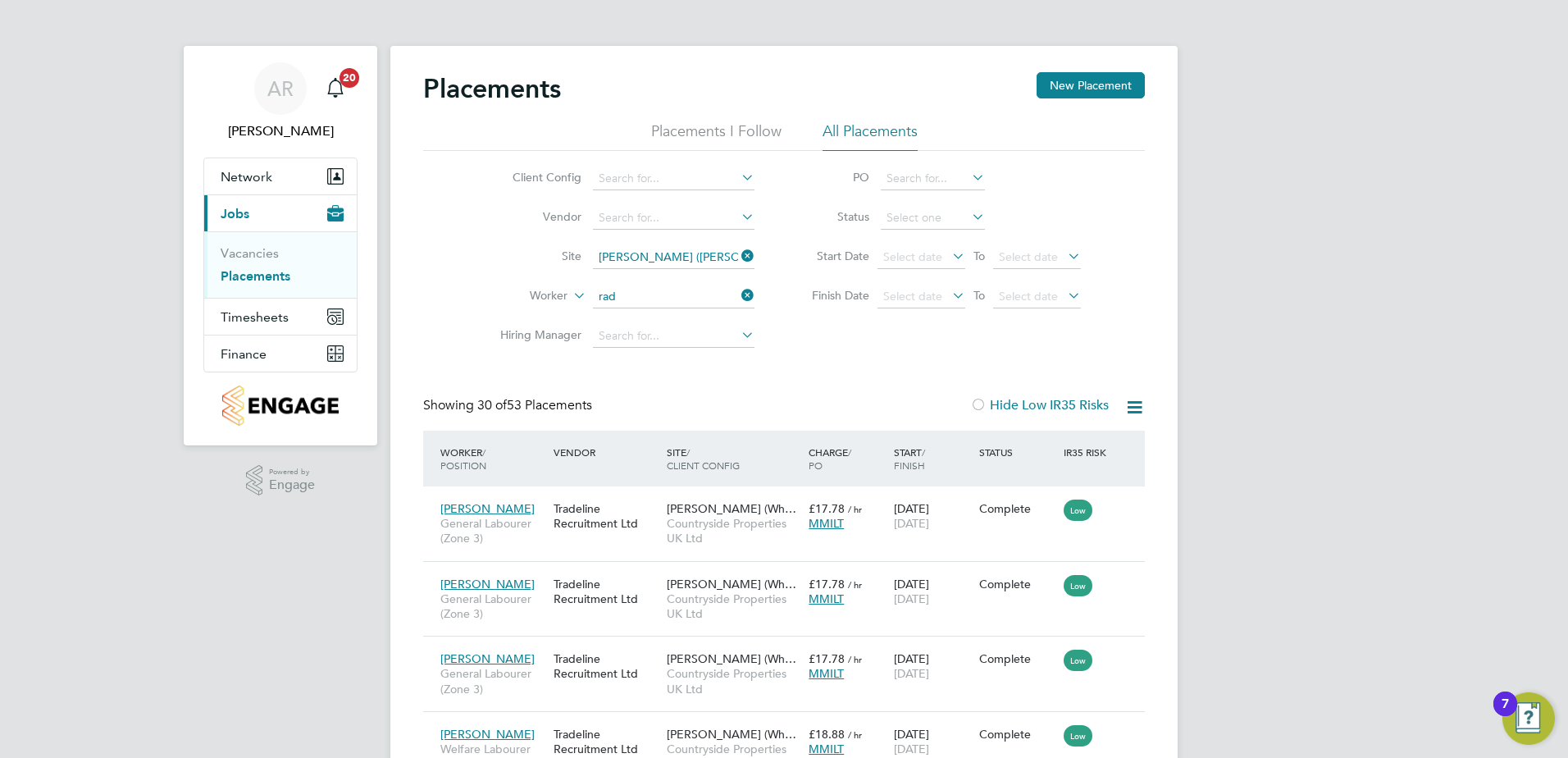
click at [753, 256] on li "Site [PERSON_NAME] ([PERSON_NAME][GEOGRAPHIC_DATA])" at bounding box center [621, 258] width 308 height 39
click at [738, 256] on icon at bounding box center [738, 256] width 0 height 23
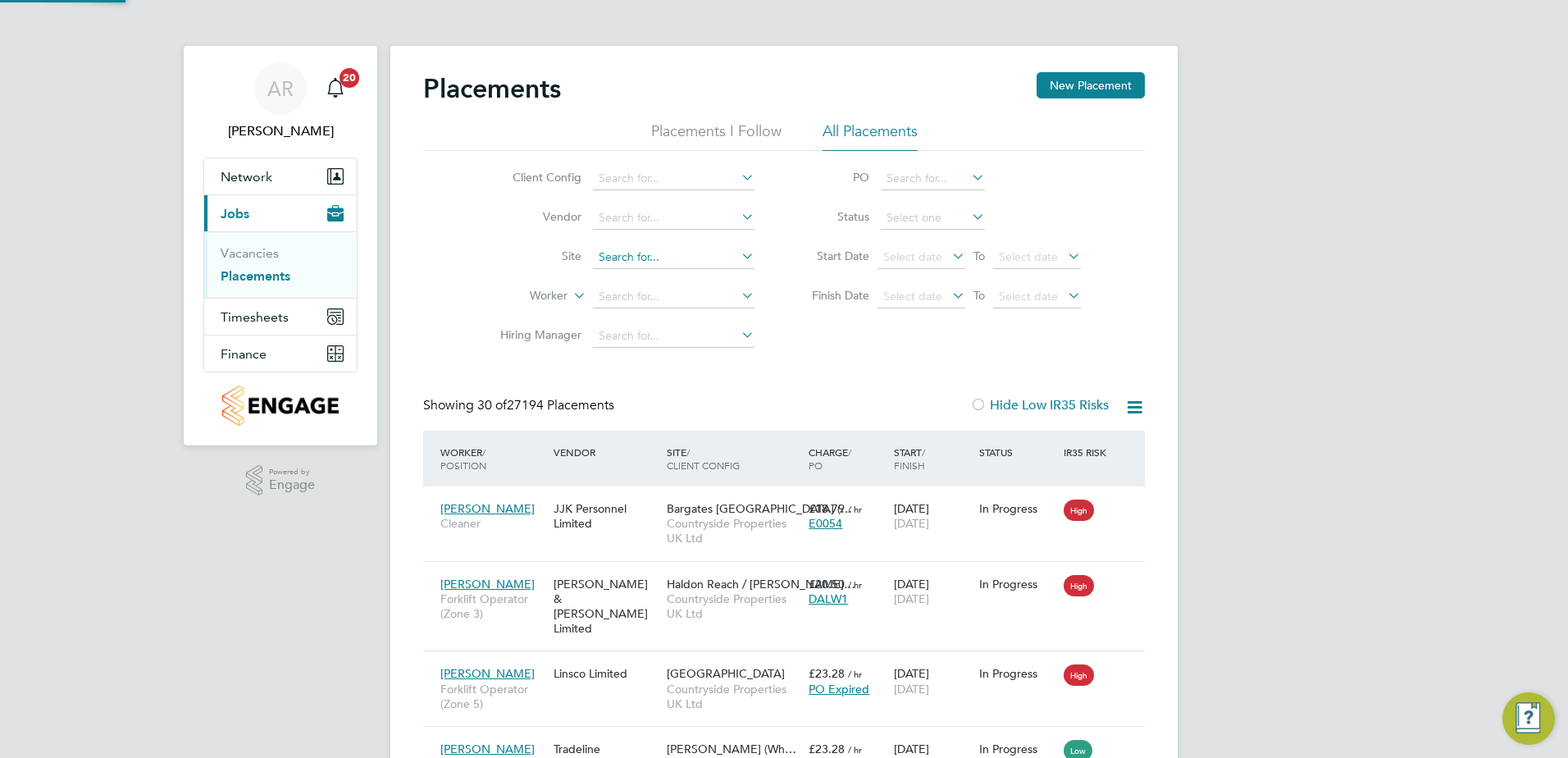
click at [695, 260] on input at bounding box center [674, 258] width 161 height 23
type input "dp6"
click at [690, 269] on ul "[PERSON_NAME] Keynes Phase DP6" at bounding box center [733, 280] width 284 height 23
click at [686, 262] on input at bounding box center [674, 258] width 161 height 23
click at [664, 283] on li "[PERSON_NAME] Keynes Phase DP6" at bounding box center [733, 280] width 282 height 22
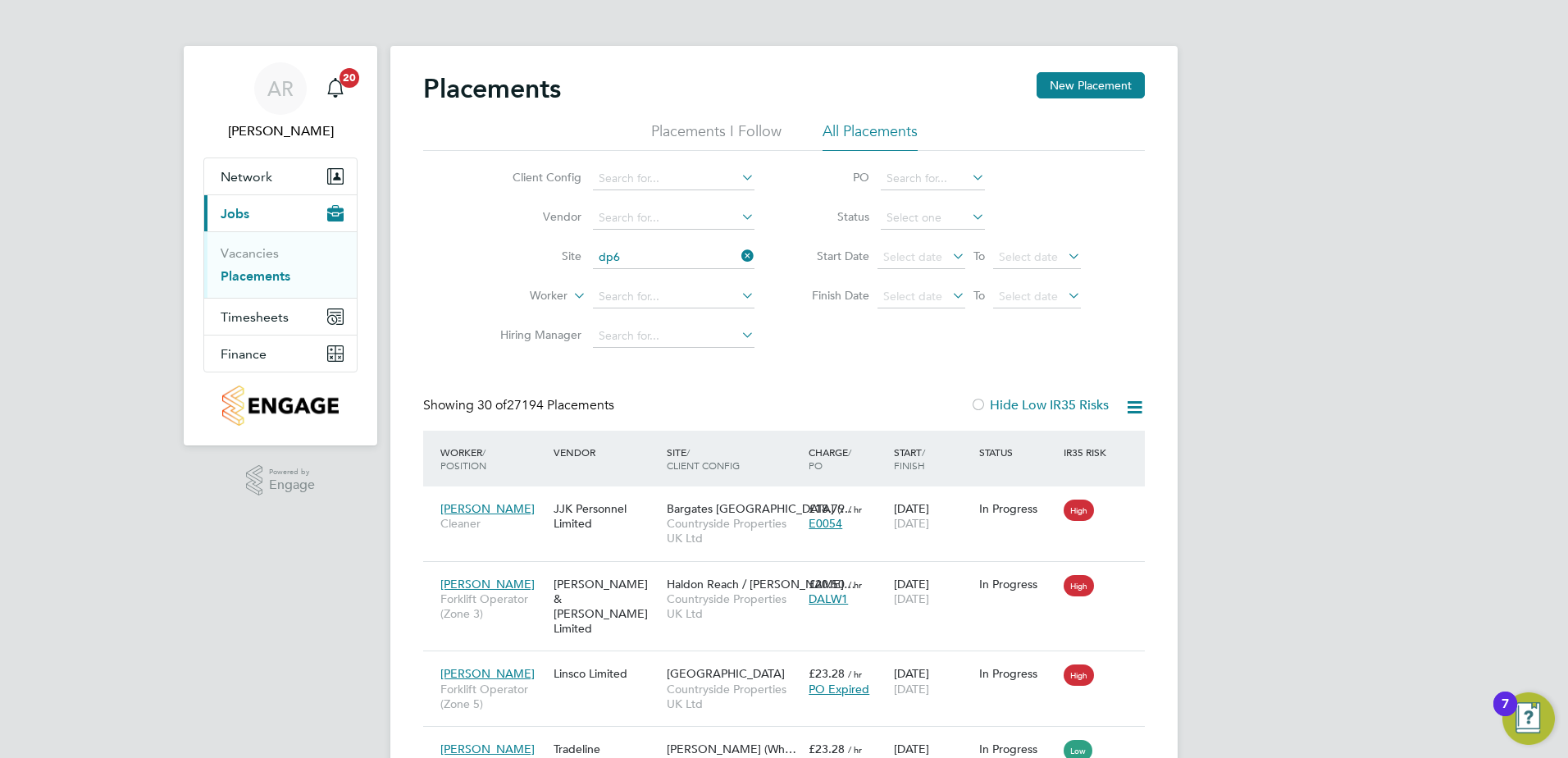
type input "[PERSON_NAME] Keynes Phase DP6"
click at [640, 288] on input at bounding box center [674, 297] width 161 height 23
click at [670, 331] on li "[PERSON_NAME]" at bounding box center [698, 342] width 213 height 22
type input "[PERSON_NAME]"
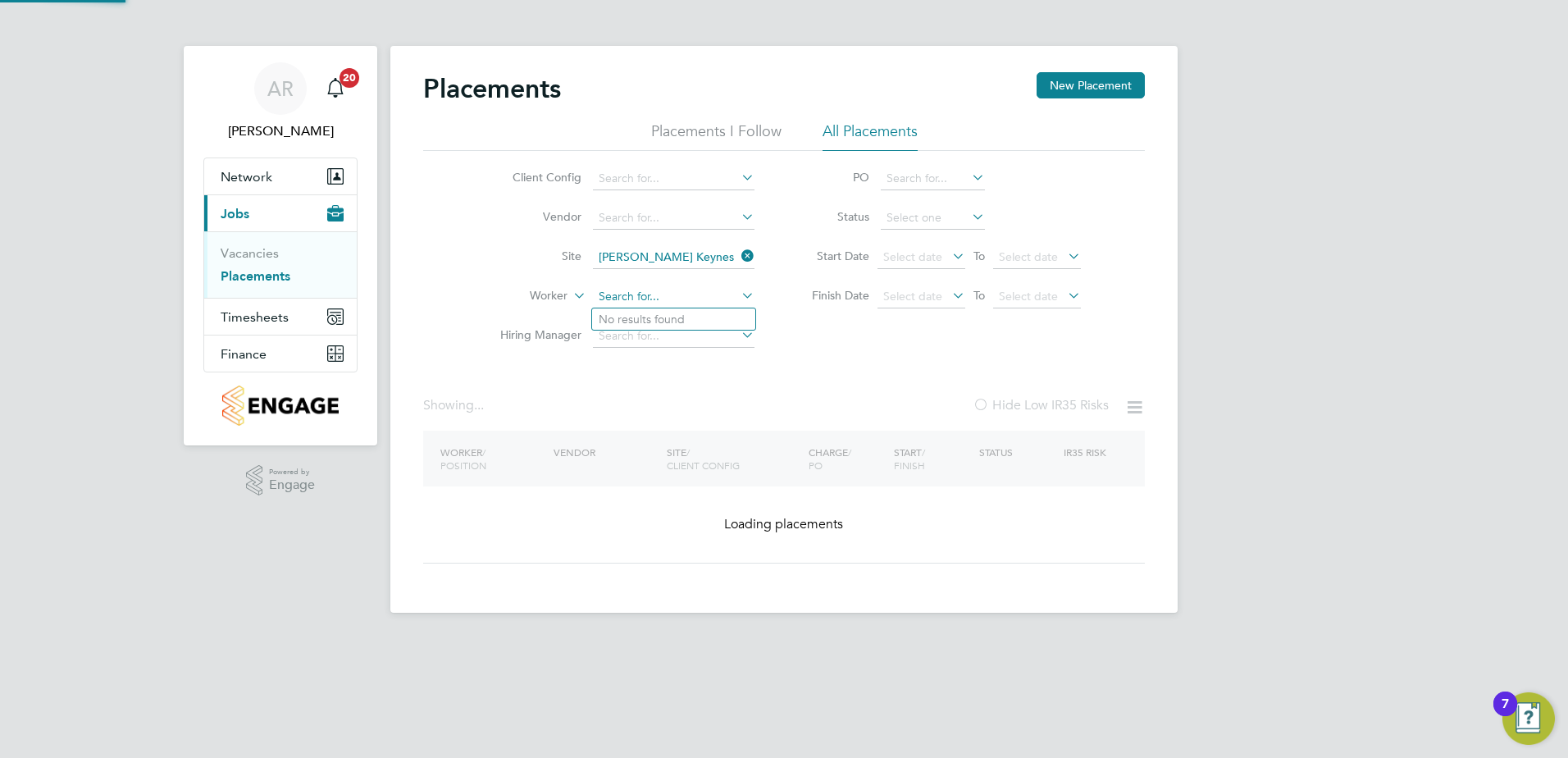
click at [678, 303] on input at bounding box center [674, 297] width 161 height 23
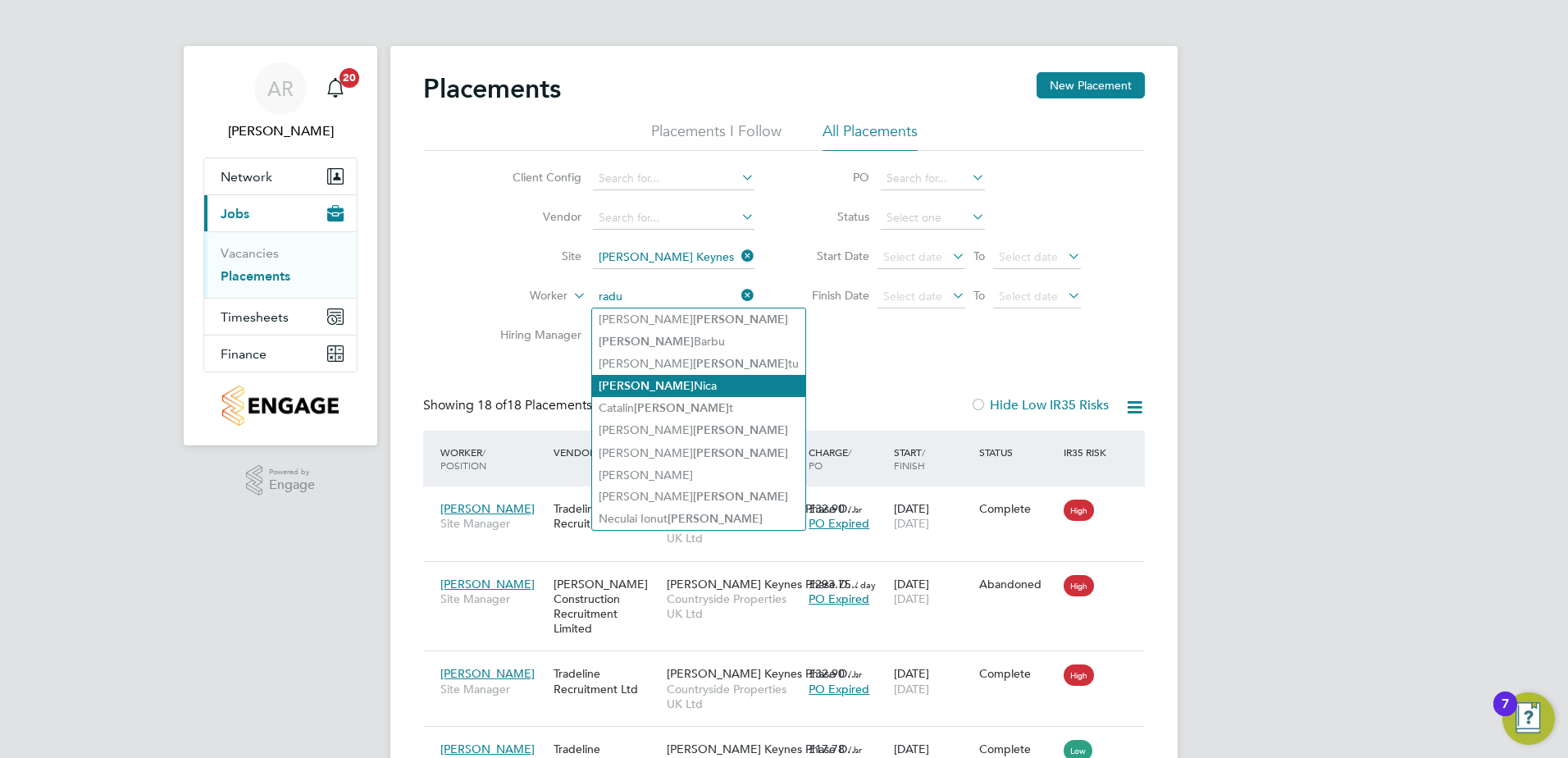
click at [674, 385] on li "[PERSON_NAME]" at bounding box center [698, 385] width 213 height 22
type input "[PERSON_NAME]"
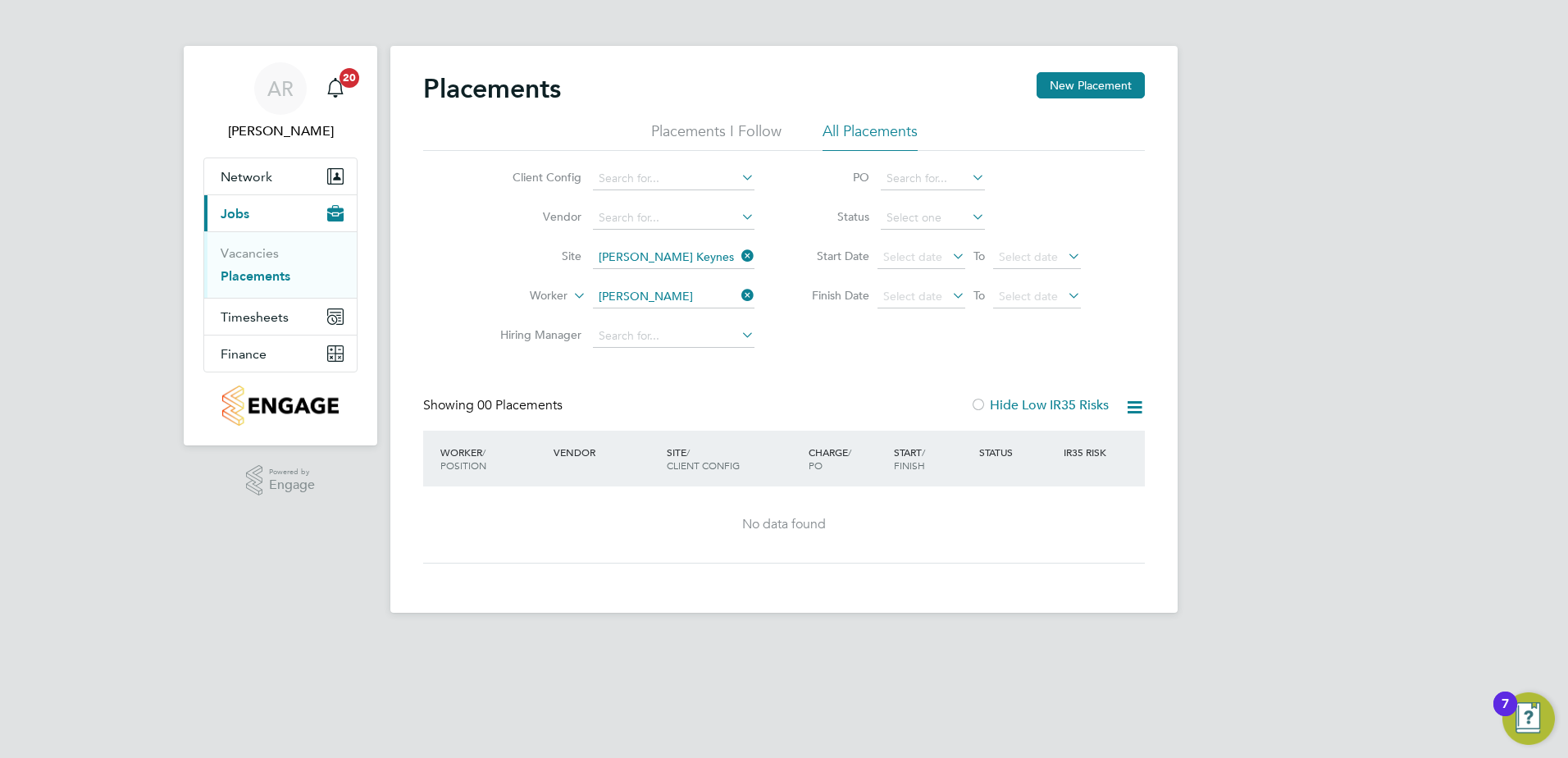
click at [738, 291] on icon at bounding box center [738, 296] width 0 height 23
